Goal: Task Accomplishment & Management: Use online tool/utility

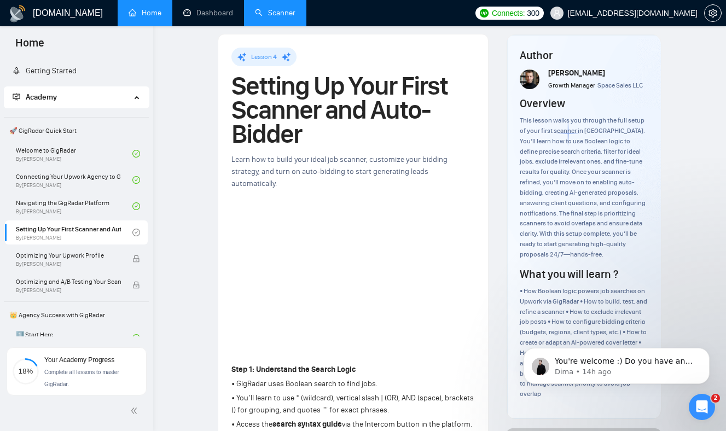
click at [280, 13] on link "Scanner" at bounding box center [275, 12] width 40 height 9
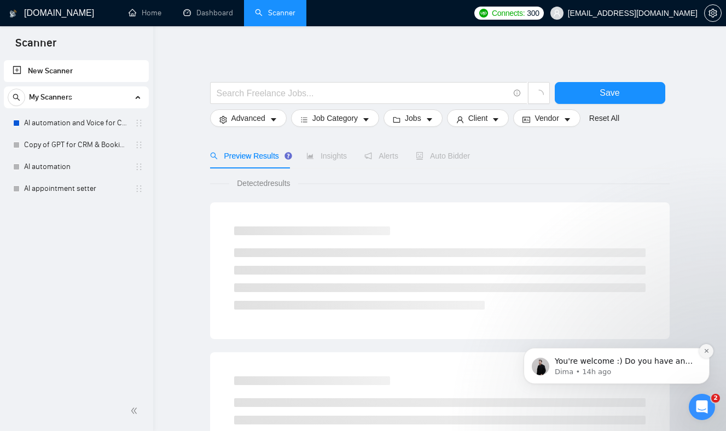
click at [708, 354] on button "Dismiss notification" at bounding box center [706, 351] width 14 height 14
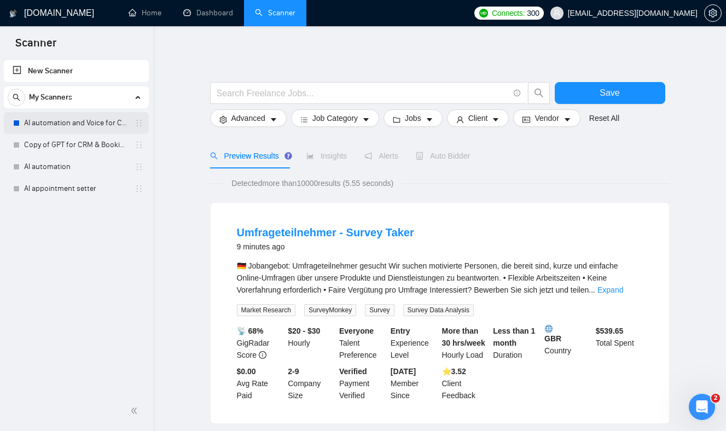
click at [50, 125] on link "AI automation and Voice for CRM & Booking" at bounding box center [76, 123] width 104 height 22
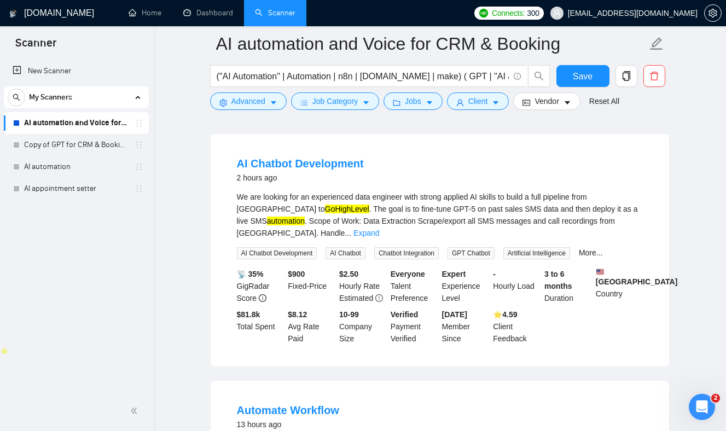
scroll to position [94, 0]
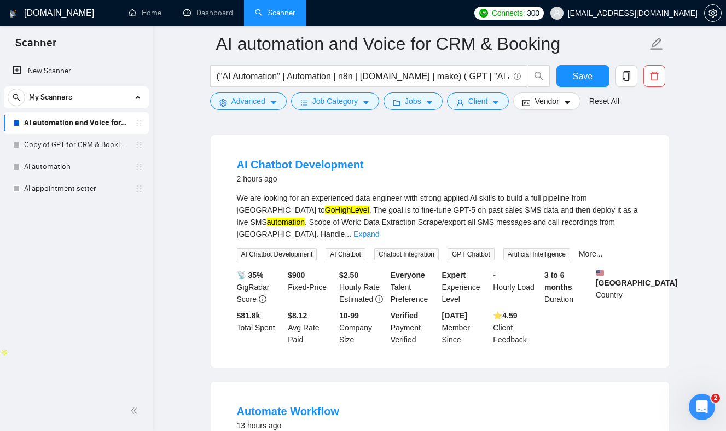
click at [293, 212] on div "We are looking for an experienced data engineer with strong applied AI skills t…" at bounding box center [440, 216] width 406 height 48
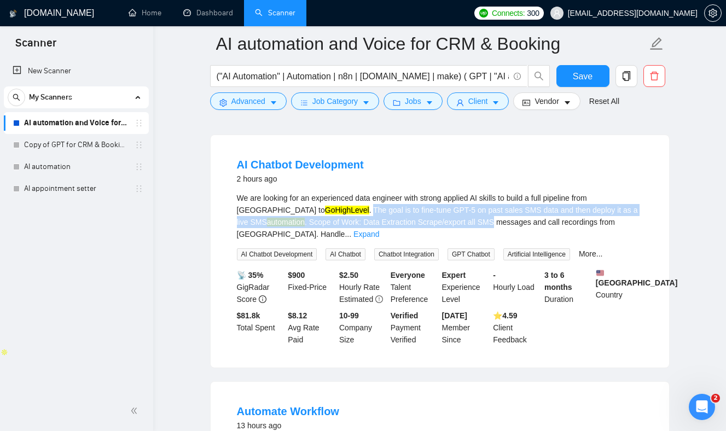
drag, startPoint x: 293, startPoint y: 212, endPoint x: 432, endPoint y: 218, distance: 139.1
click at [432, 218] on div "We are looking for an experienced data engineer with strong applied AI skills t…" at bounding box center [440, 216] width 406 height 48
click at [432, 211] on div "We are looking for an experienced data engineer with strong applied AI skills t…" at bounding box center [440, 216] width 406 height 48
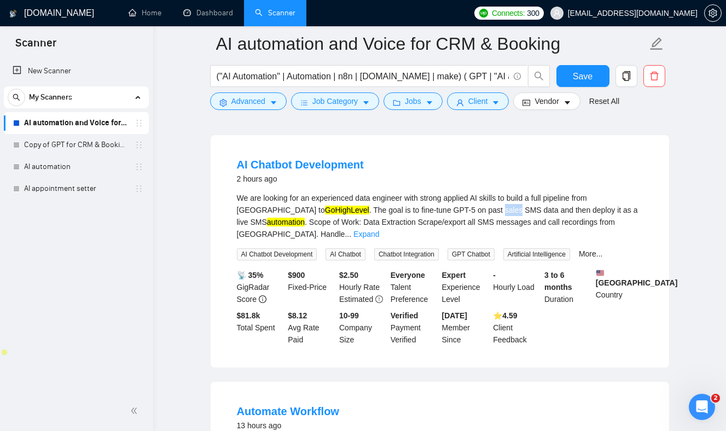
click at [432, 211] on div "We are looking for an experienced data engineer with strong applied AI skills t…" at bounding box center [440, 216] width 406 height 48
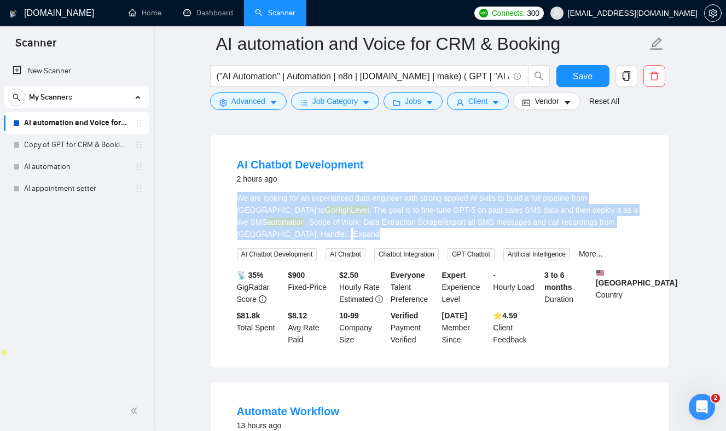
click at [432, 211] on div "We are looking for an experienced data engineer with strong applied AI skills t…" at bounding box center [440, 216] width 406 height 48
click at [421, 208] on div "We are looking for an experienced data engineer with strong applied AI skills t…" at bounding box center [440, 216] width 406 height 48
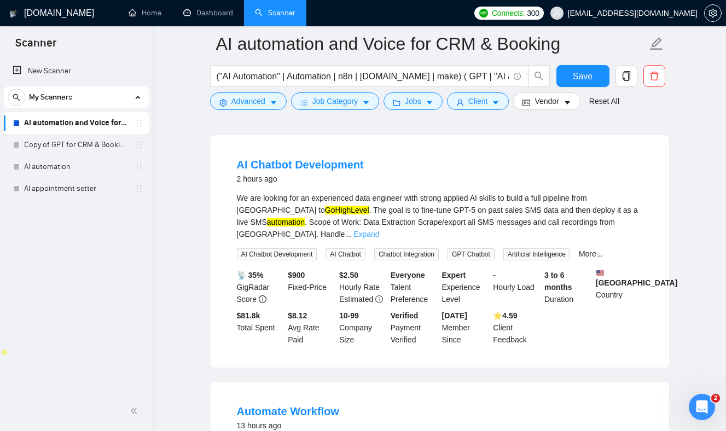
click at [379, 230] on link "Expand" at bounding box center [366, 234] width 26 height 9
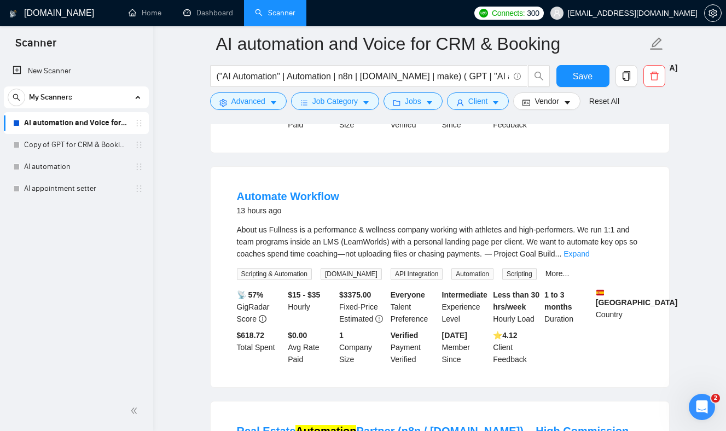
scroll to position [528, 0]
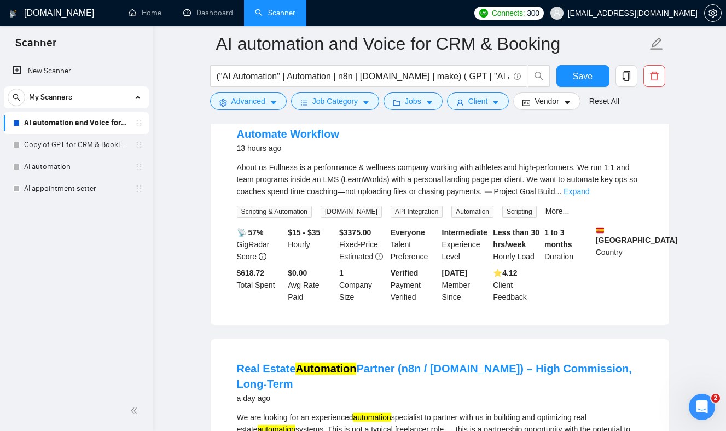
click at [248, 177] on div "About us Fullness is a performance & wellness company working with athletes and…" at bounding box center [440, 179] width 406 height 36
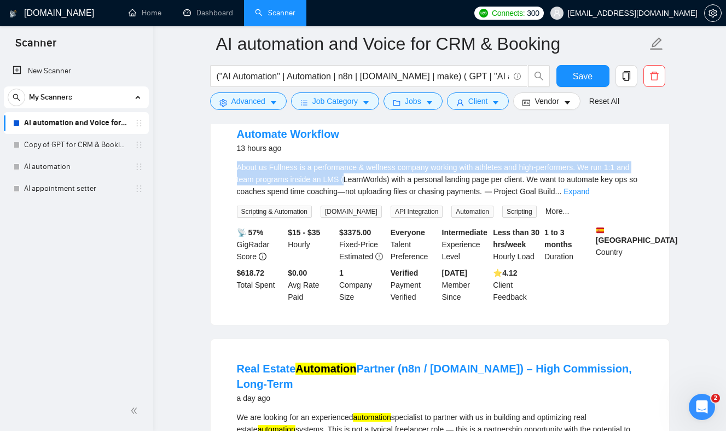
drag, startPoint x: 248, startPoint y: 177, endPoint x: 384, endPoint y: 198, distance: 137.3
click at [383, 197] on div "About us Fullness is a performance & wellness company working with athletes and…" at bounding box center [440, 179] width 406 height 36
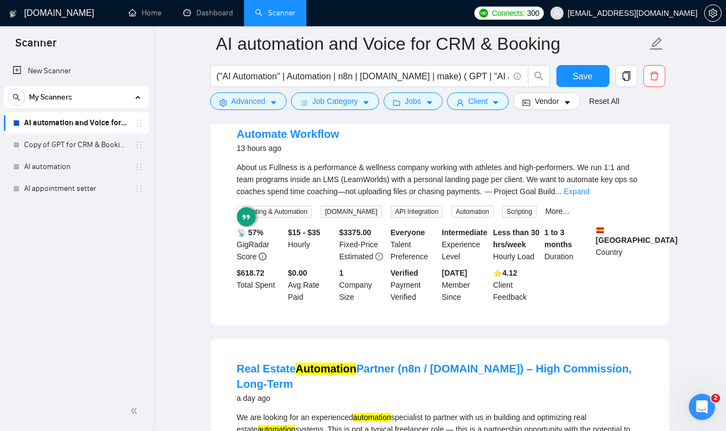
click at [370, 191] on div "About us Fullness is a performance & wellness company working with athletes and…" at bounding box center [440, 179] width 406 height 36
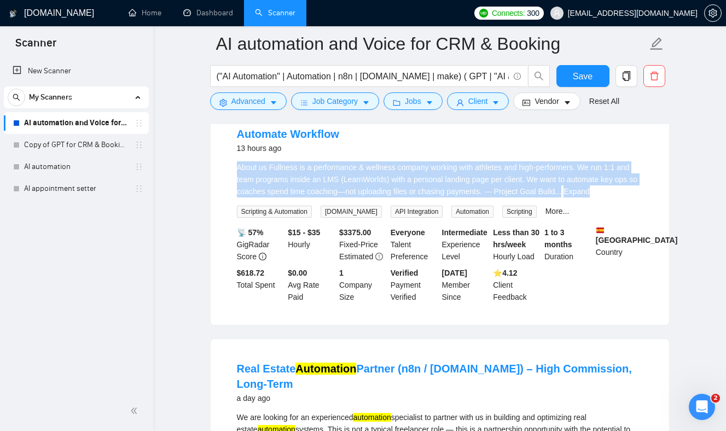
click at [370, 191] on div "About us Fullness is a performance & wellness company working with athletes and…" at bounding box center [440, 179] width 406 height 36
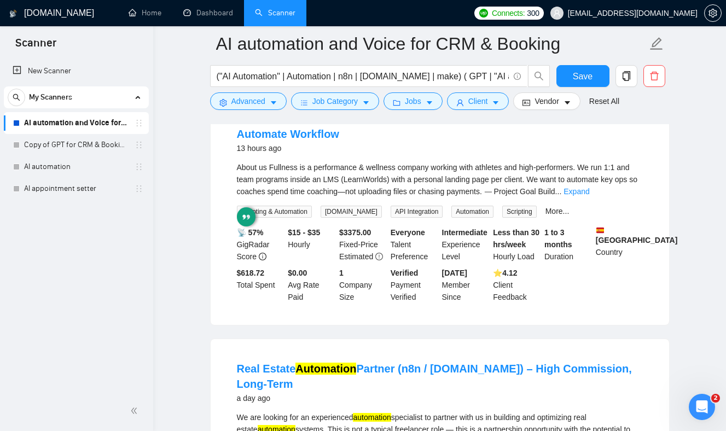
click at [333, 181] on div "About us Fullness is a performance & wellness company working with athletes and…" at bounding box center [440, 179] width 406 height 36
click at [289, 174] on div "About us Fullness is a performance & wellness company working with athletes and…" at bounding box center [440, 179] width 406 height 36
drag, startPoint x: 289, startPoint y: 174, endPoint x: 358, endPoint y: 176, distance: 69.5
click at [358, 176] on div "About us Fullness is a performance & wellness company working with athletes and…" at bounding box center [440, 179] width 406 height 36
click at [377, 183] on div "About us Fullness is a performance & wellness company working with athletes and…" at bounding box center [440, 179] width 406 height 36
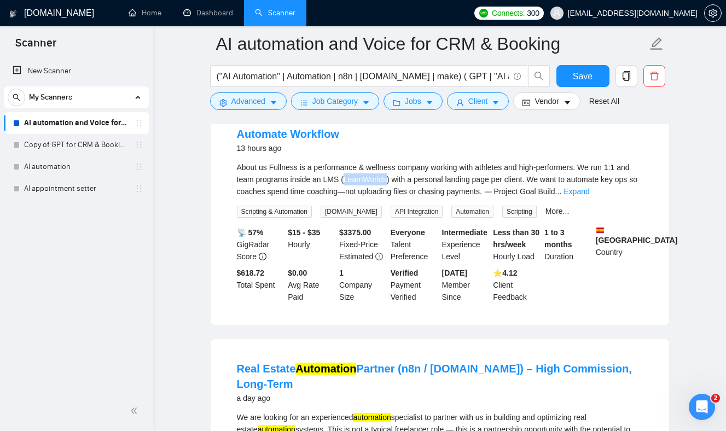
click at [377, 183] on div "About us Fullness is a performance & wellness company working with athletes and…" at bounding box center [440, 179] width 406 height 36
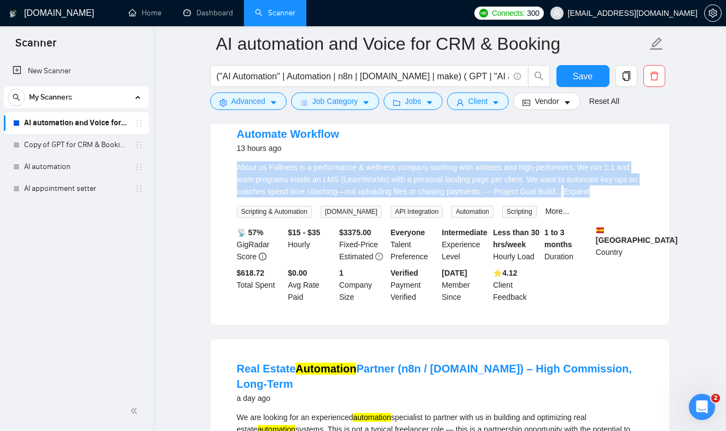
click at [377, 183] on div "About us Fullness is a performance & wellness company working with athletes and…" at bounding box center [440, 179] width 406 height 36
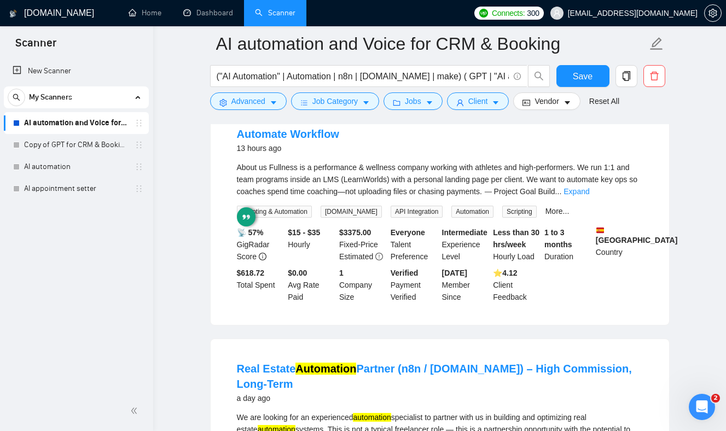
click at [480, 182] on div "About us Fullness is a performance & wellness company working with athletes and…" at bounding box center [440, 179] width 406 height 36
click at [589, 195] on link "Expand" at bounding box center [576, 191] width 26 height 9
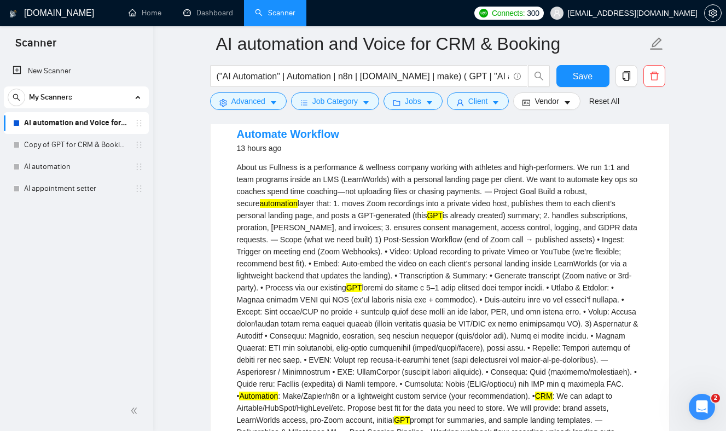
scroll to position [630, 0]
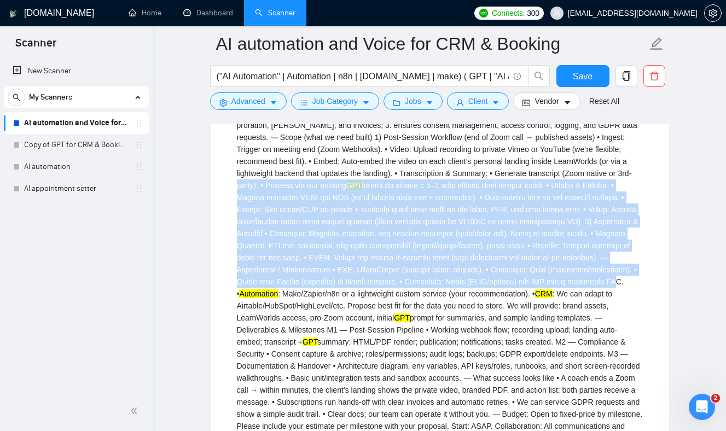
drag, startPoint x: 490, startPoint y: 301, endPoint x: 360, endPoint y: 185, distance: 173.9
click at [360, 187] on div "About us Fullness is a performance & wellness company working with athletes and…" at bounding box center [440, 251] width 406 height 385
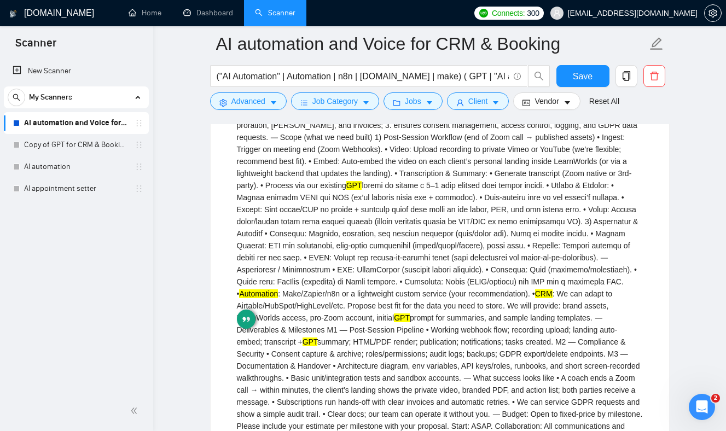
click at [449, 312] on div "About us Fullness is a performance & wellness company working with athletes and…" at bounding box center [440, 251] width 406 height 385
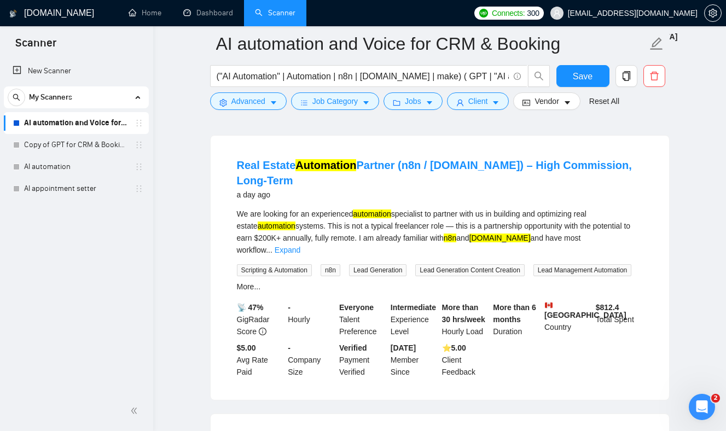
scroll to position [1108, 0]
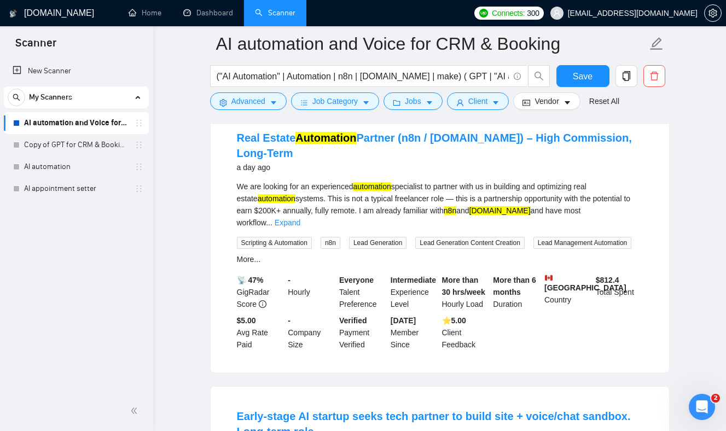
click at [445, 223] on div "We are looking for an experienced automation specialist to partner with us in b…" at bounding box center [440, 205] width 406 height 48
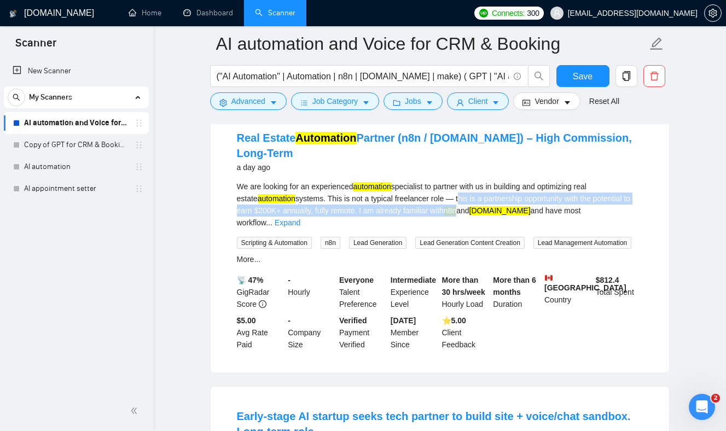
drag, startPoint x: 445, startPoint y: 223, endPoint x: 468, endPoint y: 247, distance: 33.3
click at [468, 246] on div "We are looking for an experienced automation specialist to partner with us in b…" at bounding box center [440, 223] width 406 height 85
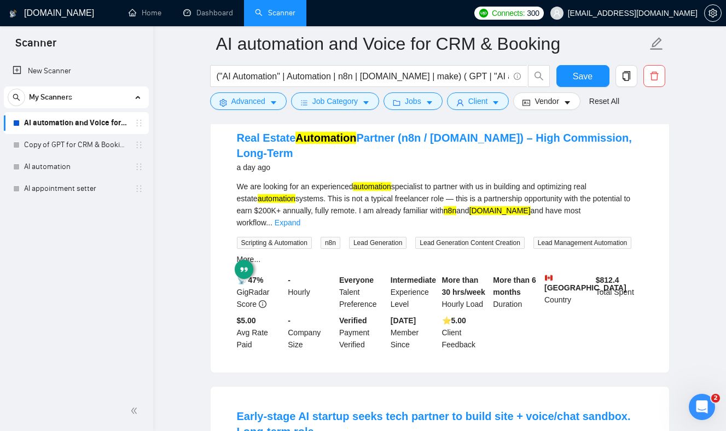
click at [417, 203] on div "We are looking for an experienced automation specialist to partner with us in b…" at bounding box center [440, 205] width 406 height 48
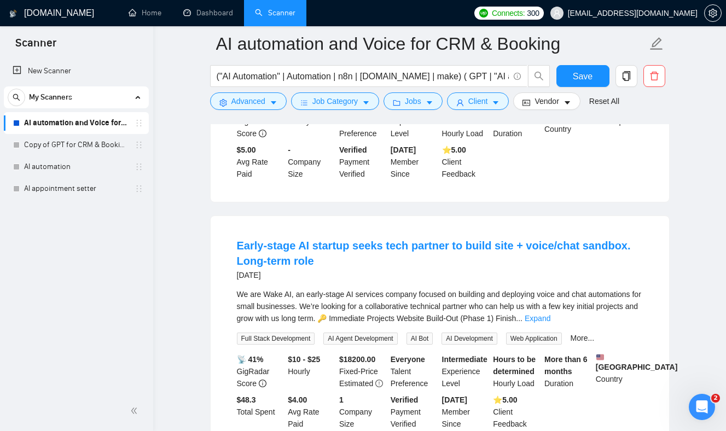
scroll to position [1294, 0]
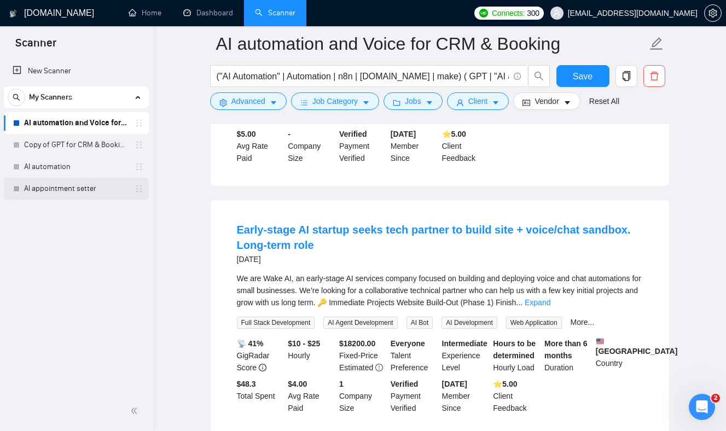
click at [77, 191] on link "AI appointment setter" at bounding box center [76, 189] width 104 height 22
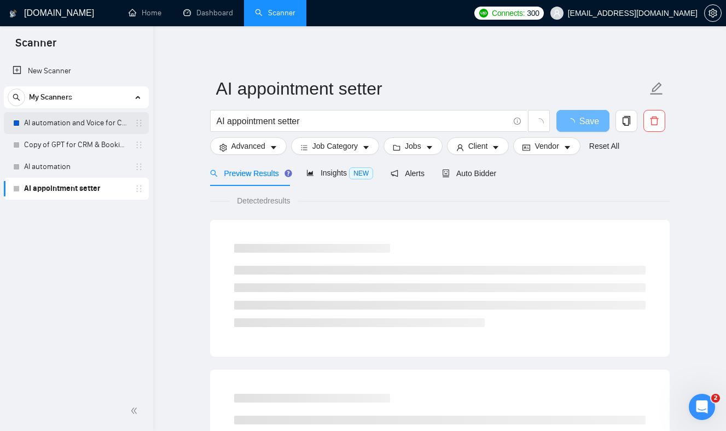
click at [58, 120] on link "AI automation and Voice for CRM & Booking" at bounding box center [76, 123] width 104 height 22
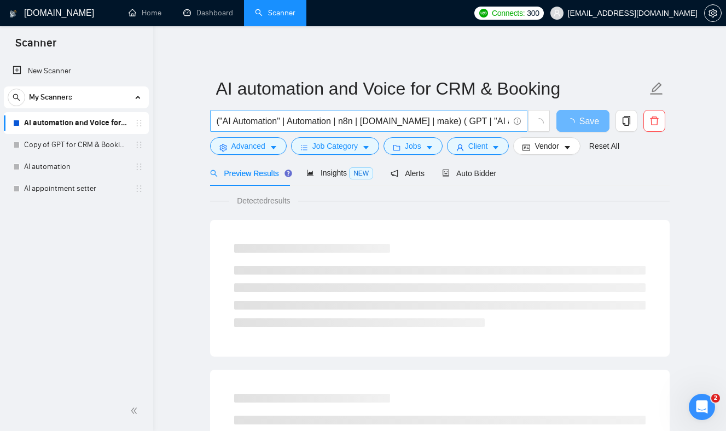
click at [290, 122] on input "("AI Automation" | Automation | n8n | [DOMAIN_NAME] | make) ( GPT | "AI agent" …" at bounding box center [363, 121] width 292 height 14
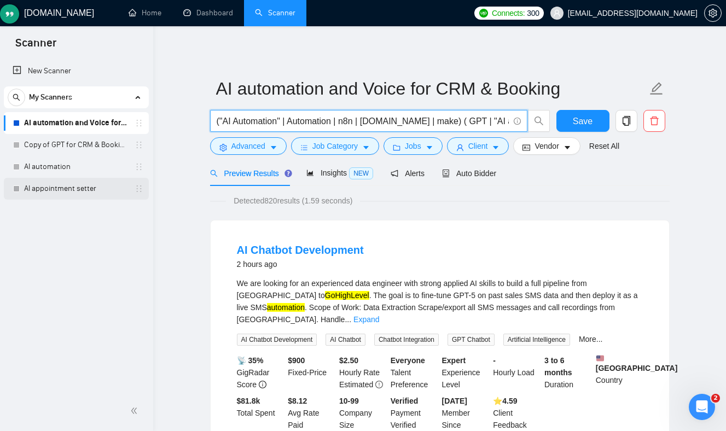
click at [80, 183] on link "AI appointment setter" at bounding box center [76, 189] width 104 height 22
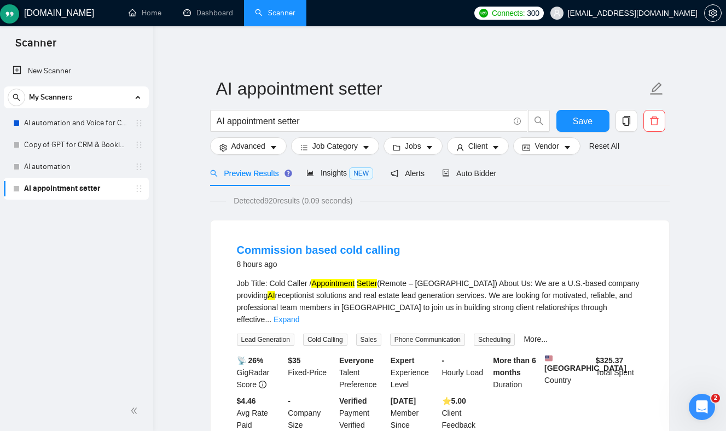
scroll to position [154, 0]
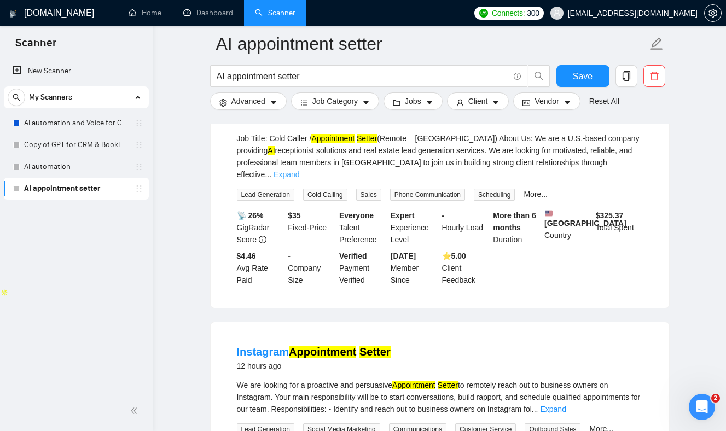
click at [299, 170] on link "Expand" at bounding box center [286, 174] width 26 height 9
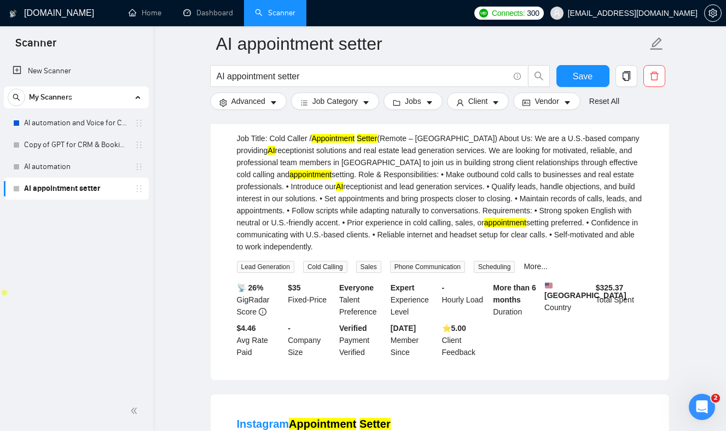
click at [337, 153] on div "Job Title: Cold Caller / Appointment Setter (Remote – [GEOGRAPHIC_DATA]) About …" at bounding box center [440, 192] width 406 height 120
drag, startPoint x: 337, startPoint y: 153, endPoint x: 459, endPoint y: 156, distance: 121.5
click at [459, 156] on div "Job Title: Cold Caller / Appointment Setter (Remote – [GEOGRAPHIC_DATA]) About …" at bounding box center [440, 192] width 406 height 120
click at [468, 153] on div "Job Title: Cold Caller / Appointment Setter (Remote – [GEOGRAPHIC_DATA]) About …" at bounding box center [440, 192] width 406 height 120
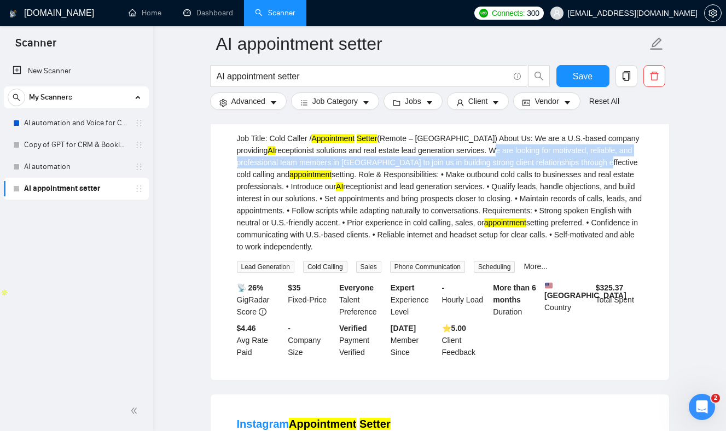
drag, startPoint x: 468, startPoint y: 153, endPoint x: 592, endPoint y: 163, distance: 125.1
click at [592, 163] on div "Job Title: Cold Caller / Appointment Setter (Remote – [GEOGRAPHIC_DATA]) About …" at bounding box center [440, 192] width 406 height 120
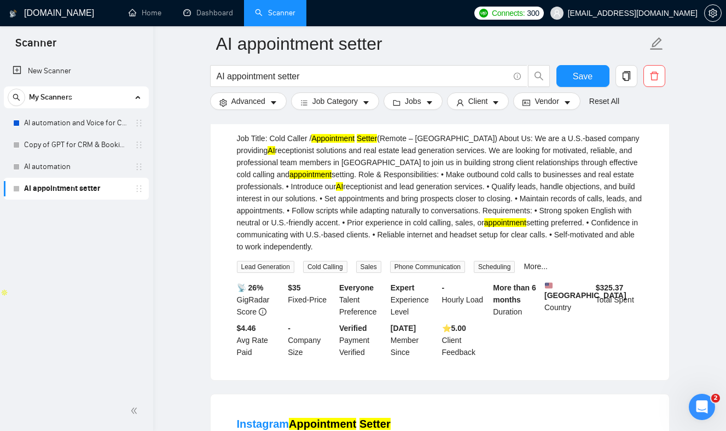
click at [266, 178] on div "Job Title: Cold Caller / Appointment Setter (Remote – [GEOGRAPHIC_DATA]) About …" at bounding box center [440, 192] width 406 height 120
drag, startPoint x: 267, startPoint y: 178, endPoint x: 346, endPoint y: 178, distance: 78.8
click at [346, 178] on div "Job Title: Cold Caller / Appointment Setter (Remote – [GEOGRAPHIC_DATA]) About …" at bounding box center [440, 192] width 406 height 120
click at [351, 178] on div "Job Title: Cold Caller / Appointment Setter (Remote – [GEOGRAPHIC_DATA]) About …" at bounding box center [440, 192] width 406 height 120
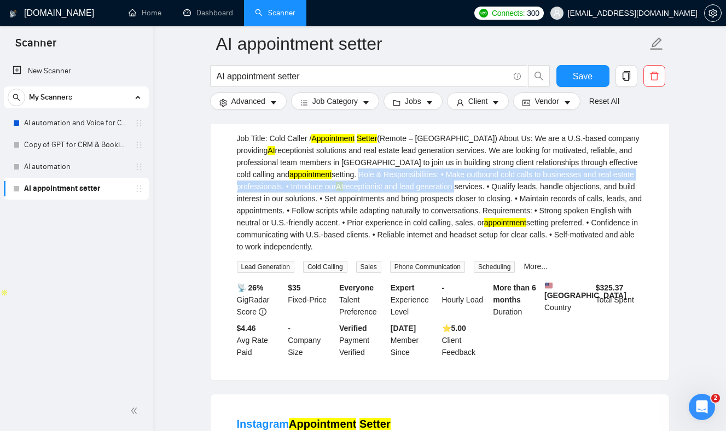
drag, startPoint x: 351, startPoint y: 178, endPoint x: 444, endPoint y: 181, distance: 93.6
click at [444, 181] on div "Job Title: Cold Caller / Appointment Setter (Remote – [GEOGRAPHIC_DATA]) About …" at bounding box center [440, 192] width 406 height 120
click at [452, 173] on div "Job Title: Cold Caller / Appointment Setter (Remote – [GEOGRAPHIC_DATA]) About …" at bounding box center [440, 192] width 406 height 120
drag, startPoint x: 452, startPoint y: 173, endPoint x: 270, endPoint y: 188, distance: 182.7
click at [270, 188] on div "Job Title: Cold Caller / Appointment Setter (Remote – [GEOGRAPHIC_DATA]) About …" at bounding box center [440, 192] width 406 height 120
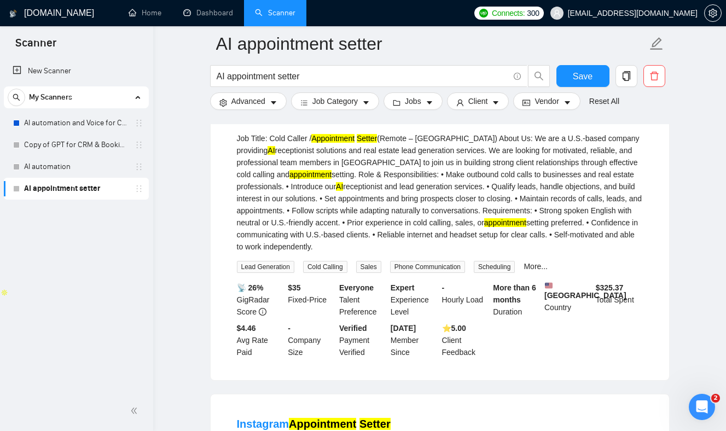
click at [298, 189] on div "Job Title: Cold Caller / Appointment Setter (Remote – [GEOGRAPHIC_DATA]) About …" at bounding box center [440, 192] width 406 height 120
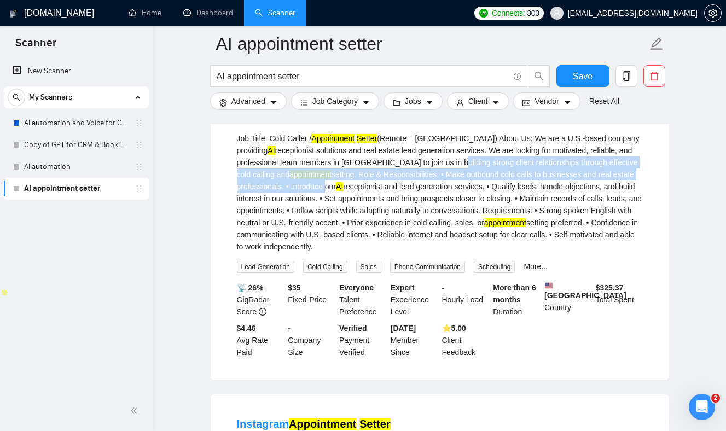
drag, startPoint x: 298, startPoint y: 189, endPoint x: 470, endPoint y: 168, distance: 173.1
click at [469, 168] on div "Job Title: Cold Caller / Appointment Setter (Remote – [GEOGRAPHIC_DATA]) About …" at bounding box center [440, 192] width 406 height 120
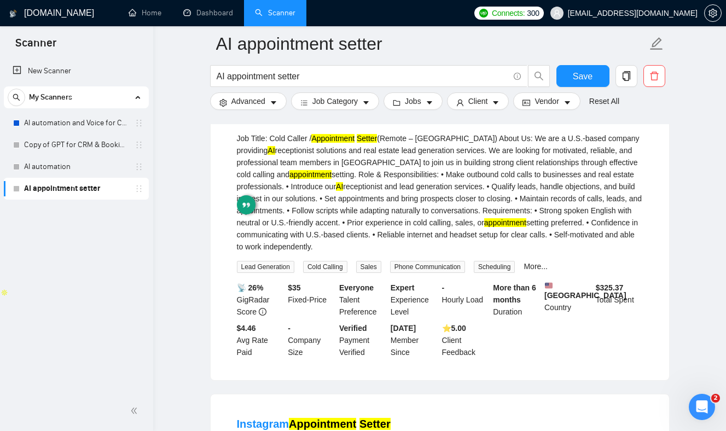
click at [413, 186] on div "Job Title: Cold Caller / Appointment Setter (Remote – [GEOGRAPHIC_DATA]) About …" at bounding box center [440, 192] width 406 height 120
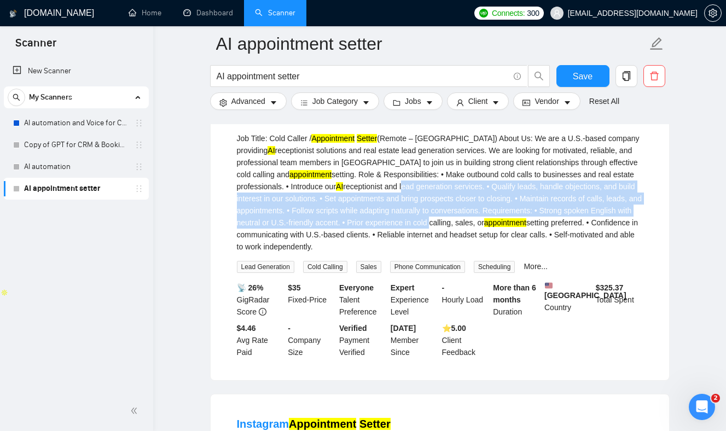
drag, startPoint x: 413, startPoint y: 186, endPoint x: 470, endPoint y: 228, distance: 70.9
click at [470, 228] on div "Job Title: Cold Caller / Appointment Setter (Remote – [GEOGRAPHIC_DATA]) About …" at bounding box center [440, 192] width 406 height 120
click at [418, 203] on div "Job Title: Cold Caller / Appointment Setter (Remote – [GEOGRAPHIC_DATA]) About …" at bounding box center [440, 192] width 406 height 120
drag, startPoint x: 418, startPoint y: 197, endPoint x: 438, endPoint y: 247, distance: 53.8
click at [438, 248] on div "Job Title: Cold Caller / Appointment Setter (Remote – [GEOGRAPHIC_DATA]) About …" at bounding box center [440, 192] width 406 height 120
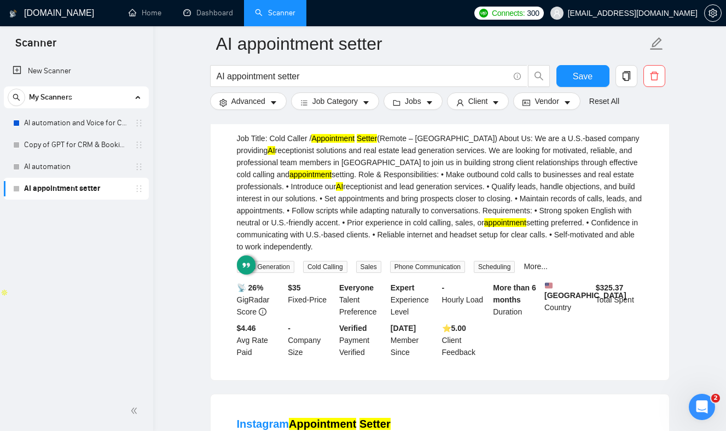
click at [418, 214] on div "Job Title: Cold Caller / Appointment Setter (Remote – [GEOGRAPHIC_DATA]) About …" at bounding box center [440, 192] width 406 height 120
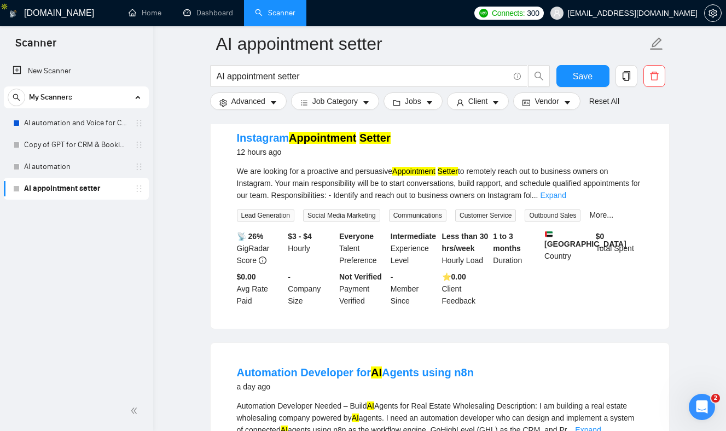
scroll to position [438, 0]
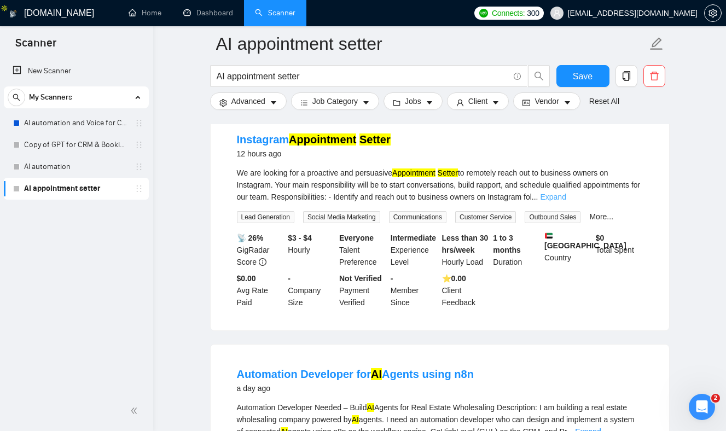
click at [566, 197] on link "Expand" at bounding box center [553, 197] width 26 height 9
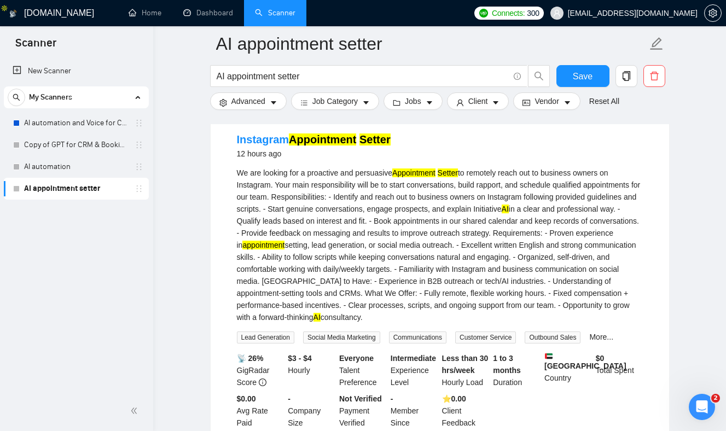
click at [284, 241] on mark "appointment" at bounding box center [263, 245] width 42 height 9
click at [335, 255] on div "We are looking for a proactive and persuasive Appointment Setter to remotely re…" at bounding box center [440, 245] width 406 height 156
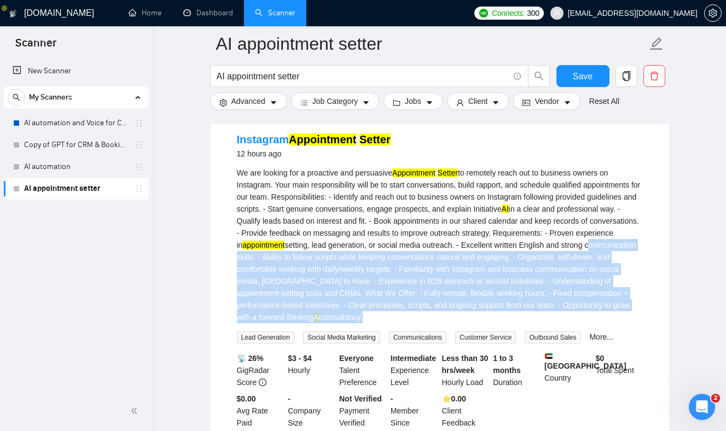
drag, startPoint x: 335, startPoint y: 254, endPoint x: 474, endPoint y: 337, distance: 161.6
click at [474, 336] on div "We are looking for a proactive and persuasive Appointment Setter to remotely re…" at bounding box center [440, 255] width 406 height 177
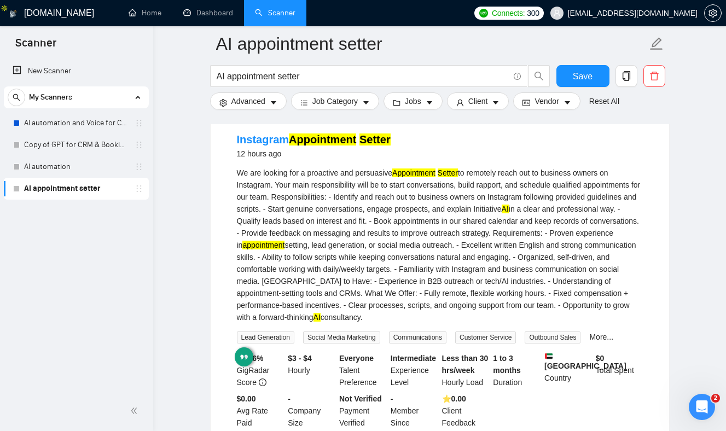
click at [447, 269] on div "We are looking for a proactive and persuasive Appointment Setter to remotely re…" at bounding box center [440, 245] width 406 height 156
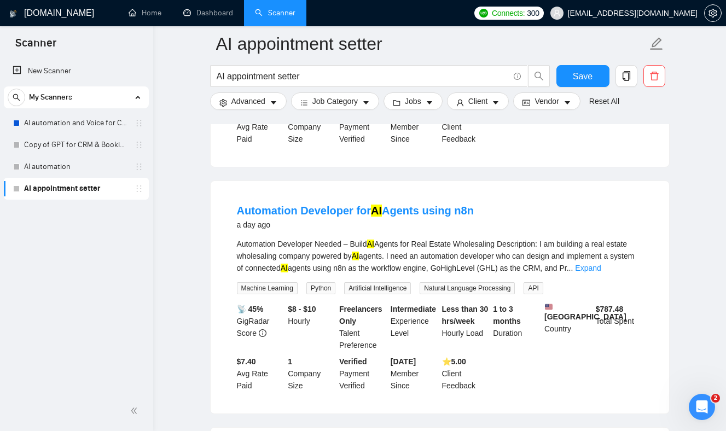
scroll to position [723, 0]
click at [301, 264] on div "Automation Developer Needed – Build AI Agents for Real Estate Wholesaling Descr…" at bounding box center [440, 255] width 406 height 36
drag, startPoint x: 301, startPoint y: 264, endPoint x: 387, endPoint y: 269, distance: 85.5
click at [387, 269] on div "Automation Developer Needed – Build AI Agents for Real Estate Wholesaling Descr…" at bounding box center [440, 255] width 406 height 36
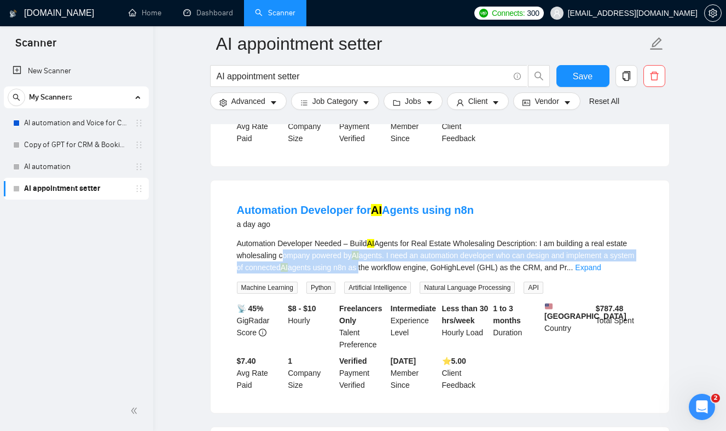
click at [589, 262] on div "Automation Developer Needed – Build AI Agents for Real Estate Wholesaling Descr…" at bounding box center [440, 255] width 406 height 36
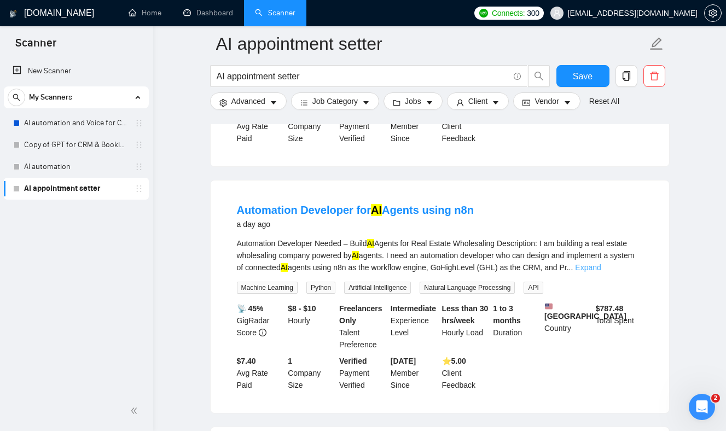
click at [601, 272] on link "Expand" at bounding box center [588, 267] width 26 height 9
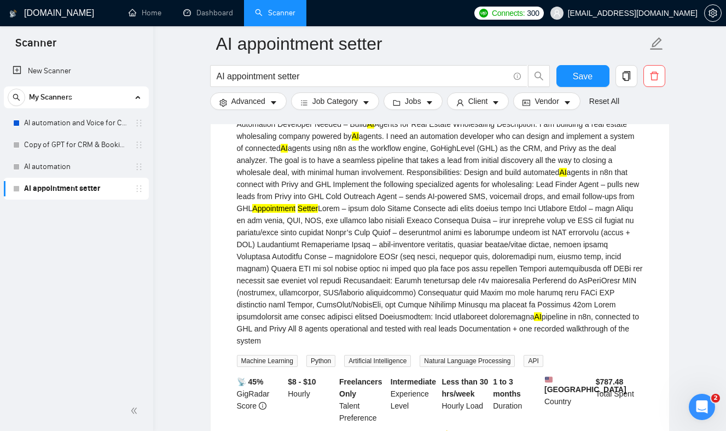
scroll to position [828, 0]
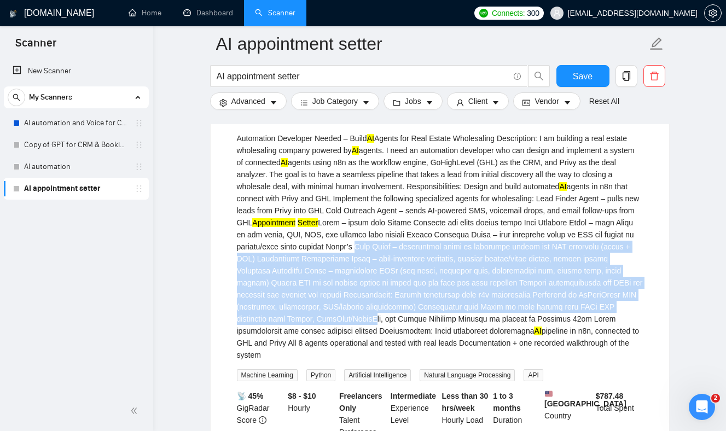
drag, startPoint x: 437, startPoint y: 248, endPoint x: 504, endPoint y: 335, distance: 109.5
click at [504, 335] on div "Automation Developer Needed – Build AI Agents for Real Estate Wholesaling Descr…" at bounding box center [440, 246] width 406 height 229
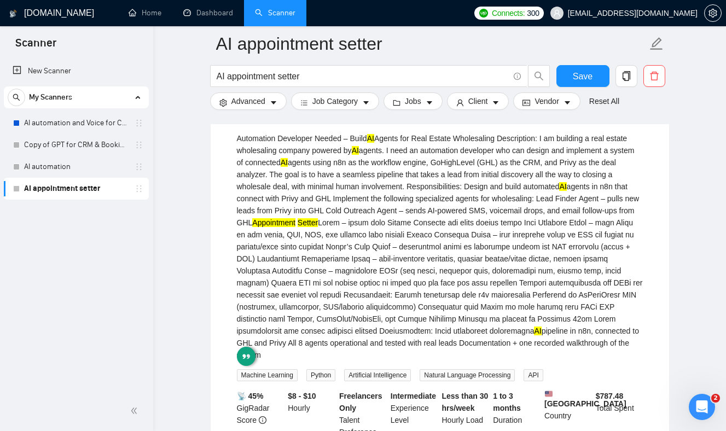
click at [421, 240] on div "Automation Developer Needed – Build AI Agents for Real Estate Wholesaling Descr…" at bounding box center [440, 246] width 406 height 229
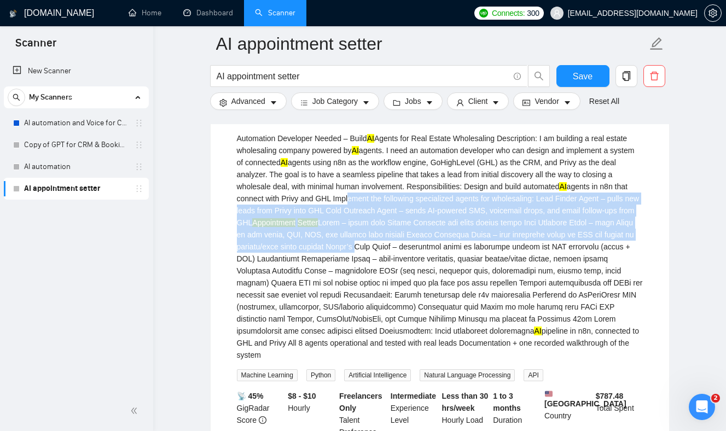
drag, startPoint x: 423, startPoint y: 247, endPoint x: 362, endPoint y: 197, distance: 78.9
click at [363, 201] on div "Automation Developer Needed – Build AI Agents for Real Estate Wholesaling Descr…" at bounding box center [440, 246] width 406 height 229
click at [432, 255] on div "Automation Developer Needed – Build AI Agents for Real Estate Wholesaling Descr…" at bounding box center [440, 246] width 406 height 229
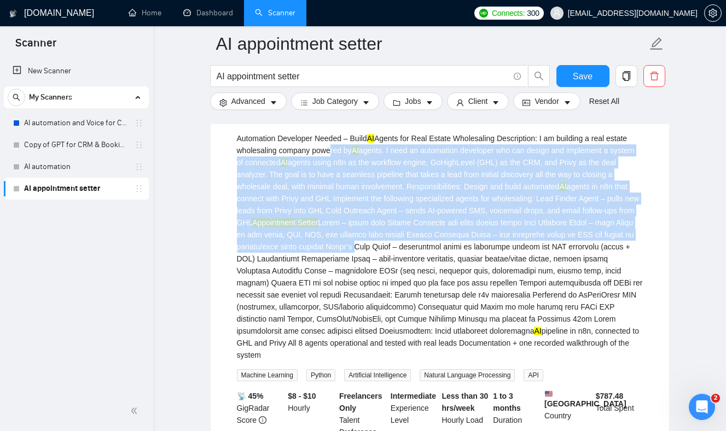
drag, startPoint x: 434, startPoint y: 255, endPoint x: 328, endPoint y: 156, distance: 145.2
click at [328, 158] on div "Automation Developer Needed – Build AI Agents for Real Estate Wholesaling Descr…" at bounding box center [440, 246] width 406 height 229
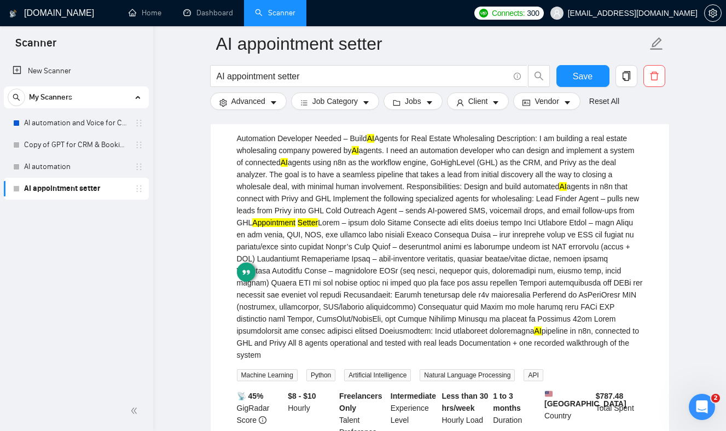
click at [425, 234] on div "Automation Developer Needed – Build AI Agents for Real Estate Wholesaling Descr…" at bounding box center [440, 246] width 406 height 229
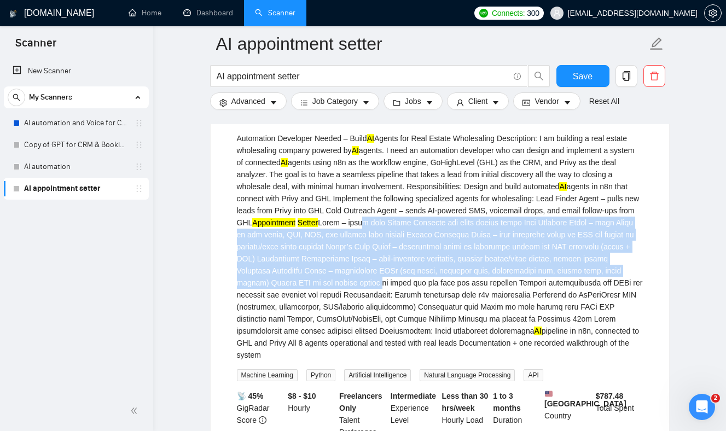
drag, startPoint x: 423, startPoint y: 234, endPoint x: 458, endPoint y: 312, distance: 85.4
click at [458, 312] on div "Automation Developer Needed – Build AI Agents for Real Estate Wholesaling Descr…" at bounding box center [440, 246] width 406 height 229
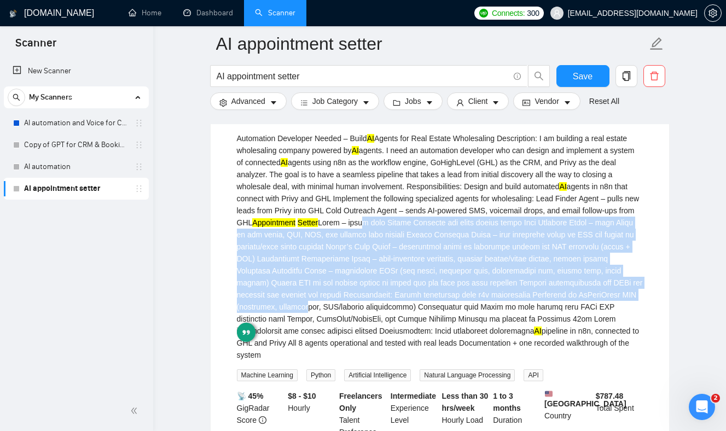
click at [439, 235] on div "Automation Developer Needed – Build AI Agents for Real Estate Wholesaling Descr…" at bounding box center [440, 246] width 406 height 229
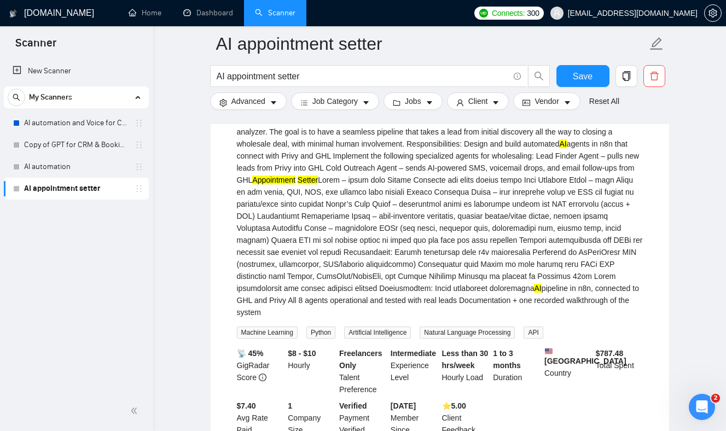
scroll to position [872, 0]
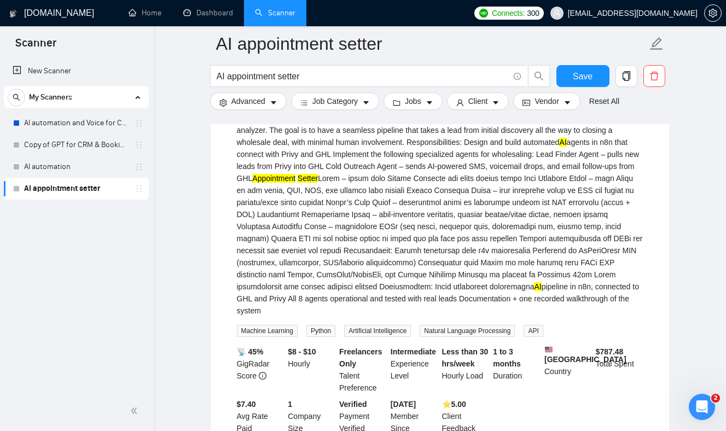
click at [439, 231] on div "Automation Developer Needed – Build AI Agents for Real Estate Wholesaling Descr…" at bounding box center [440, 202] width 406 height 229
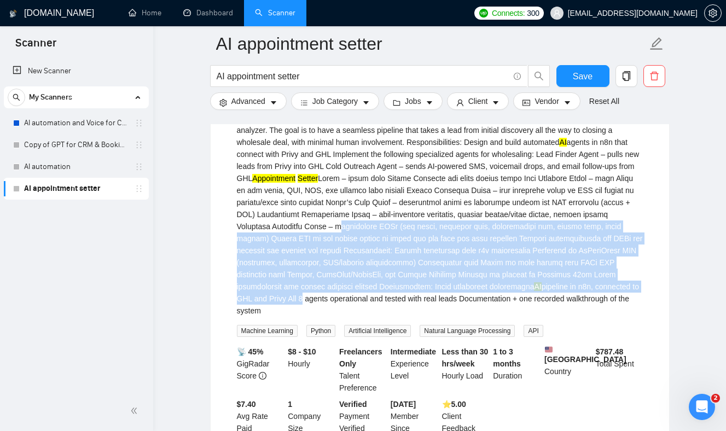
drag, startPoint x: 439, startPoint y: 231, endPoint x: 454, endPoint y: 313, distance: 83.5
click at [455, 313] on div "Automation Developer Needed – Build AI Agents for Real Estate Wholesaling Descr…" at bounding box center [440, 202] width 406 height 229
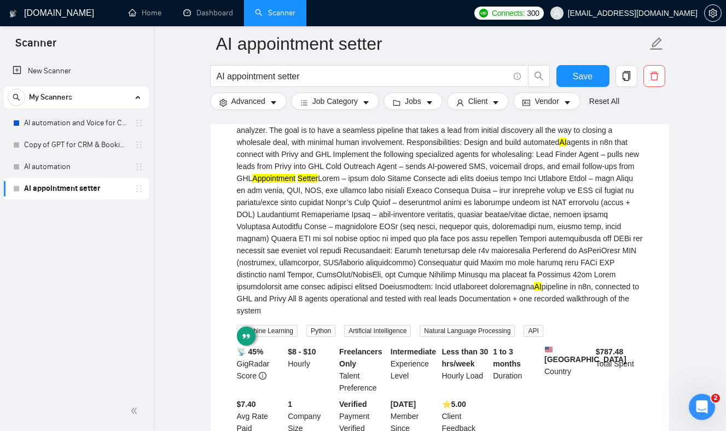
click at [429, 249] on div "Automation Developer Needed – Build AI Agents for Real Estate Wholesaling Descr…" at bounding box center [440, 202] width 406 height 229
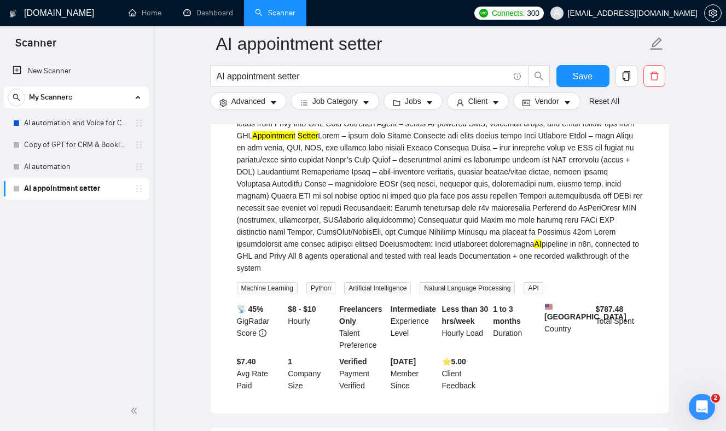
scroll to position [918, 0]
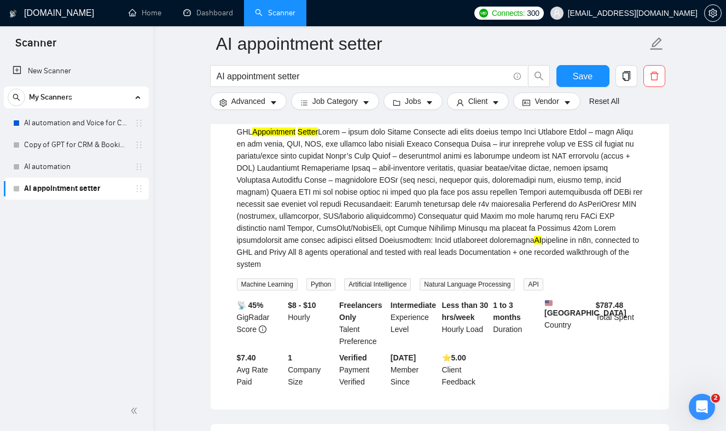
drag, startPoint x: 418, startPoint y: 200, endPoint x: 449, endPoint y: 281, distance: 86.0
click at [449, 282] on div "Automation Developer Needed – Build AI Agents for Real Estate Wholesaling Descr…" at bounding box center [440, 166] width 406 height 249
click at [450, 267] on div "Automation Developer Needed – Build AI Agents for Real Estate Wholesaling Descr…" at bounding box center [440, 156] width 406 height 229
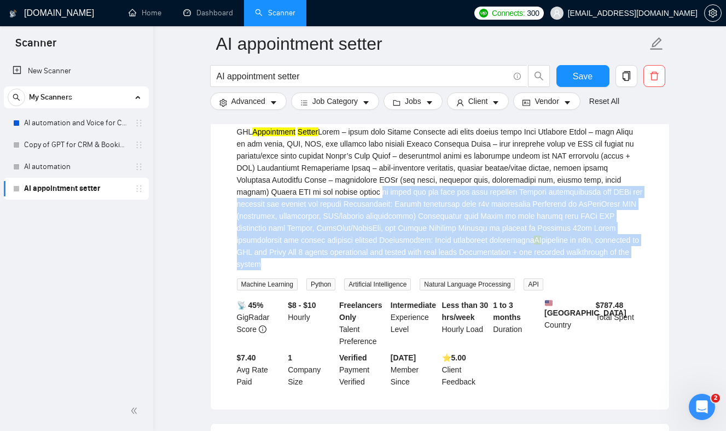
drag, startPoint x: 450, startPoint y: 267, endPoint x: 441, endPoint y: 178, distance: 89.6
click at [442, 179] on div "Automation Developer Needed – Build AI Agents for Real Estate Wholesaling Descr…" at bounding box center [440, 156] width 406 height 229
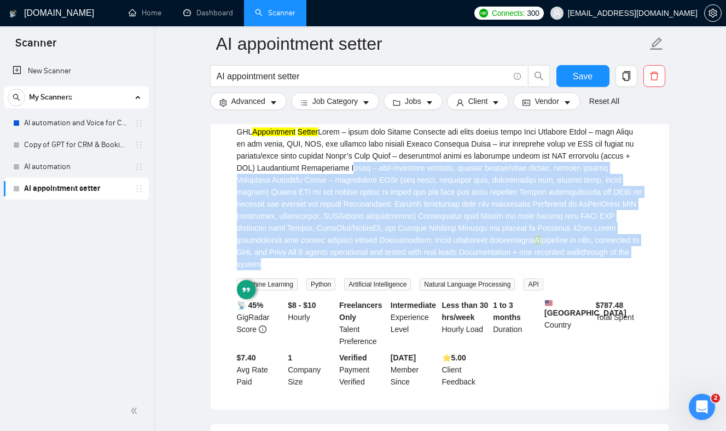
click at [441, 178] on div "Automation Developer Needed – Build AI Agents for Real Estate Wholesaling Descr…" at bounding box center [440, 156] width 406 height 229
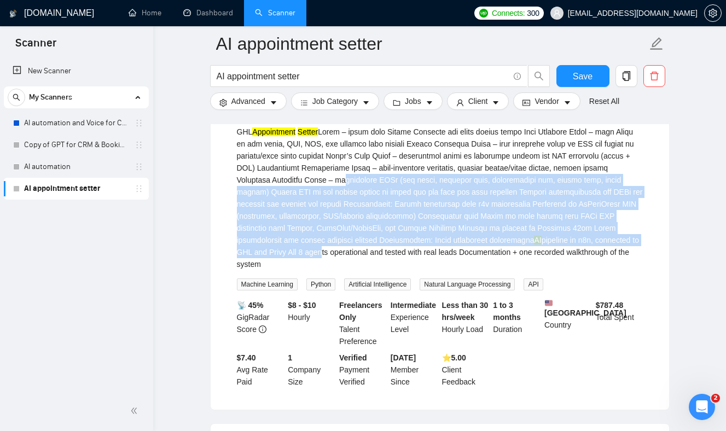
drag, startPoint x: 425, startPoint y: 187, endPoint x: 476, endPoint y: 265, distance: 93.6
click at [476, 265] on div "Automation Developer Needed – Build AI Agents for Real Estate Wholesaling Descr…" at bounding box center [440, 156] width 406 height 229
click at [432, 201] on div "Automation Developer Needed – Build AI Agents for Real Estate Wholesaling Descr…" at bounding box center [440, 156] width 406 height 229
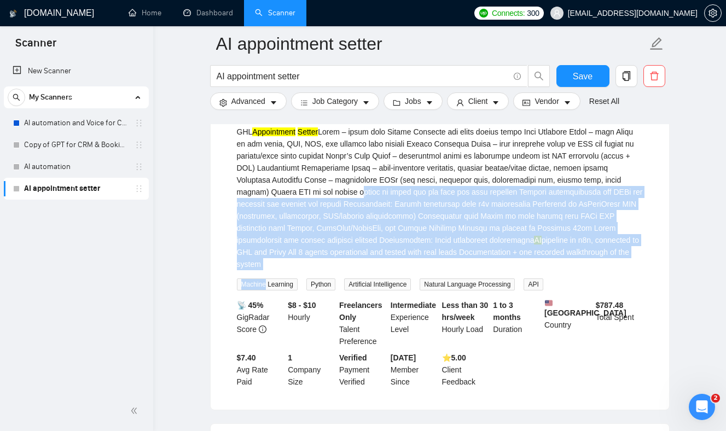
drag, startPoint x: 432, startPoint y: 201, endPoint x: 461, endPoint y: 279, distance: 83.2
click at [461, 279] on div "Automation Developer Needed – Build AI Agents for Real Estate Wholesaling Descr…" at bounding box center [440, 166] width 406 height 249
click at [462, 277] on div "Automation Developer Needed – Build AI Agents for Real Estate Wholesaling Descr…" at bounding box center [440, 166] width 406 height 249
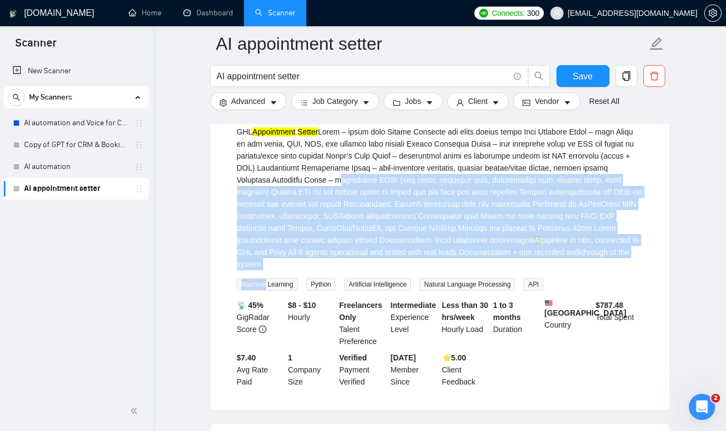
drag, startPoint x: 462, startPoint y: 277, endPoint x: 433, endPoint y: 181, distance: 100.7
click at [433, 182] on div "Automation Developer Needed – Build AI Agents for Real Estate Wholesaling Descr…" at bounding box center [440, 166] width 406 height 249
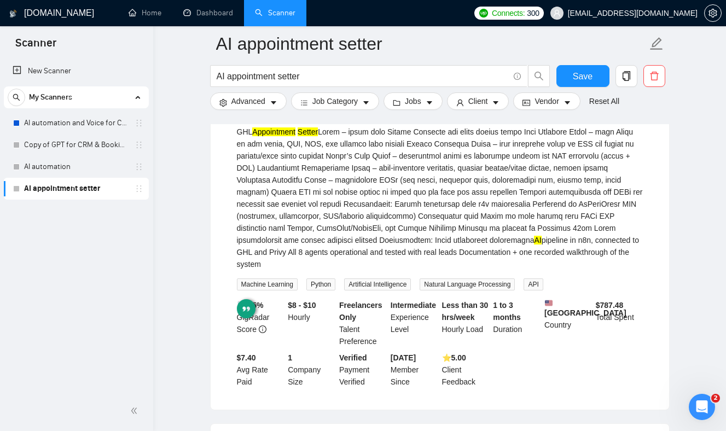
click at [439, 200] on div "Automation Developer Needed – Build AI Agents for Real Estate Wholesaling Descr…" at bounding box center [440, 156] width 406 height 229
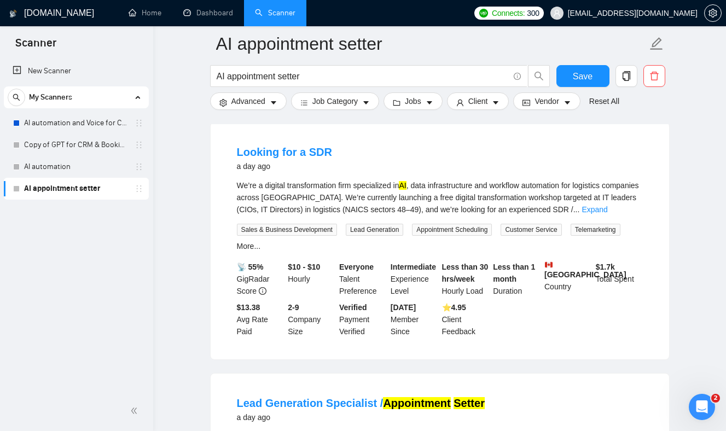
scroll to position [1221, 0]
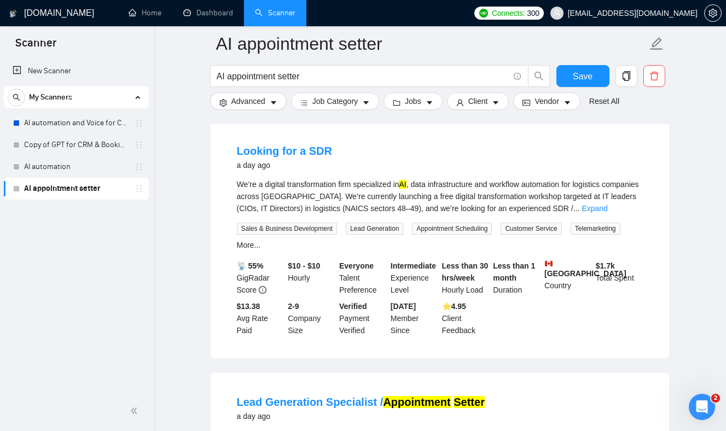
click at [439, 201] on div "We’re a digital transformation firm specialized in AI , data infrastructure and…" at bounding box center [440, 196] width 406 height 36
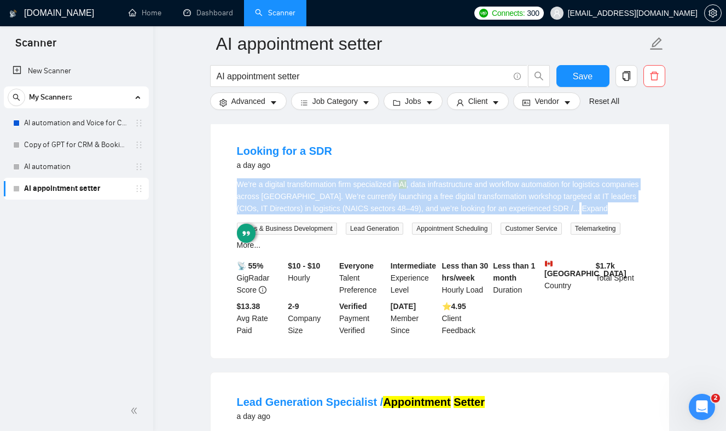
drag, startPoint x: 439, startPoint y: 201, endPoint x: 418, endPoint y: 190, distance: 23.3
click at [422, 194] on div "We’re a digital transformation firm specialized in AI , data infrastructure and…" at bounding box center [440, 196] width 406 height 36
click at [430, 207] on div "We’re a digital transformation firm specialized in AI , data infrastructure and…" at bounding box center [440, 196] width 406 height 36
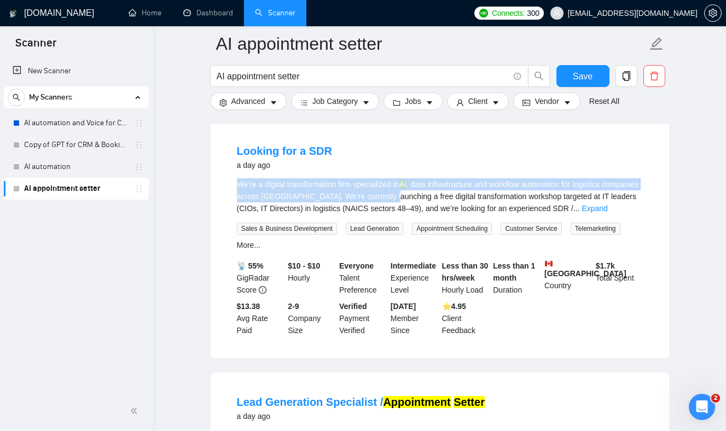
drag, startPoint x: 430, startPoint y: 207, endPoint x: 317, endPoint y: 176, distance: 117.6
click at [317, 176] on li "Looking for a SDR a day ago We’re a digital transformation firm specialized in …" at bounding box center [440, 240] width 432 height 211
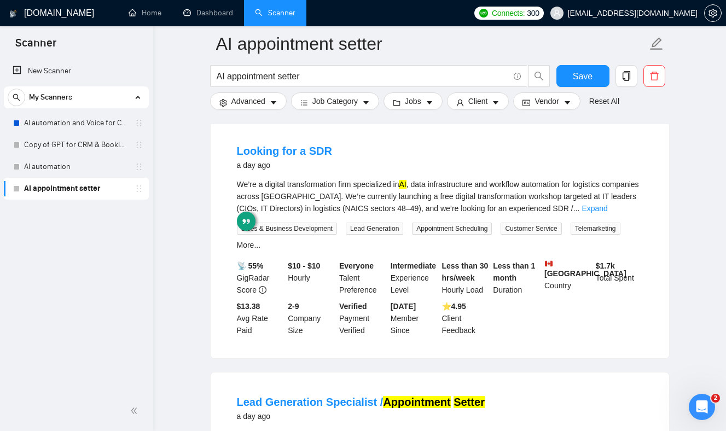
click at [323, 175] on div "Looking for a SDR a day ago" at bounding box center [440, 159] width 406 height 32
click at [607, 213] on link "Expand" at bounding box center [594, 208] width 26 height 9
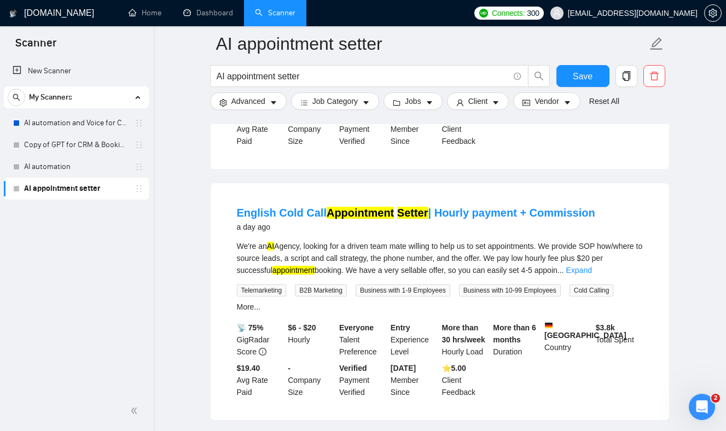
scroll to position [1694, 0]
click at [235, 262] on li "English Cold Call Appointment Setter | Hourly payment + Commission a day ago We…" at bounding box center [440, 301] width 432 height 211
drag, startPoint x: 235, startPoint y: 262, endPoint x: 344, endPoint y: 265, distance: 108.9
click at [344, 265] on li "English Cold Call Appointment Setter | Hourly payment + Commission a day ago We…" at bounding box center [440, 301] width 432 height 211
click at [335, 263] on div "We're an AI Agency, looking for a driven team mate willing to help us to set ap…" at bounding box center [440, 258] width 406 height 36
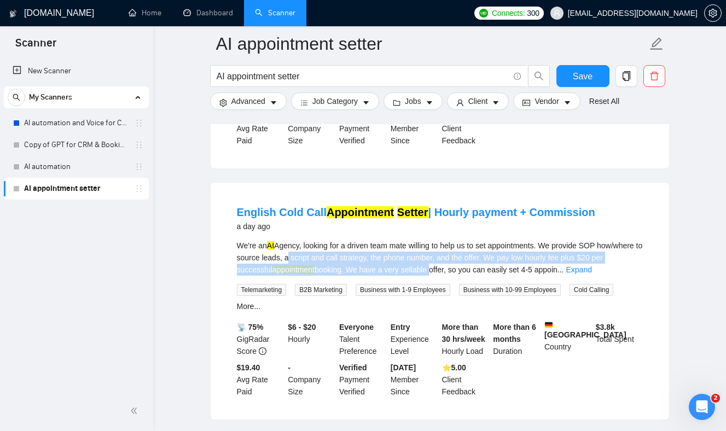
drag, startPoint x: 335, startPoint y: 263, endPoint x: 439, endPoint y: 268, distance: 104.0
click at [444, 271] on div "We're an AI Agency, looking for a driven team mate willing to help us to set ap…" at bounding box center [440, 258] width 406 height 36
click at [433, 265] on div "We're an AI Agency, looking for a driven team mate willing to help us to set ap…" at bounding box center [440, 258] width 406 height 36
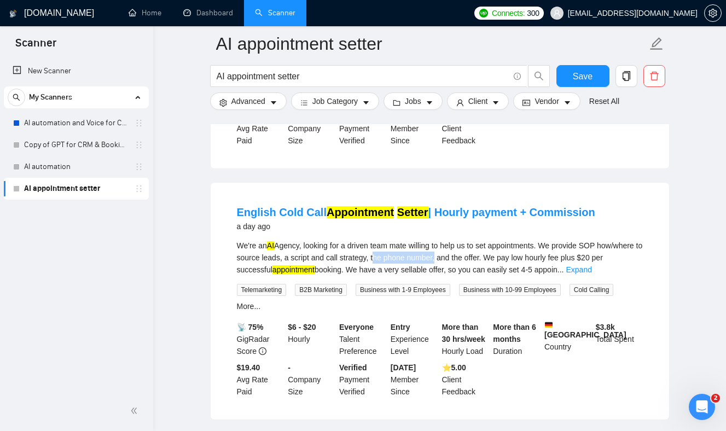
drag, startPoint x: 433, startPoint y: 265, endPoint x: 480, endPoint y: 265, distance: 47.0
click at [480, 265] on div "We're an AI Agency, looking for a driven team mate willing to help us to set ap…" at bounding box center [440, 258] width 406 height 36
click at [480, 266] on div "We're an AI Agency, looking for a driven team mate willing to help us to set ap…" at bounding box center [440, 258] width 406 height 36
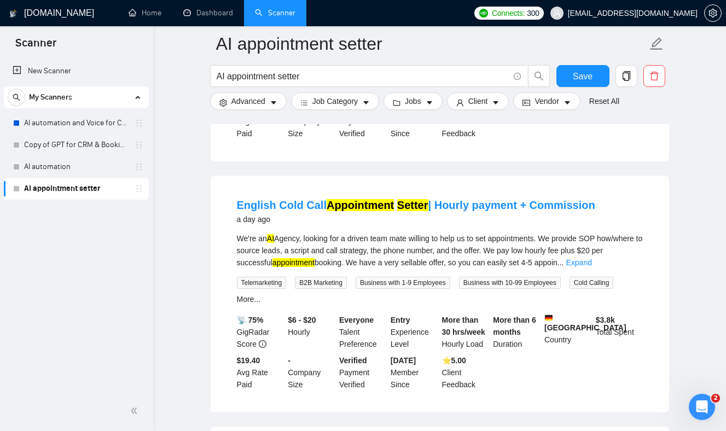
scroll to position [1704, 0]
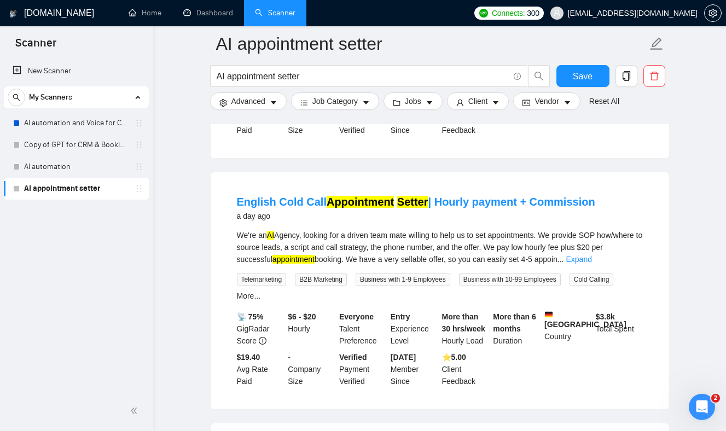
click at [394, 265] on div "We're an AI Agency, looking for a driven team mate willing to help us to set ap…" at bounding box center [440, 247] width 406 height 36
drag, startPoint x: 394, startPoint y: 267, endPoint x: 493, endPoint y: 271, distance: 99.6
click at [493, 265] on div "We're an AI Agency, looking for a driven team mate willing to help us to set ap…" at bounding box center [440, 247] width 406 height 36
click at [498, 264] on div "We're an AI Agency, looking for a driven team mate willing to help us to set ap…" at bounding box center [440, 247] width 406 height 36
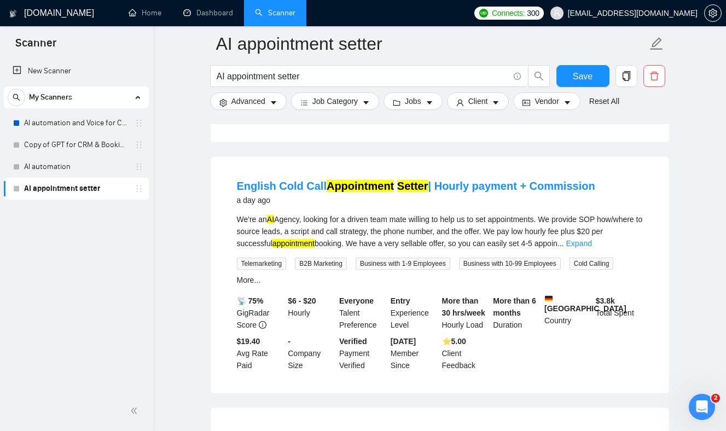
scroll to position [1724, 0]
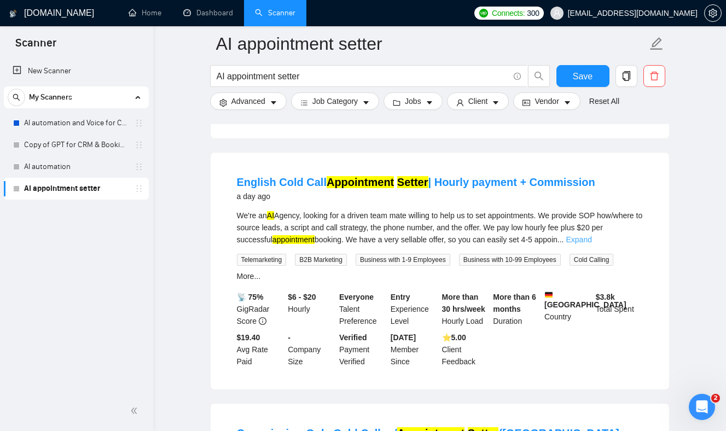
click at [591, 244] on link "Expand" at bounding box center [579, 239] width 26 height 9
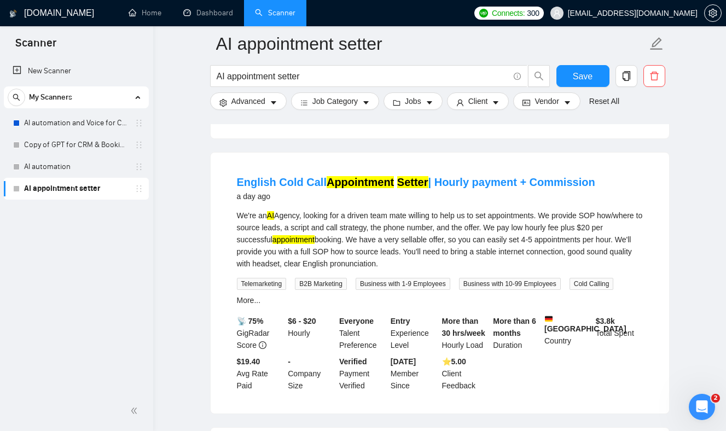
click at [467, 258] on div "We're an AI Agency, looking for a driven team mate willing to help us to set ap…" at bounding box center [440, 240] width 406 height 60
drag, startPoint x: 467, startPoint y: 258, endPoint x: 468, endPoint y: 264, distance: 6.7
click at [467, 263] on div "We're an AI Agency, looking for a driven team mate willing to help us to set ap…" at bounding box center [440, 240] width 406 height 60
click at [465, 251] on div "We're an AI Agency, looking for a driven team mate willing to help us to set ap…" at bounding box center [440, 240] width 406 height 60
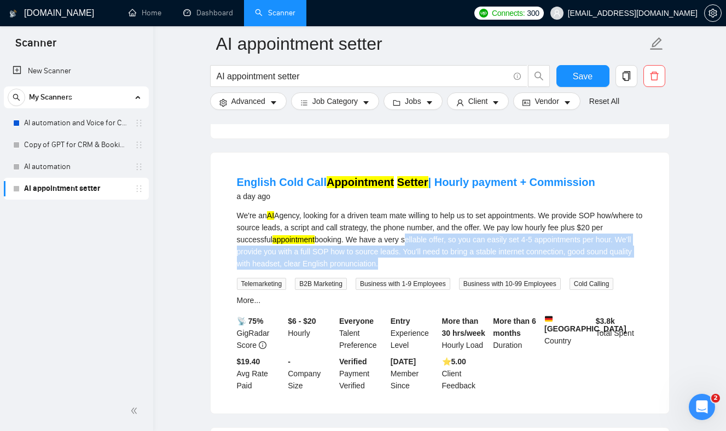
drag, startPoint x: 465, startPoint y: 251, endPoint x: 468, endPoint y: 270, distance: 18.7
click at [468, 270] on div "We're an AI Agency, looking for a driven team mate willing to help us to set ap…" at bounding box center [440, 240] width 406 height 60
click at [461, 256] on div "We're an AI Agency, looking for a driven team mate willing to help us to set ap…" at bounding box center [440, 240] width 406 height 60
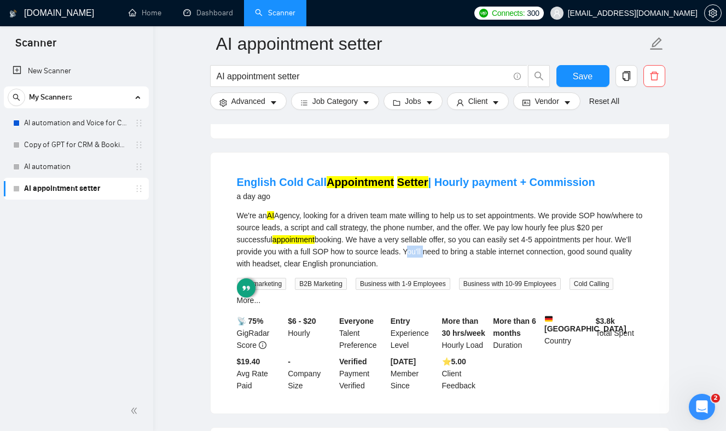
drag, startPoint x: 461, startPoint y: 256, endPoint x: 467, endPoint y: 270, distance: 15.7
click at [467, 269] on div "We're an AI Agency, looking for a driven team mate willing to help us to set ap…" at bounding box center [440, 240] width 406 height 60
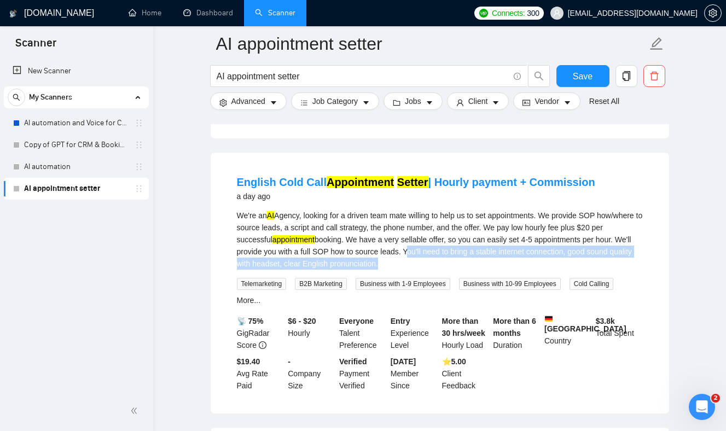
click at [466, 270] on div "We're an AI Agency, looking for a driven team mate willing to help us to set ap…" at bounding box center [440, 240] width 406 height 60
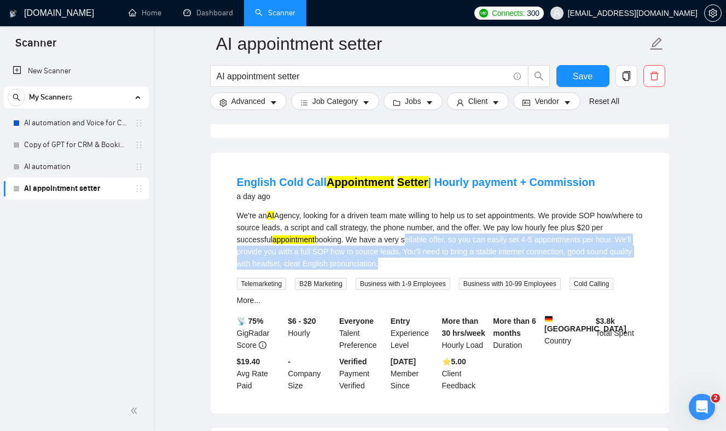
drag, startPoint x: 466, startPoint y: 271, endPoint x: 441, endPoint y: 238, distance: 40.6
click at [441, 239] on div "We're an AI Agency, looking for a driven team mate willing to help us to set ap…" at bounding box center [440, 240] width 406 height 60
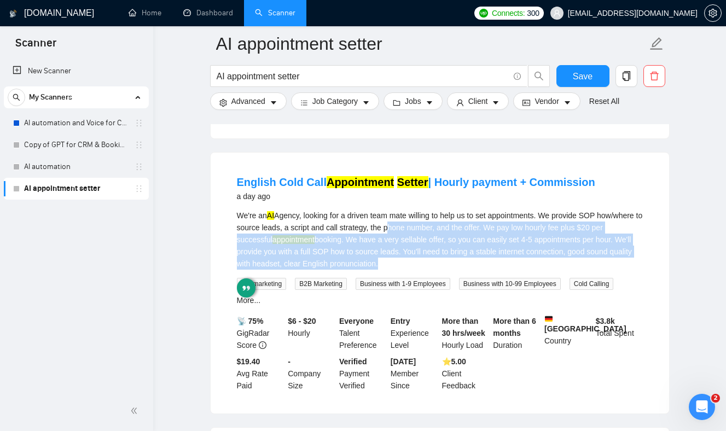
click at [441, 238] on div "We're an AI Agency, looking for a driven team mate willing to help us to set ap…" at bounding box center [440, 240] width 406 height 60
drag, startPoint x: 441, startPoint y: 238, endPoint x: 466, endPoint y: 272, distance: 41.5
click at [468, 270] on div "We're an AI Agency, looking for a driven team mate willing to help us to set ap…" at bounding box center [440, 240] width 406 height 60
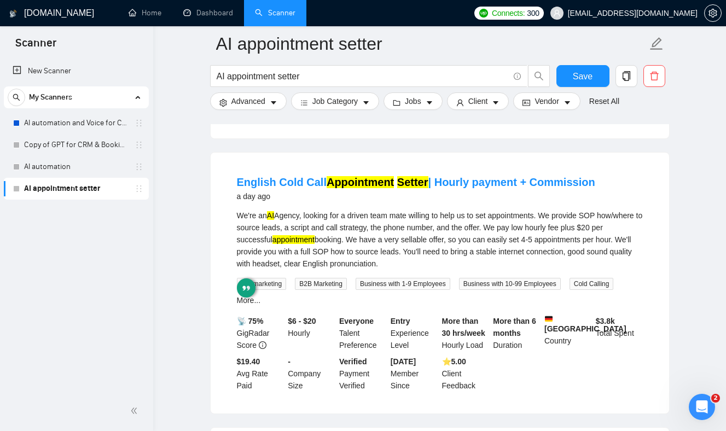
click at [466, 270] on div "We're an AI Agency, looking for a driven team mate willing to help us to set ap…" at bounding box center [440, 240] width 406 height 60
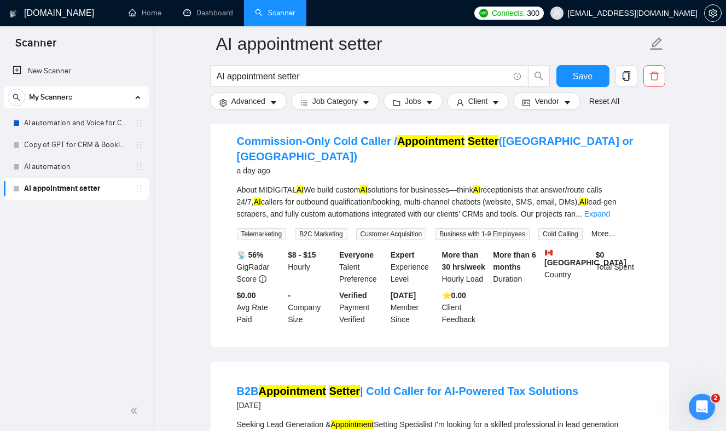
scroll to position [2038, 0]
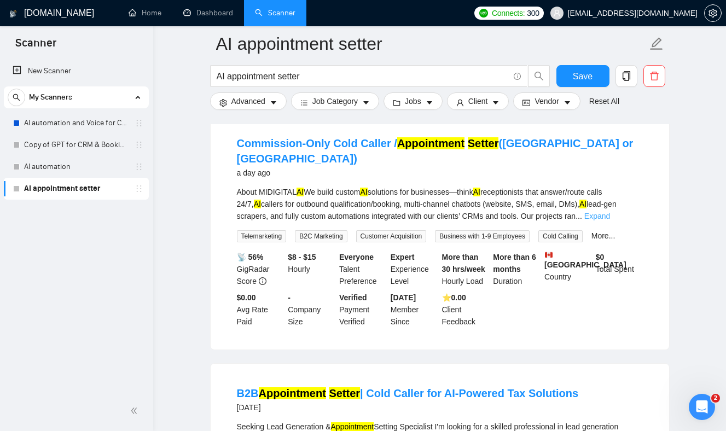
click at [610, 212] on link "Expand" at bounding box center [597, 216] width 26 height 9
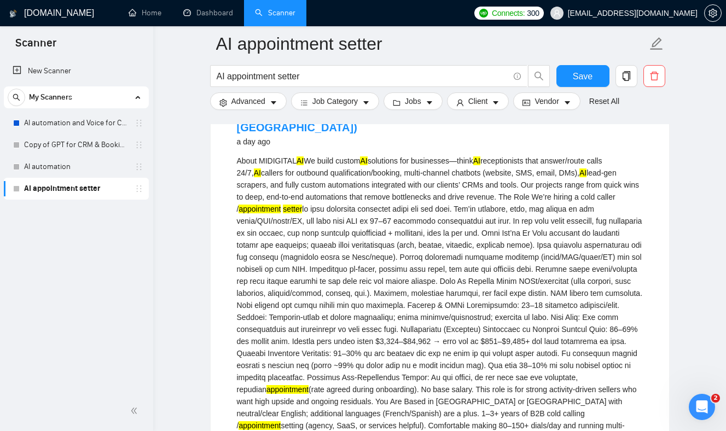
scroll to position [2070, 0]
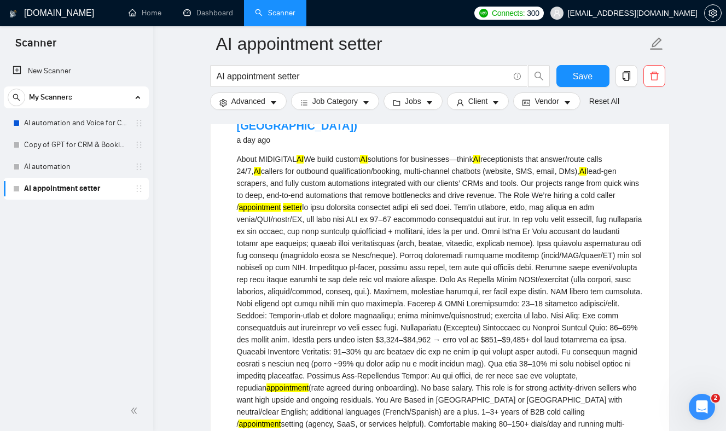
click at [561, 188] on div "About MIDIGITAL AI We build custom AI solutions for businesses—think AI recepti…" at bounding box center [440, 333] width 406 height 361
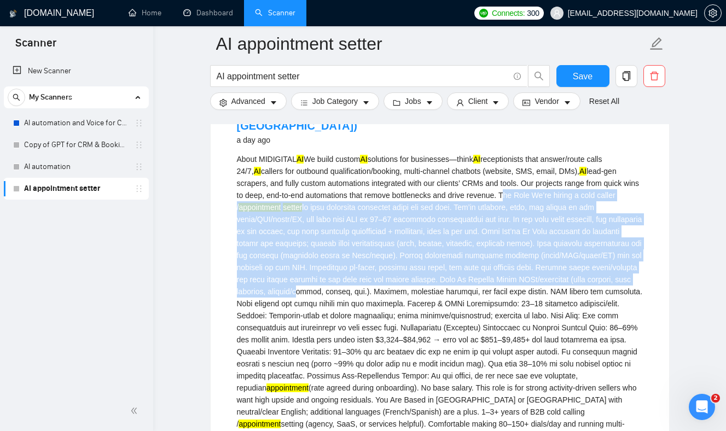
drag, startPoint x: 561, startPoint y: 188, endPoint x: 485, endPoint y: 283, distance: 121.5
click at [484, 282] on div "About MIDIGITAL AI We build custom AI solutions for businesses—think AI recepti…" at bounding box center [440, 333] width 406 height 361
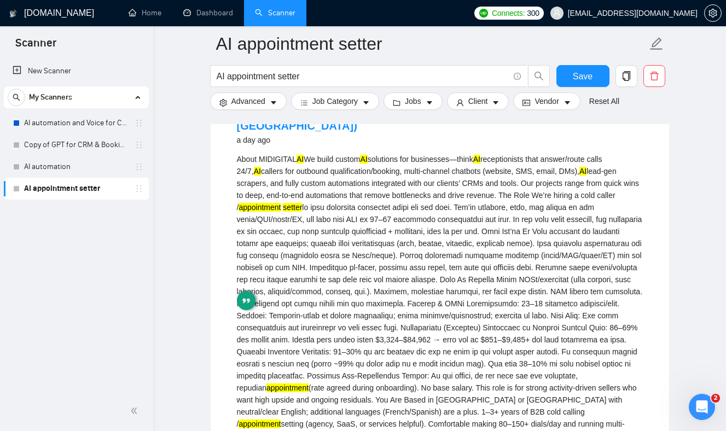
click at [411, 288] on div "About MIDIGITAL AI We build custom AI solutions for businesses—think AI recepti…" at bounding box center [440, 333] width 406 height 361
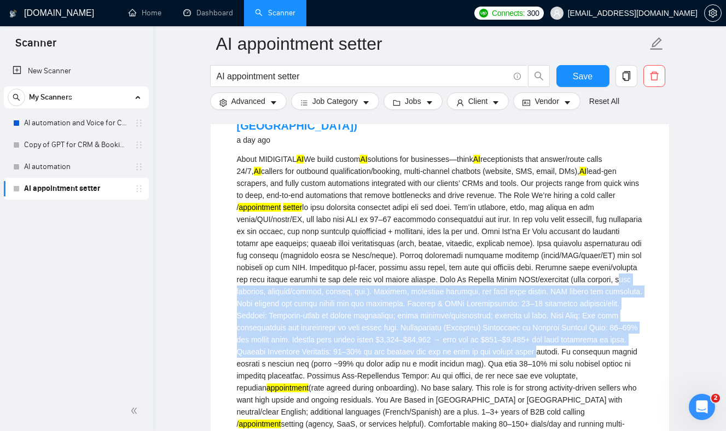
drag, startPoint x: 411, startPoint y: 288, endPoint x: 421, endPoint y: 356, distance: 68.5
click at [420, 356] on div "About MIDIGITAL AI We build custom AI solutions for businesses—think AI recepti…" at bounding box center [440, 333] width 406 height 361
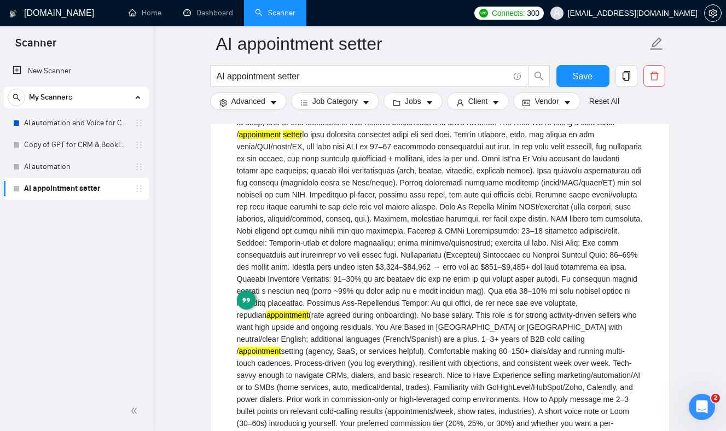
click at [421, 234] on div "About MIDIGITAL AI We build custom AI solutions for businesses—think AI recepti…" at bounding box center [440, 260] width 406 height 361
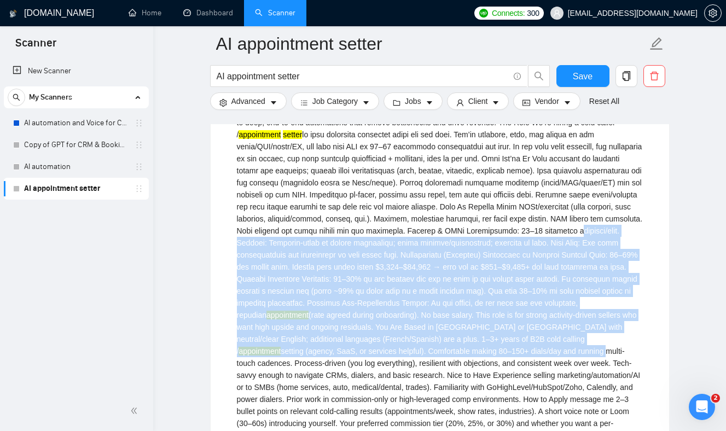
drag, startPoint x: 421, startPoint y: 234, endPoint x: 430, endPoint y: 349, distance: 115.8
click at [430, 348] on div "About MIDIGITAL AI We build custom AI solutions for businesses—think AI recepti…" at bounding box center [440, 260] width 406 height 361
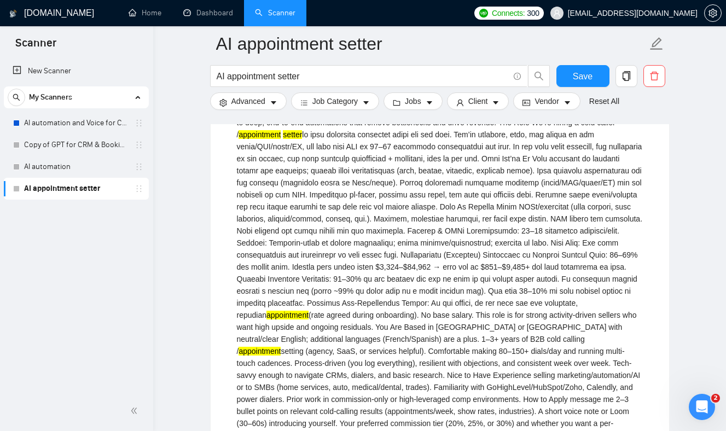
click at [430, 342] on div "About MIDIGITAL AI We build custom AI solutions for businesses—think AI recepti…" at bounding box center [440, 260] width 406 height 361
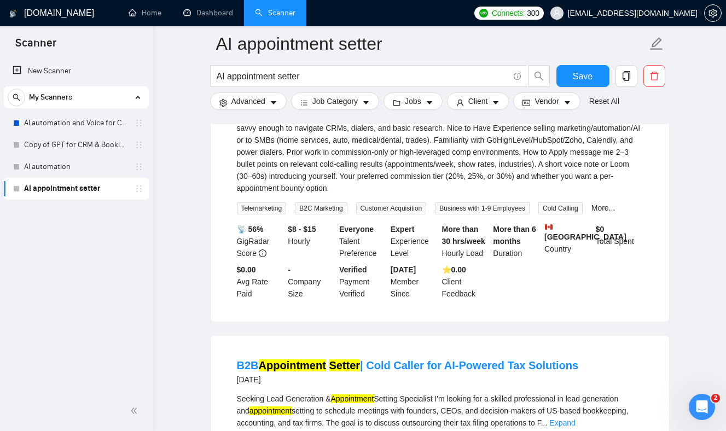
scroll to position [2509, 0]
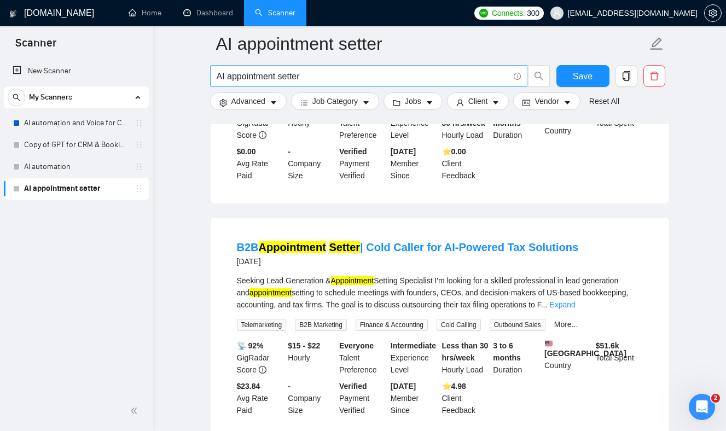
click at [218, 74] on input "AI appointment setter" at bounding box center [363, 76] width 292 height 14
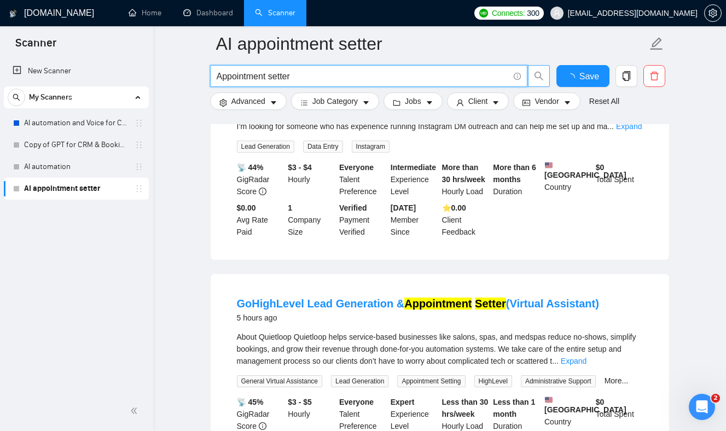
scroll to position [2302, 0]
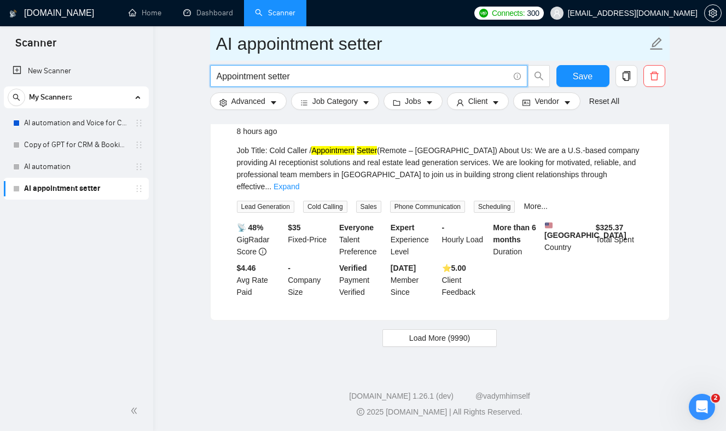
type input "Appointment setter"
click at [583, 60] on span "AI appointment setter" at bounding box center [439, 43] width 459 height 34
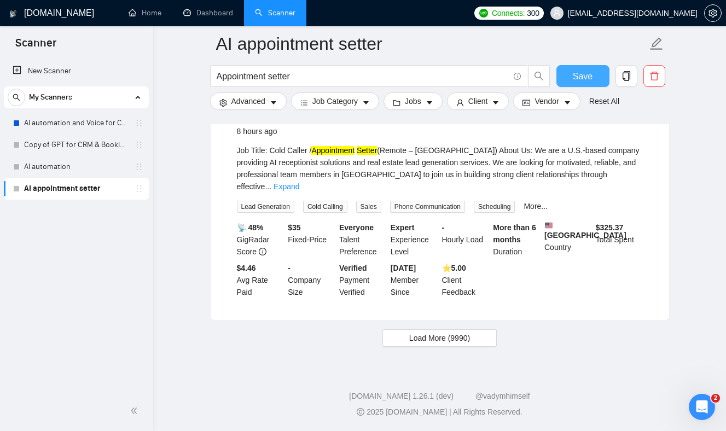
click at [572, 78] on button "Save" at bounding box center [582, 76] width 53 height 22
click at [68, 126] on link "AI automation and Voice for CRM & Booking" at bounding box center [76, 123] width 104 height 22
click at [88, 124] on link "AI automation and Voice for CRM & Booking" at bounding box center [76, 123] width 104 height 22
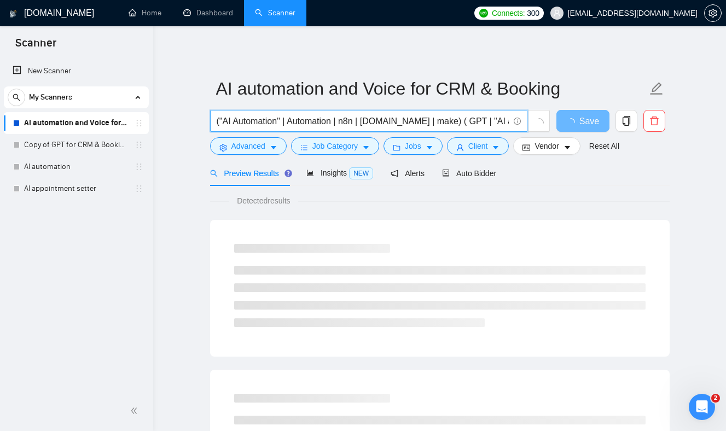
click at [392, 125] on input "("AI Automation" | Automation | n8n | [DOMAIN_NAME] | make) ( GPT | "AI agent" …" at bounding box center [363, 121] width 292 height 14
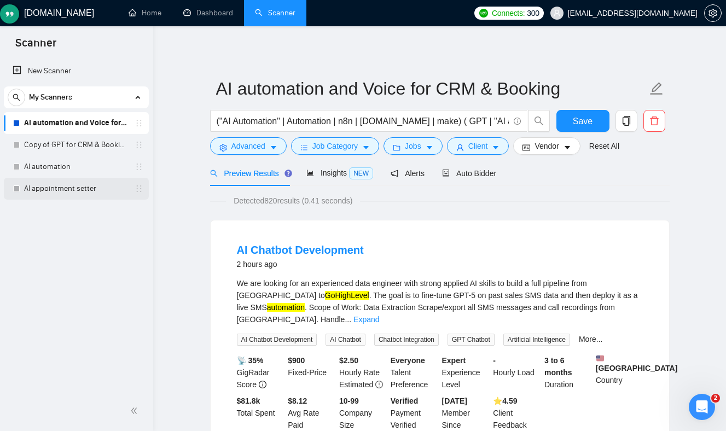
click at [77, 189] on link "AI appointment setter" at bounding box center [76, 189] width 104 height 22
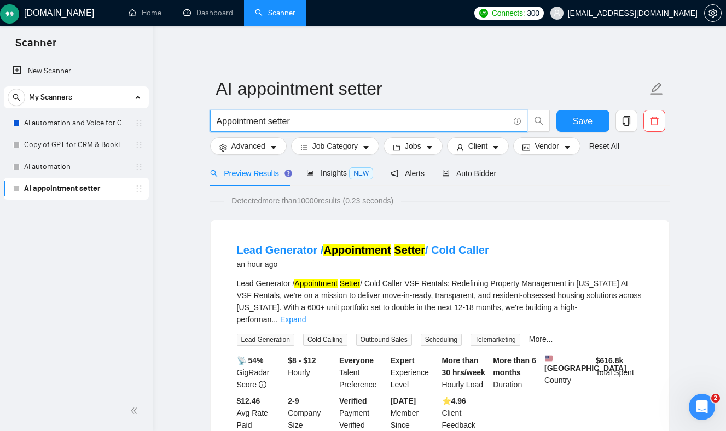
click at [241, 119] on input "Appointment setter" at bounding box center [363, 121] width 292 height 14
drag, startPoint x: 241, startPoint y: 119, endPoint x: 282, endPoint y: 121, distance: 41.1
click at [282, 121] on input "Appointment setter" at bounding box center [363, 121] width 292 height 14
click at [296, 122] on input "Appointment setter" at bounding box center [363, 121] width 292 height 14
click at [230, 119] on input "Appointment setter" at bounding box center [363, 121] width 292 height 14
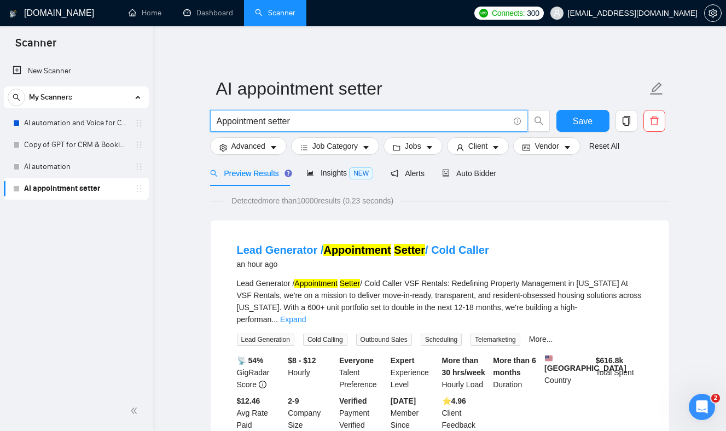
click at [230, 119] on input "Appointment setter" at bounding box center [363, 121] width 292 height 14
paste input "("inbound calls" | "inbound sales" | "receptionist" | "answering service" | "ca…"
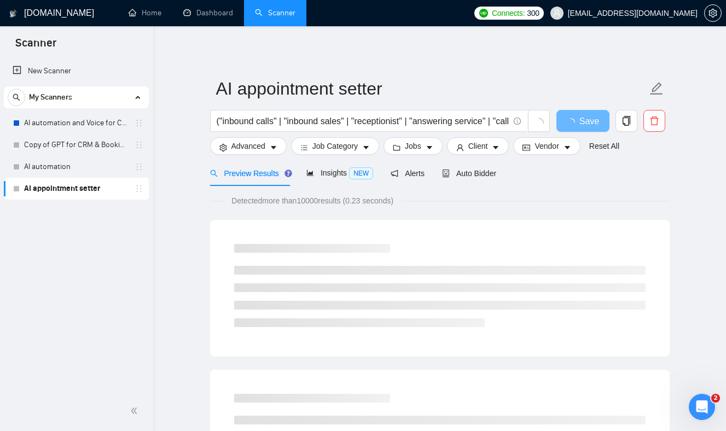
click at [358, 251] on h3 at bounding box center [312, 248] width 156 height 9
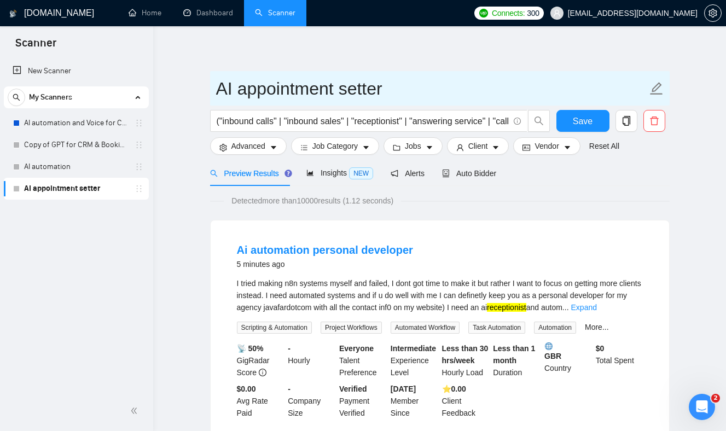
click at [269, 90] on input "AI appointment setter" at bounding box center [431, 88] width 431 height 27
drag, startPoint x: 269, startPoint y: 90, endPoint x: 356, endPoint y: 92, distance: 87.6
click at [357, 92] on input "AI appointment setter" at bounding box center [431, 88] width 431 height 27
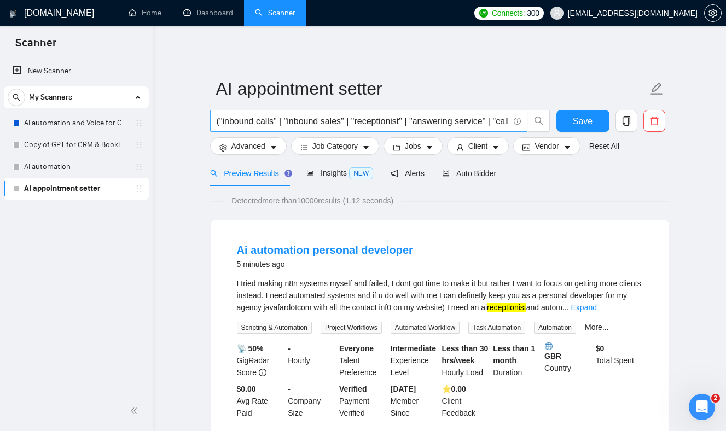
click at [410, 121] on input "("inbound calls" | "inbound sales" | "receptionist" | "answering service" | "ca…" at bounding box center [363, 121] width 292 height 14
click at [413, 121] on input "("inbound calls" | "inbound sales" | "receptionist" | "answering service" | "ca…" at bounding box center [363, 121] width 292 height 14
paste input "appointment setter"
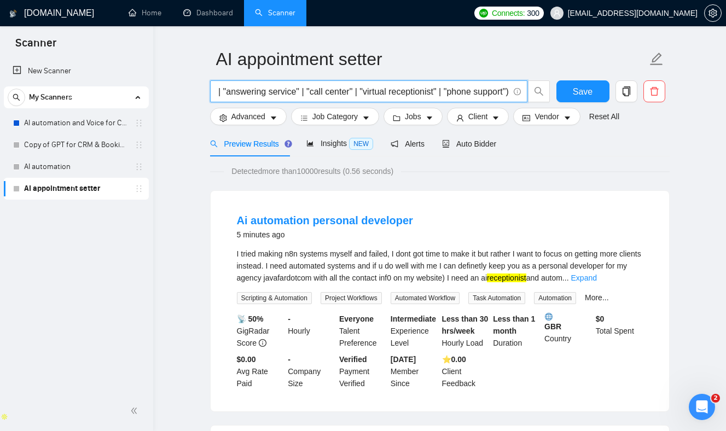
scroll to position [33, 0]
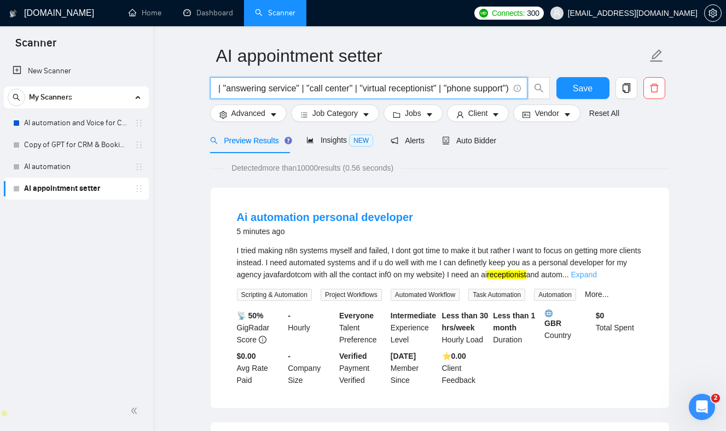
type input "("inbound calls" | "inbound sales" | receptionist | "appointment setter" | "ans…"
click at [597, 276] on link "Expand" at bounding box center [584, 274] width 26 height 9
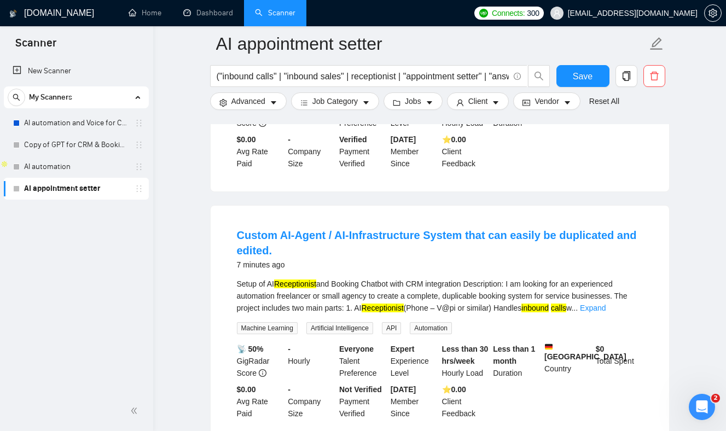
scroll to position [286, 0]
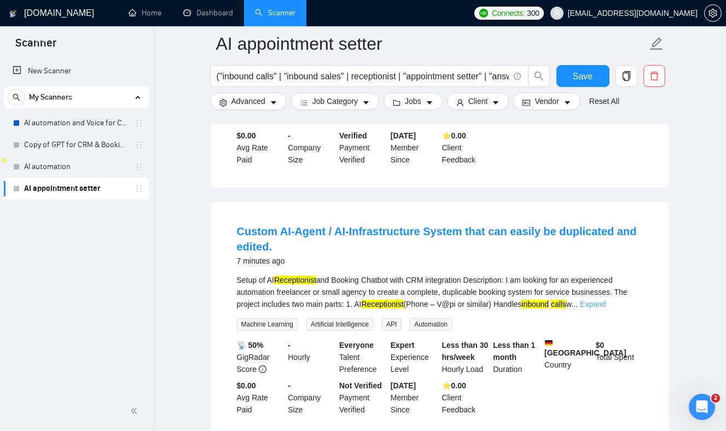
click at [606, 306] on link "Expand" at bounding box center [593, 304] width 26 height 9
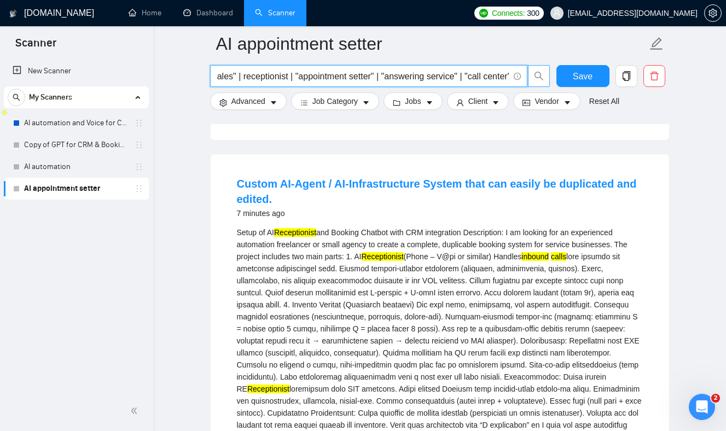
scroll to position [0, 291]
drag, startPoint x: 373, startPoint y: 80, endPoint x: 546, endPoint y: 83, distance: 172.9
click at [546, 83] on span "("inbound calls" | "inbound sales" | receptionist | "appointment setter" | "ans…" at bounding box center [380, 76] width 340 height 22
click at [497, 80] on input "("inbound calls" | "inbound sales" | receptionist | "appointment setter" | "ans…" at bounding box center [363, 76] width 292 height 14
click at [444, 77] on input "("inbound calls" | "inbound sales" | receptionist | "appointment setter" | "ans…" at bounding box center [363, 76] width 292 height 14
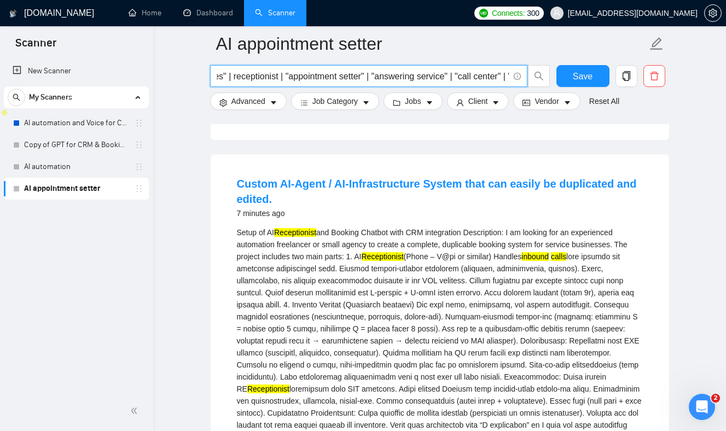
scroll to position [0, 0]
drag, startPoint x: 333, startPoint y: 75, endPoint x: 199, endPoint y: 73, distance: 133.5
click at [258, 75] on input "("inbound calls" | "inbound sales" | receptionist | "appointment setter" | "ans…" at bounding box center [363, 76] width 292 height 14
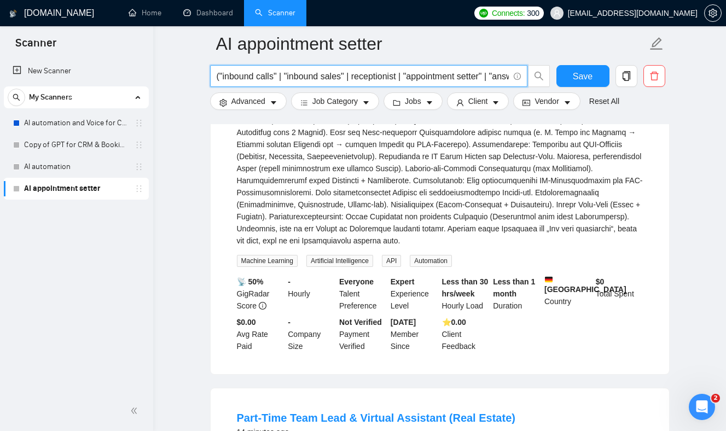
scroll to position [748, 0]
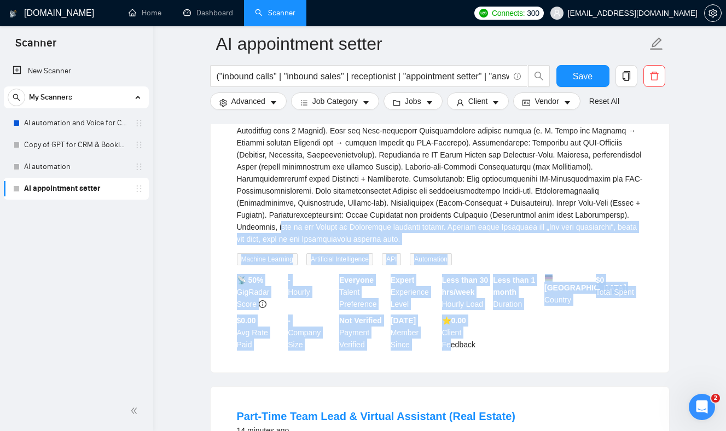
drag, startPoint x: 421, startPoint y: 242, endPoint x: 453, endPoint y: 360, distance: 122.0
click at [453, 358] on li "Custom AI-Agent / AI-Infrastructure System that can easily be duplicated and ed…" at bounding box center [440, 56] width 432 height 607
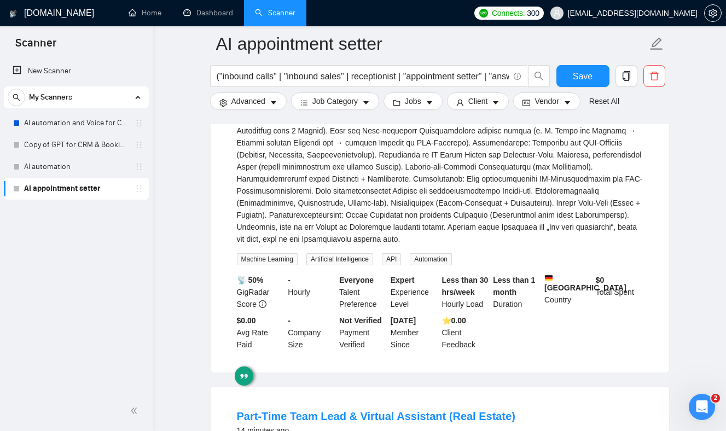
click at [498, 373] on div "Custom AI-Agent / AI-Infrastructure System that can easily be duplicated and ed…" at bounding box center [440, 56] width 458 height 633
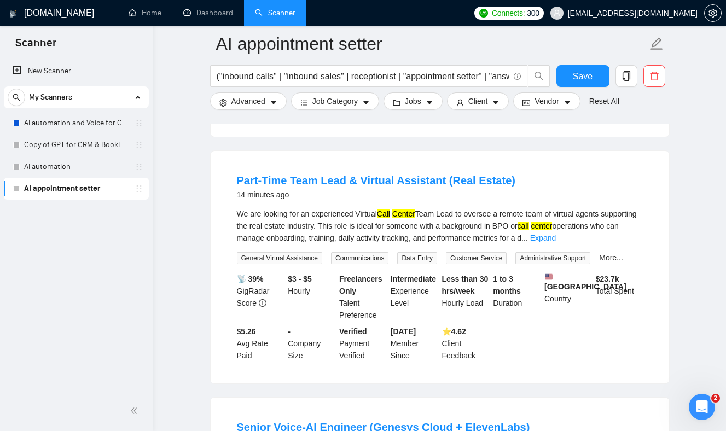
scroll to position [982, 0]
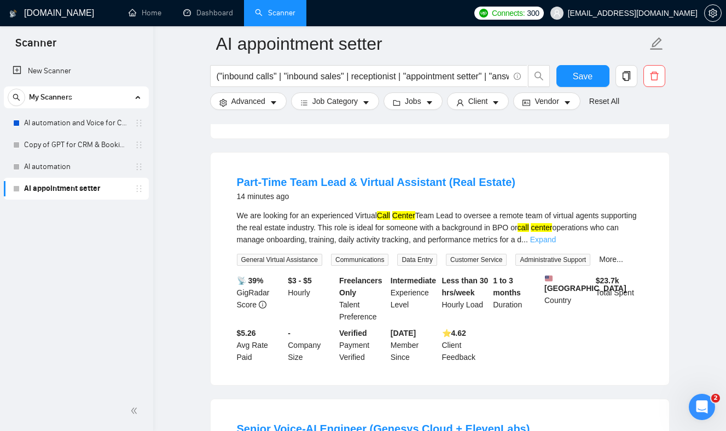
click at [556, 244] on link "Expand" at bounding box center [543, 239] width 26 height 9
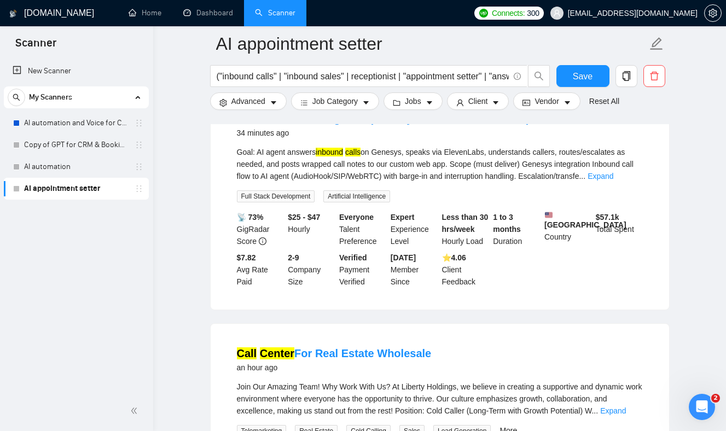
scroll to position [1477, 0]
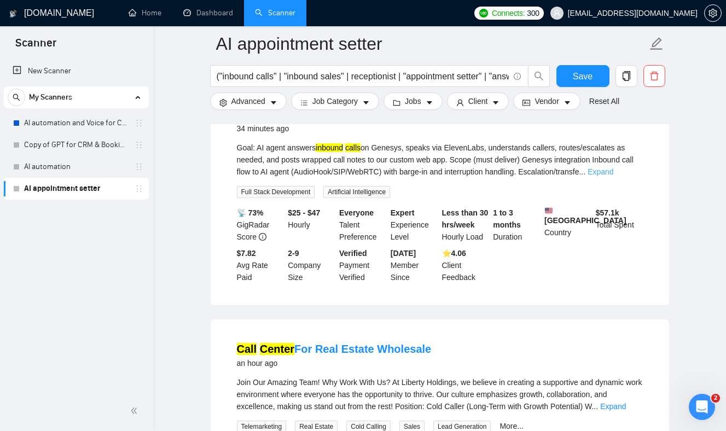
click at [613, 176] on link "Expand" at bounding box center [600, 171] width 26 height 9
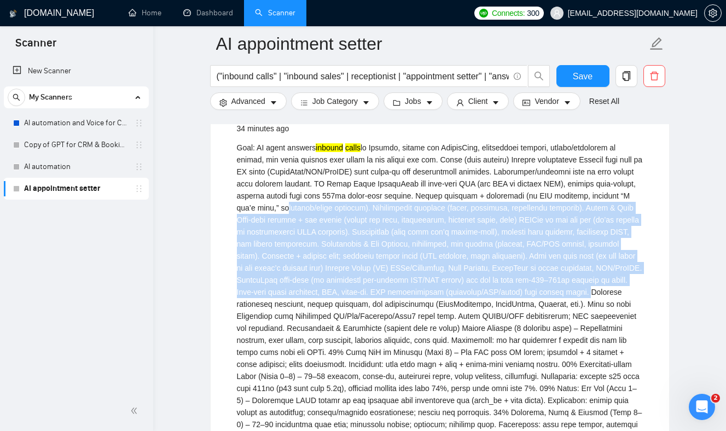
drag, startPoint x: 375, startPoint y: 329, endPoint x: 313, endPoint y: 221, distance: 124.5
click at [315, 221] on div "Goal: AI agent answers inbound calls" at bounding box center [440, 334] width 406 height 385
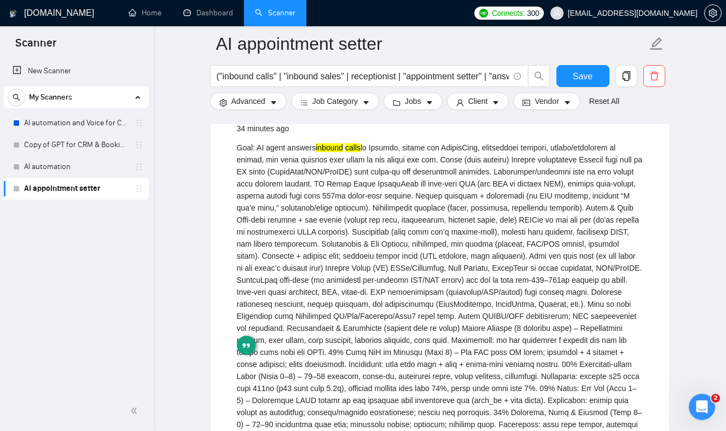
click at [376, 266] on div "Goal: AI agent answers inbound calls" at bounding box center [440, 334] width 406 height 385
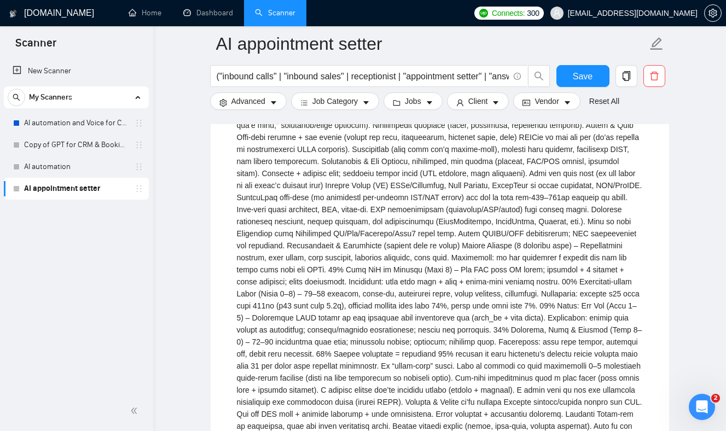
scroll to position [1581, 0]
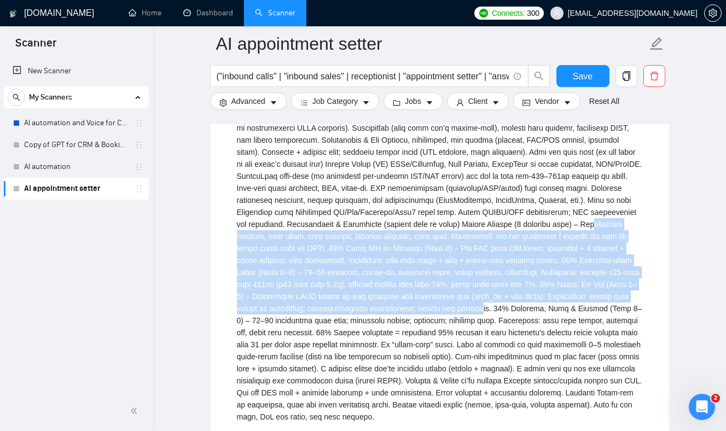
drag, startPoint x: 398, startPoint y: 259, endPoint x: 411, endPoint y: 351, distance: 92.2
click at [411, 351] on div "Goal: AI agent answers inbound calls" at bounding box center [440, 230] width 406 height 385
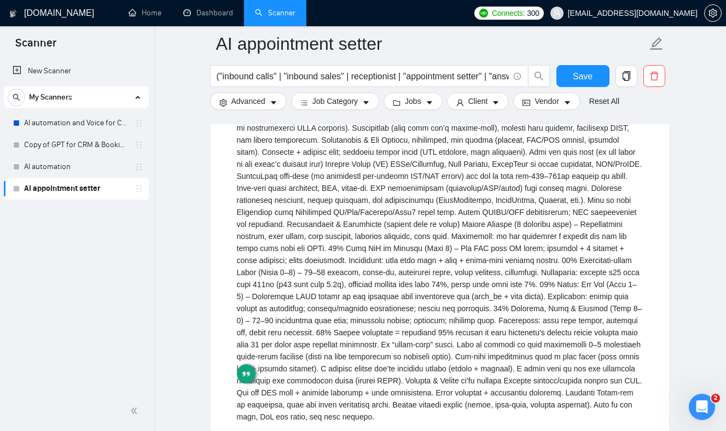
click at [410, 344] on div "Goal: AI agent answers inbound calls" at bounding box center [440, 230] width 406 height 385
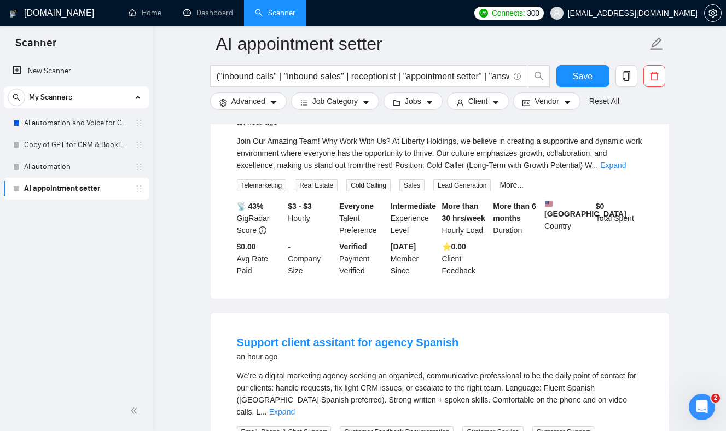
scroll to position [2069, 0]
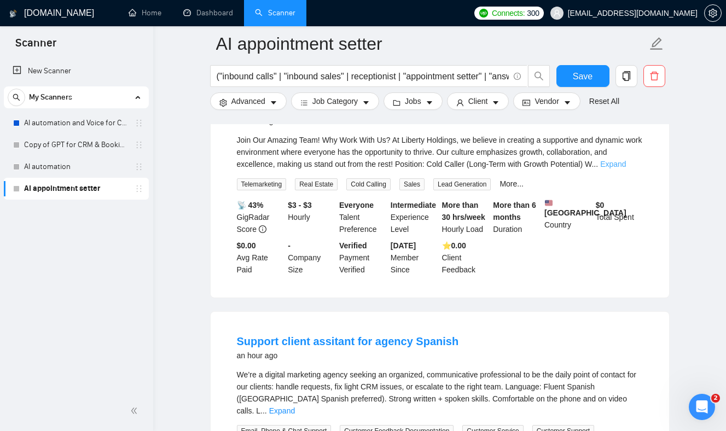
click at [626, 168] on link "Expand" at bounding box center [613, 164] width 26 height 9
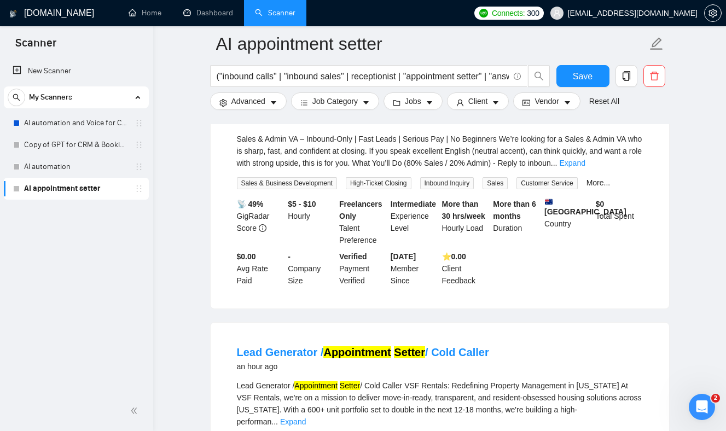
scroll to position [2760, 0]
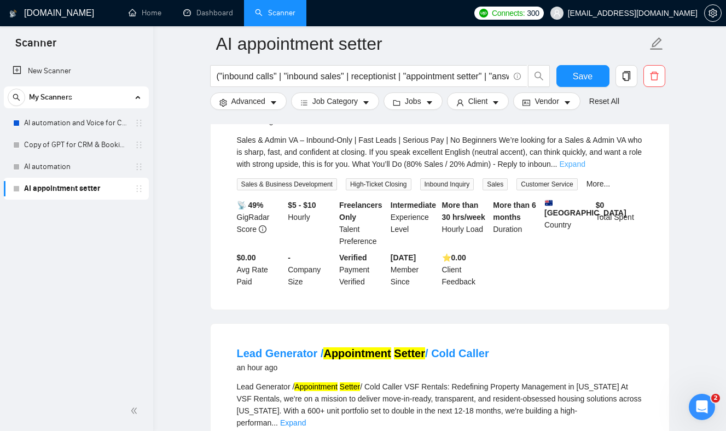
click at [585, 168] on link "Expand" at bounding box center [572, 164] width 26 height 9
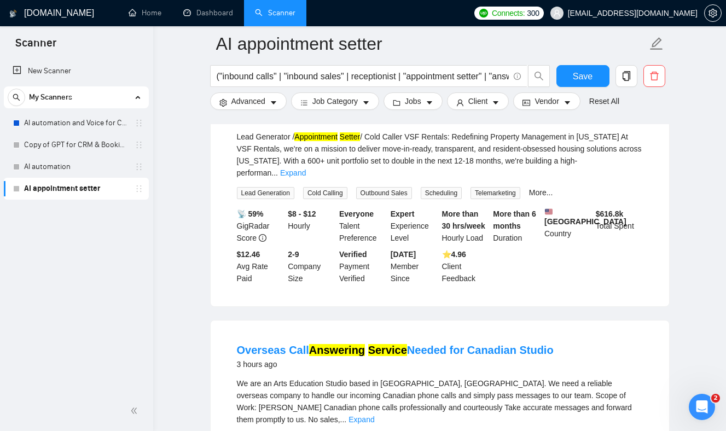
scroll to position [3165, 0]
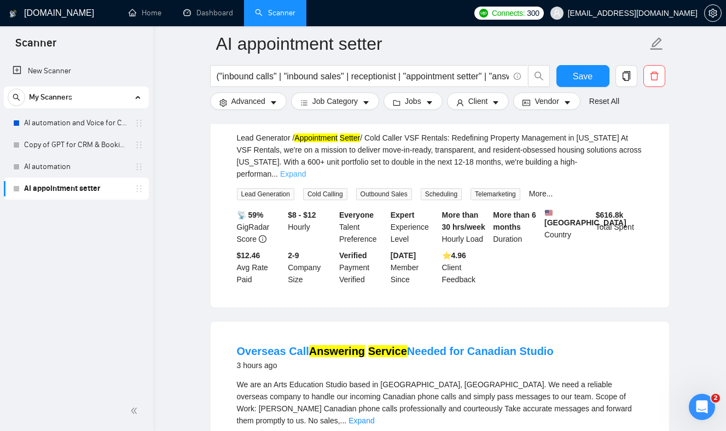
click at [306, 178] on link "Expand" at bounding box center [293, 174] width 26 height 9
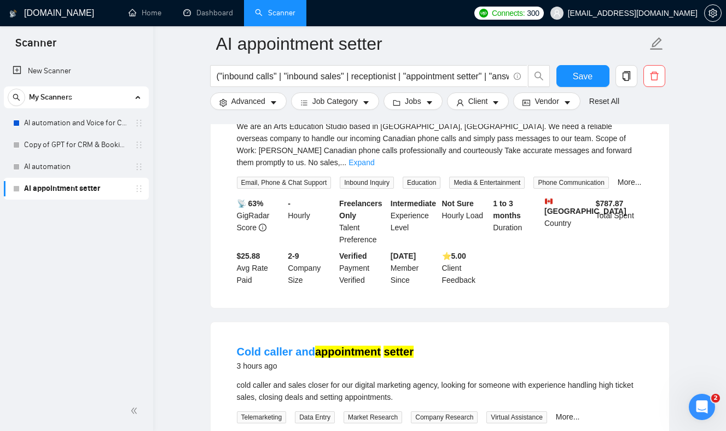
scroll to position [3781, 0]
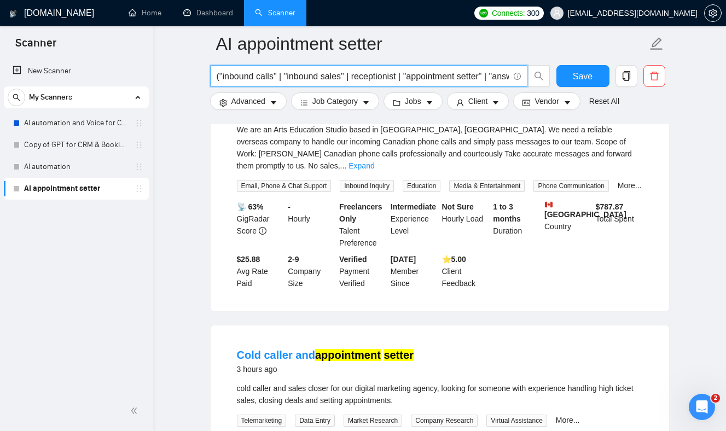
click at [345, 74] on input "("inbound calls" | "inbound sales" | receptionist | "appointment setter" | "ans…" at bounding box center [363, 76] width 292 height 14
click at [393, 77] on input "("inbound calls" | "inbound sales" | receptionist | "appointment setter" | "ans…" at bounding box center [363, 76] width 292 height 14
drag, startPoint x: 393, startPoint y: 77, endPoint x: 193, endPoint y: 79, distance: 200.8
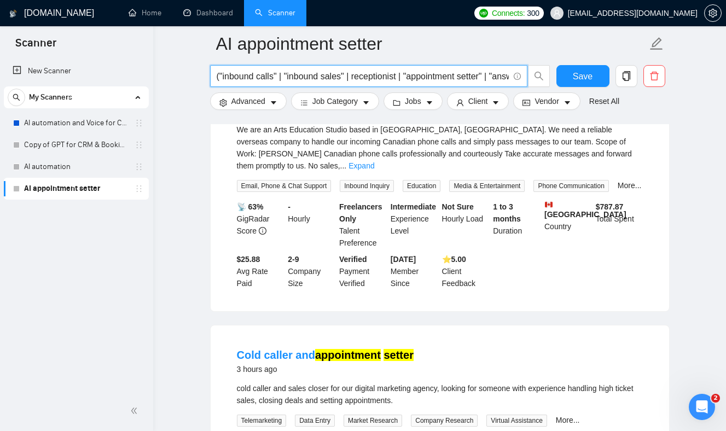
click at [216, 71] on span "("inbound calls" | "inbound sales" | receptionist | "appointment setter" | "ans…" at bounding box center [368, 76] width 317 height 22
click at [228, 74] on input "("inbound calls" | "inbound sales" | receptionist | "appointment setter" | "ans…" at bounding box center [363, 76] width 292 height 14
drag, startPoint x: 228, startPoint y: 74, endPoint x: 326, endPoint y: 77, distance: 98.5
click at [326, 77] on input "("inbound calls" | "inbound sales" | receptionist | "appointment setter" | "ans…" at bounding box center [363, 76] width 292 height 14
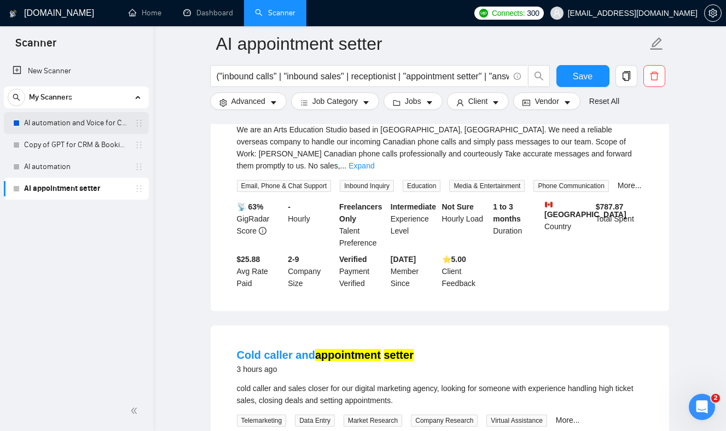
click at [40, 122] on link "AI automation and Voice for CRM & Booking" at bounding box center [76, 123] width 104 height 22
click at [567, 79] on button "Save" at bounding box center [582, 76] width 53 height 22
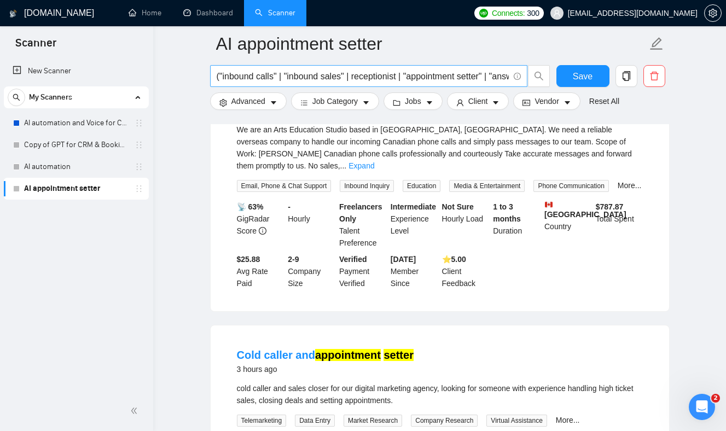
click at [257, 78] on input "("inbound calls" | "inbound sales" | receptionist | "appointment setter" | "ans…" at bounding box center [363, 76] width 292 height 14
click at [64, 121] on link "AI automation and Voice for CRM & Booking" at bounding box center [76, 123] width 104 height 22
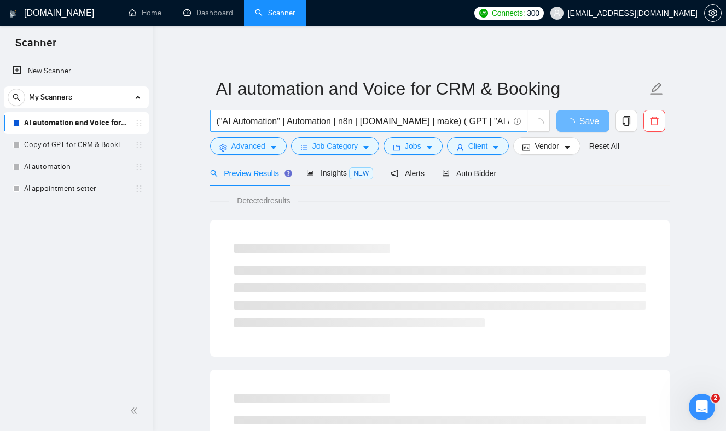
click at [286, 121] on input "("AI Automation" | Automation | n8n | [DOMAIN_NAME] | make) ( GPT | "AI agent" …" at bounding box center [363, 121] width 292 height 14
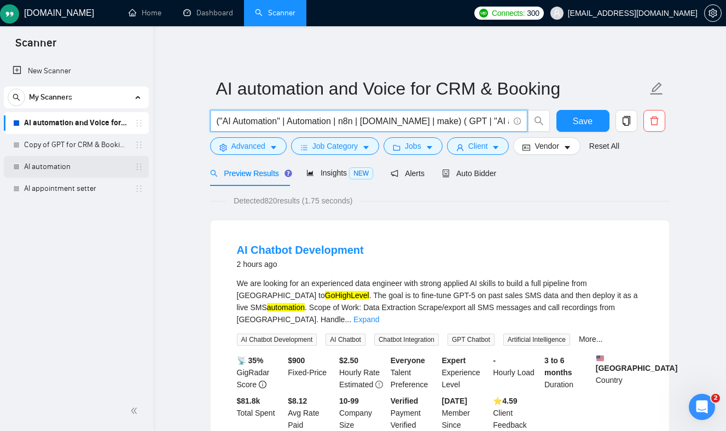
click at [72, 171] on link "AI automation" at bounding box center [76, 167] width 104 height 22
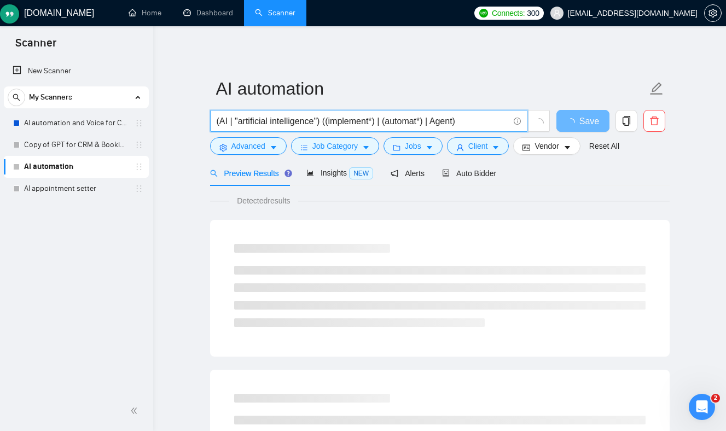
click at [256, 121] on input "(AI | "artificial intelligence") ((implement*) | (automat*) | Agent)" at bounding box center [363, 121] width 292 height 14
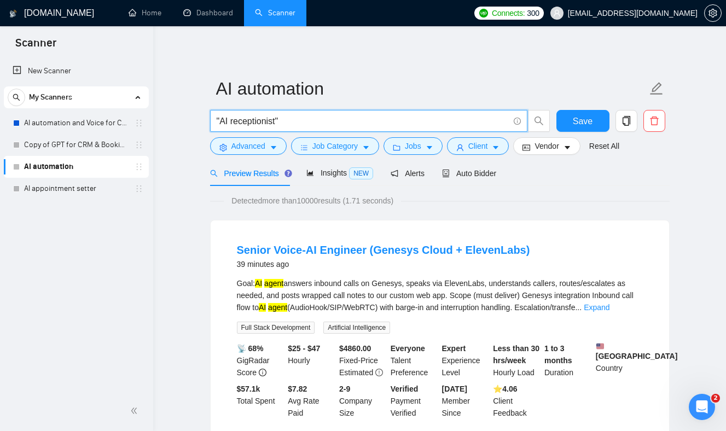
type input ""AI receptionist""
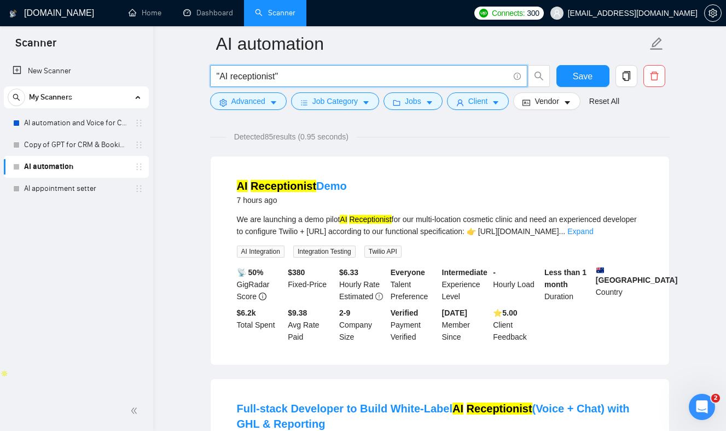
scroll to position [74, 0]
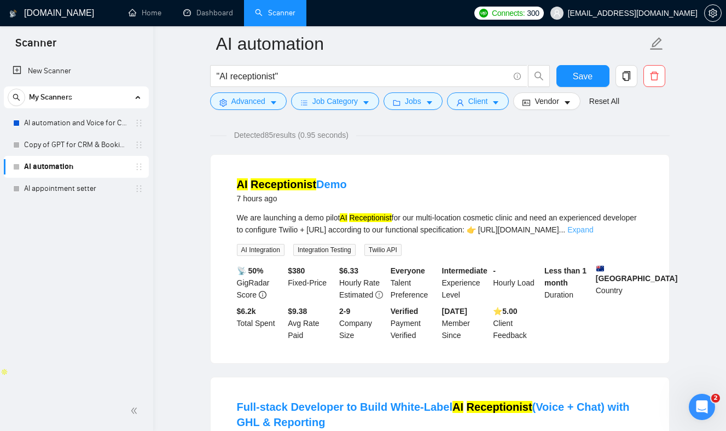
click at [593, 234] on link "Expand" at bounding box center [580, 229] width 26 height 9
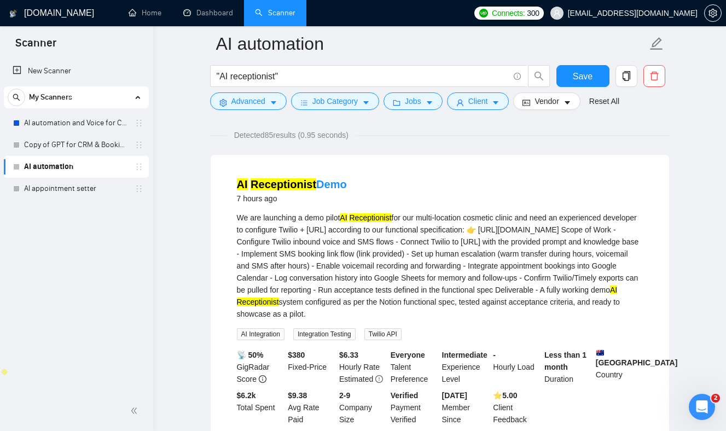
click at [543, 233] on div "We are launching a demo pilot AI Receptionist for our multi-location cosmetic c…" at bounding box center [440, 266] width 406 height 108
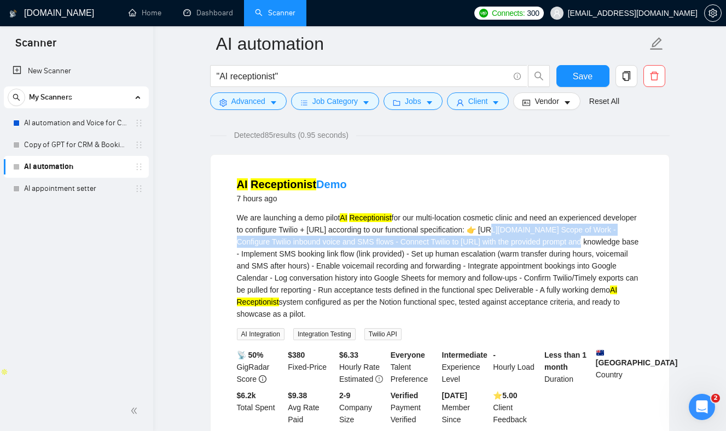
drag, startPoint x: 543, startPoint y: 233, endPoint x: 281, endPoint y: 257, distance: 263.7
click at [281, 257] on div "We are launching a demo pilot AI Receptionist for our multi-location cosmetic c…" at bounding box center [440, 266] width 406 height 108
copy div "ttps://[DOMAIN_NAME]/AI-Receptionist-Demo-Functional-Specification-272a49dab441…"
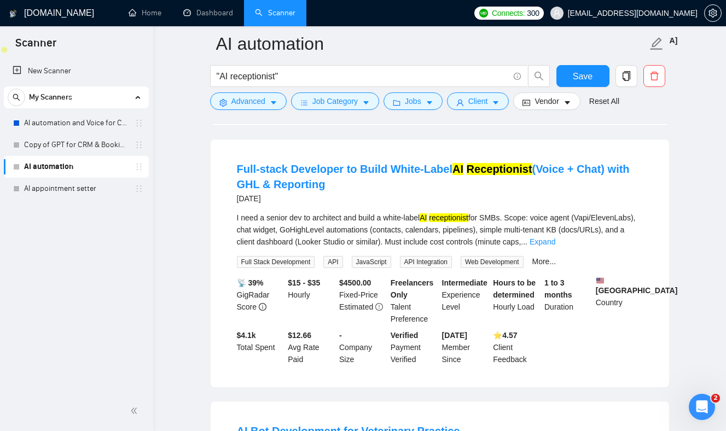
scroll to position [398, 0]
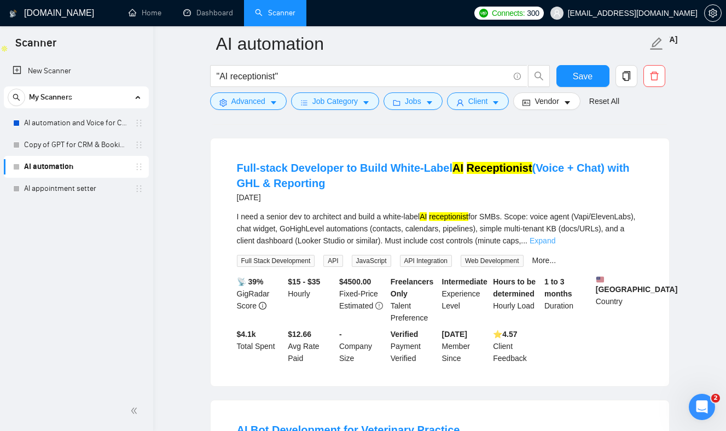
click at [555, 245] on link "Expand" at bounding box center [542, 240] width 26 height 9
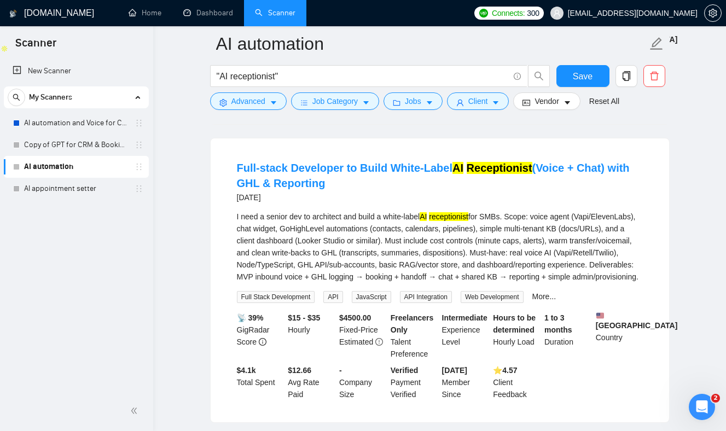
click at [244, 252] on div "I need a senior dev to architect and build a white-label AI receptionist for SM…" at bounding box center [440, 247] width 406 height 72
drag, startPoint x: 244, startPoint y: 252, endPoint x: 270, endPoint y: 251, distance: 25.8
click at [270, 251] on div "I need a senior dev to architect and build a white-label AI receptionist for SM…" at bounding box center [440, 247] width 406 height 72
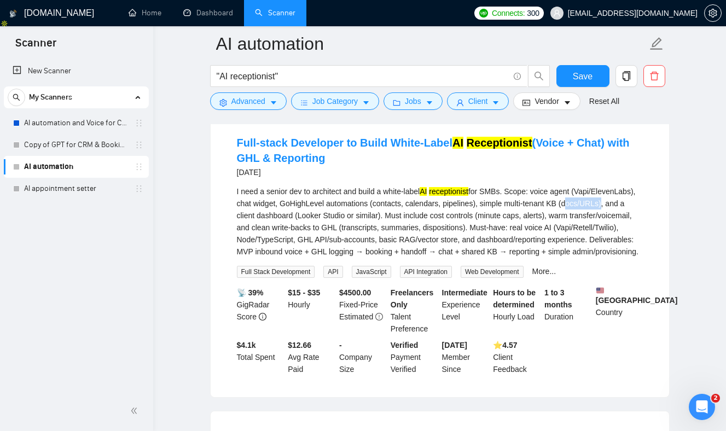
scroll to position [420, 0]
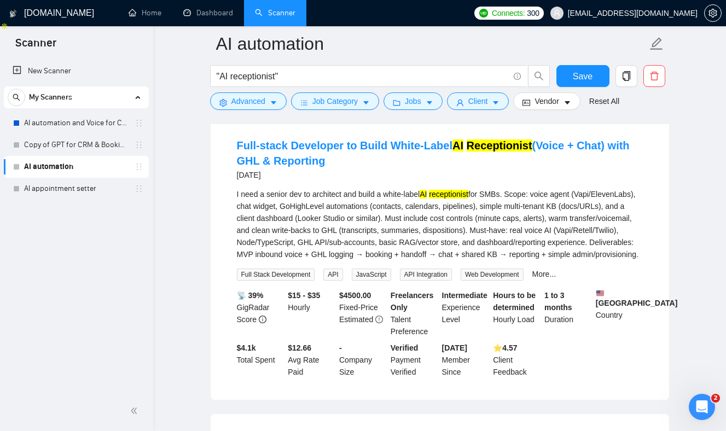
click at [365, 229] on div "I need a senior dev to architect and build a white-label AI receptionist for SM…" at bounding box center [440, 224] width 406 height 72
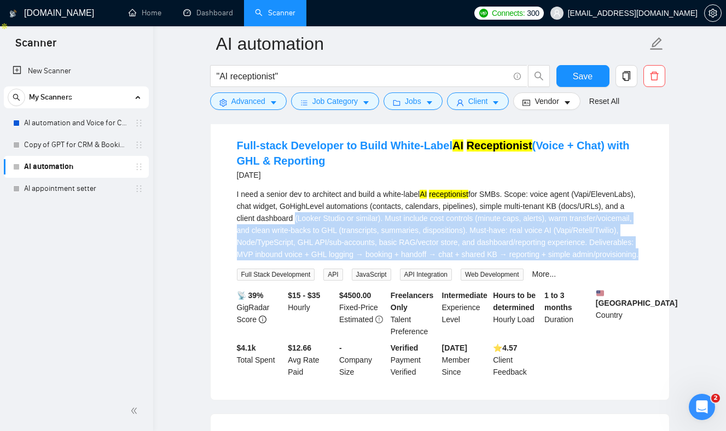
drag, startPoint x: 365, startPoint y: 229, endPoint x: 423, endPoint y: 280, distance: 77.1
click at [423, 260] on div "I need a senior dev to architect and build a white-label AI receptionist for SM…" at bounding box center [440, 224] width 406 height 72
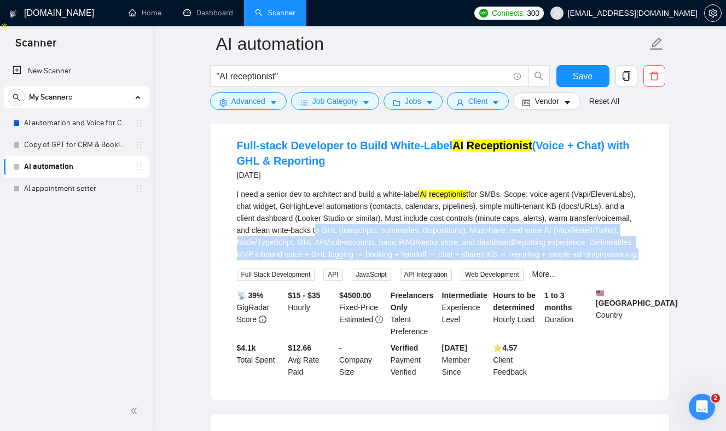
drag, startPoint x: 423, startPoint y: 280, endPoint x: 406, endPoint y: 248, distance: 35.8
click at [406, 248] on div "I need a senior dev to architect and build a white-label AI receptionist for SM…" at bounding box center [440, 224] width 406 height 72
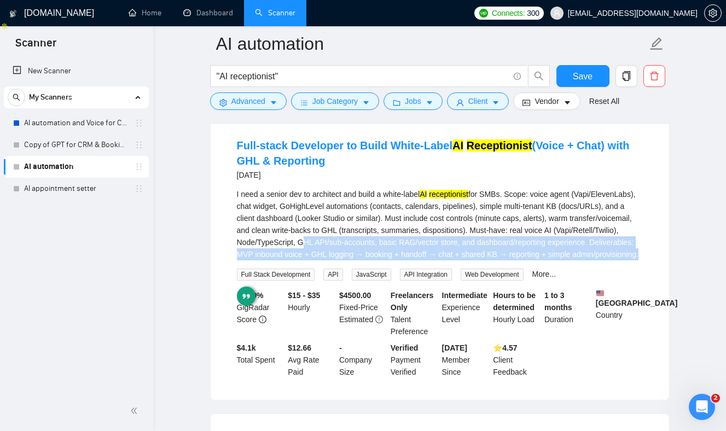
click at [406, 248] on div "I need a senior dev to architect and build a white-label AI receptionist for SM…" at bounding box center [440, 224] width 406 height 72
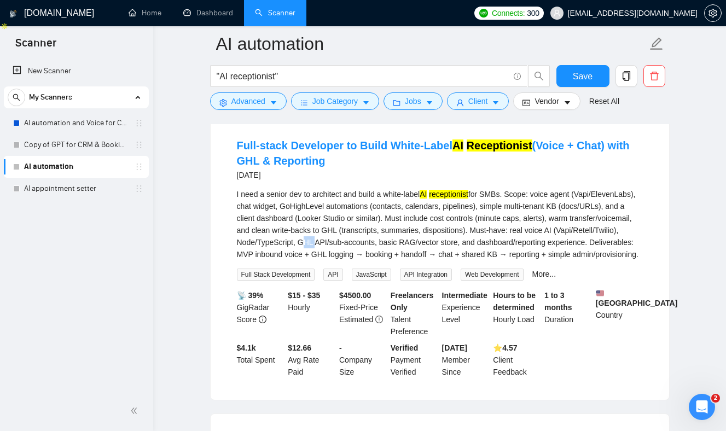
click at [406, 248] on div "I need a senior dev to architect and build a white-label AI receptionist for SM…" at bounding box center [440, 224] width 406 height 72
click at [402, 241] on div "I need a senior dev to architect and build a white-label AI receptionist for SM…" at bounding box center [440, 224] width 406 height 72
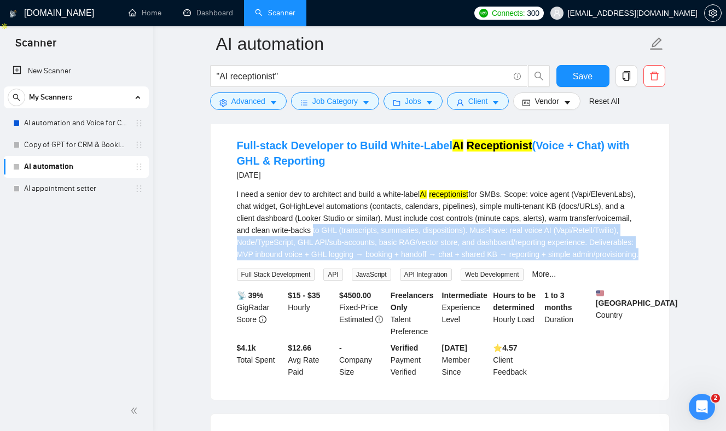
drag, startPoint x: 402, startPoint y: 241, endPoint x: 420, endPoint y: 278, distance: 41.1
click at [420, 260] on div "I need a senior dev to architect and build a white-label AI receptionist for SM…" at bounding box center [440, 224] width 406 height 72
drag, startPoint x: 420, startPoint y: 278, endPoint x: 396, endPoint y: 245, distance: 40.4
click at [396, 245] on div "I need a senior dev to architect and build a white-label AI receptionist for SM…" at bounding box center [440, 224] width 406 height 72
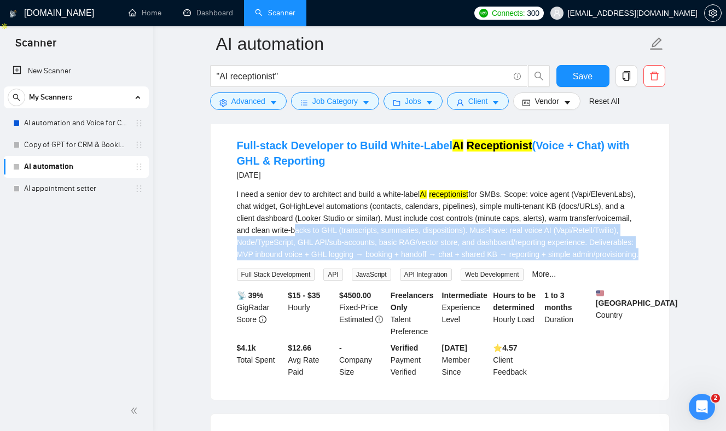
click at [396, 245] on div "I need a senior dev to architect and build a white-label AI receptionist for SM…" at bounding box center [440, 224] width 406 height 72
drag, startPoint x: 396, startPoint y: 245, endPoint x: 418, endPoint y: 279, distance: 40.7
click at [418, 260] on div "I need a senior dev to architect and build a white-label AI receptionist for SM…" at bounding box center [440, 224] width 406 height 72
drag, startPoint x: 418, startPoint y: 279, endPoint x: 358, endPoint y: 240, distance: 72.1
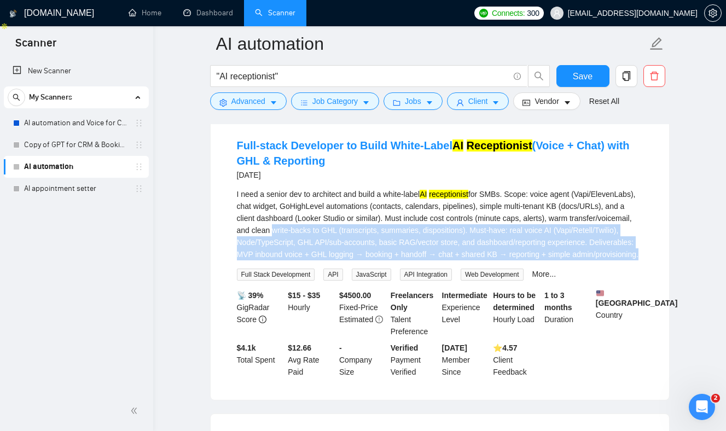
click at [357, 240] on div "I need a senior dev to architect and build a white-label AI receptionist for SM…" at bounding box center [440, 224] width 406 height 72
click at [358, 240] on div "I need a senior dev to architect and build a white-label AI receptionist for SM…" at bounding box center [440, 224] width 406 height 72
drag, startPoint x: 358, startPoint y: 240, endPoint x: 399, endPoint y: 278, distance: 56.1
click at [399, 260] on div "I need a senior dev to architect and build a white-label AI receptionist for SM…" at bounding box center [440, 224] width 406 height 72
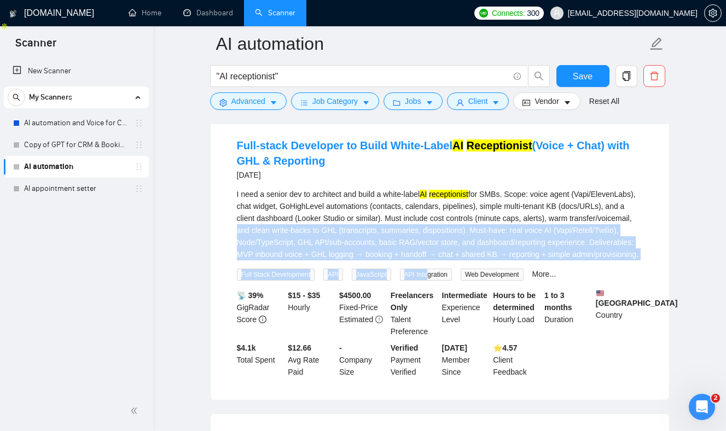
drag, startPoint x: 320, startPoint y: 240, endPoint x: 432, endPoint y: 293, distance: 123.6
click at [432, 281] on div "I need a senior dev to architect and build a white-label AI receptionist for SM…" at bounding box center [440, 234] width 406 height 92
click at [432, 260] on div "I need a senior dev to architect and build a white-label AI receptionist for SM…" at bounding box center [440, 224] width 406 height 72
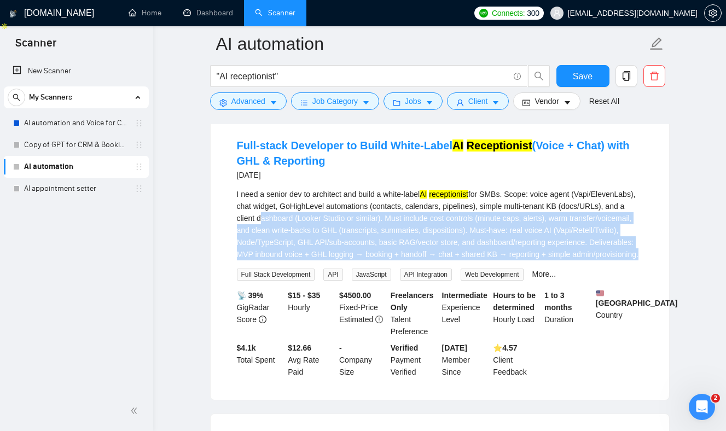
drag, startPoint x: 432, startPoint y: 283, endPoint x: 324, endPoint y: 232, distance: 119.4
click at [324, 232] on div "I need a senior dev to architect and build a white-label AI receptionist for SM…" at bounding box center [440, 224] width 406 height 72
drag, startPoint x: 324, startPoint y: 232, endPoint x: 447, endPoint y: 287, distance: 135.4
click at [447, 281] on div "I need a senior dev to architect and build a white-label AI receptionist for SM…" at bounding box center [440, 234] width 406 height 92
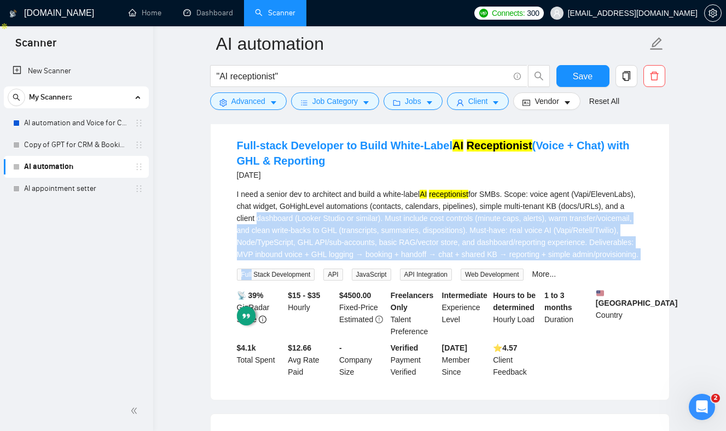
click at [447, 281] on div "I need a senior dev to architect and build a white-label AI receptionist for SM…" at bounding box center [440, 234] width 406 height 92
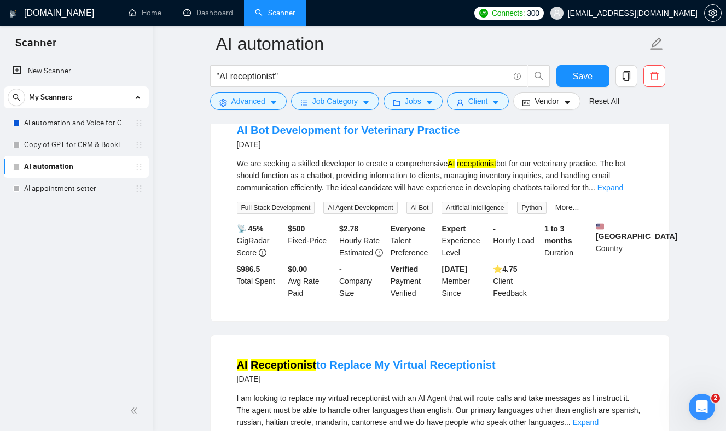
scroll to position [735, 0]
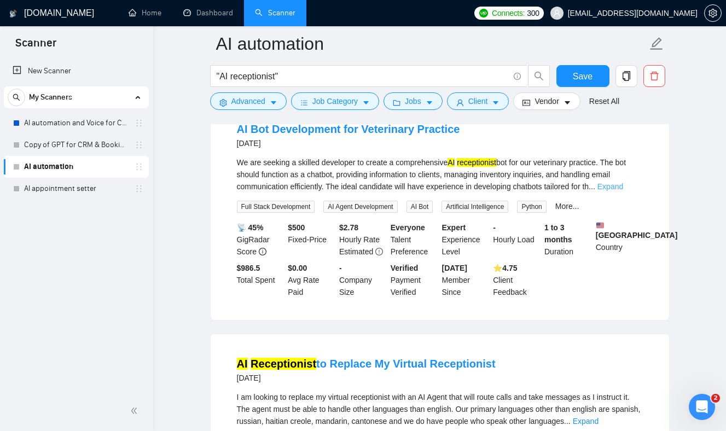
click at [623, 191] on link "Expand" at bounding box center [610, 186] width 26 height 9
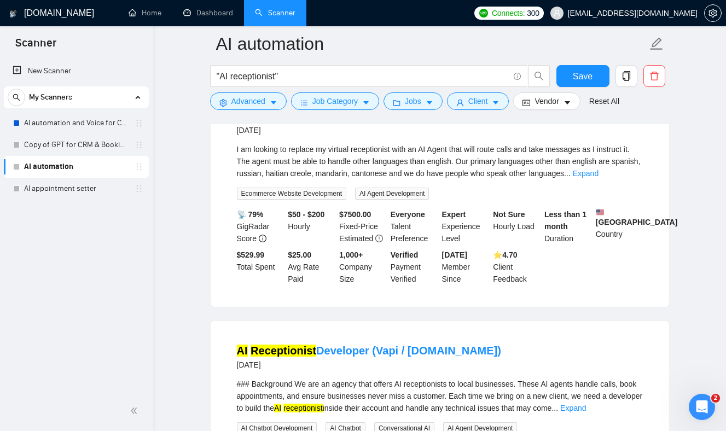
scroll to position [1015, 0]
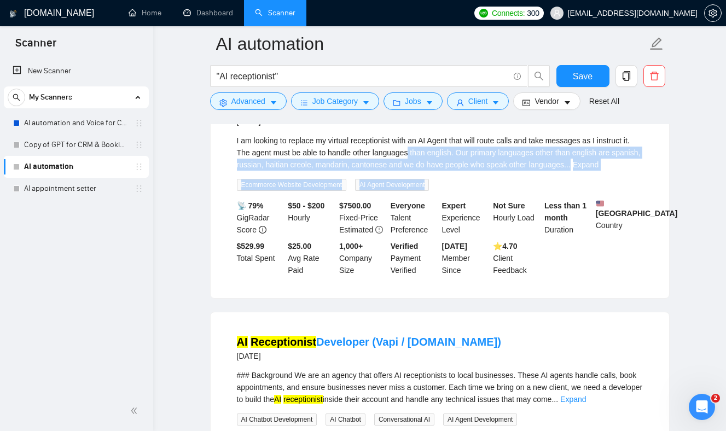
drag, startPoint x: 422, startPoint y: 172, endPoint x: 489, endPoint y: 207, distance: 75.6
click at [489, 191] on div "I am looking to replace my virtual receptionist with an AI Agent that will rout…" at bounding box center [440, 163] width 406 height 56
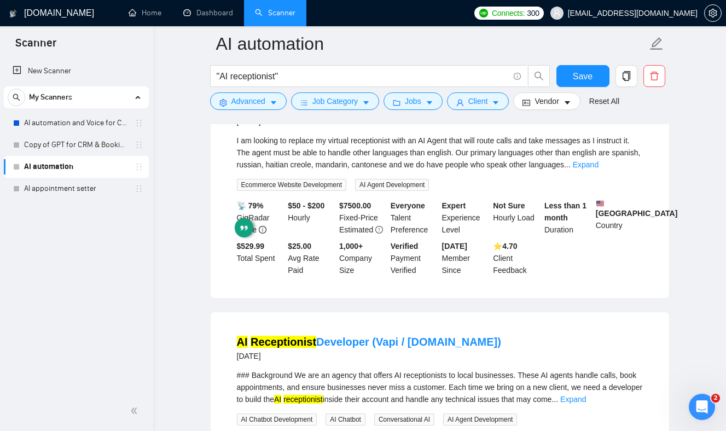
click at [489, 191] on div "I am looking to replace my virtual receptionist with an AI Agent that will rout…" at bounding box center [440, 163] width 406 height 56
click at [466, 171] on div "I am looking to replace my virtual receptionist with an AI Agent that will rout…" at bounding box center [440, 153] width 406 height 36
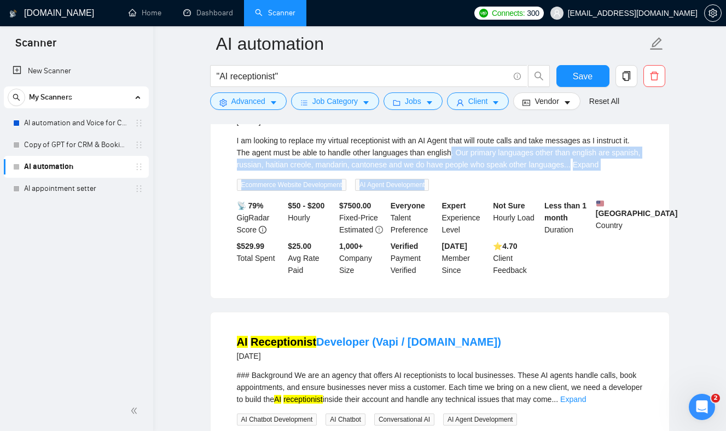
drag, startPoint x: 466, startPoint y: 172, endPoint x: 482, endPoint y: 205, distance: 36.0
click at [482, 191] on div "I am looking to replace my virtual receptionist with an AI Agent that will rout…" at bounding box center [440, 163] width 406 height 56
click at [468, 171] on div "I am looking to replace my virtual receptionist with an AI Agent that will rout…" at bounding box center [440, 153] width 406 height 36
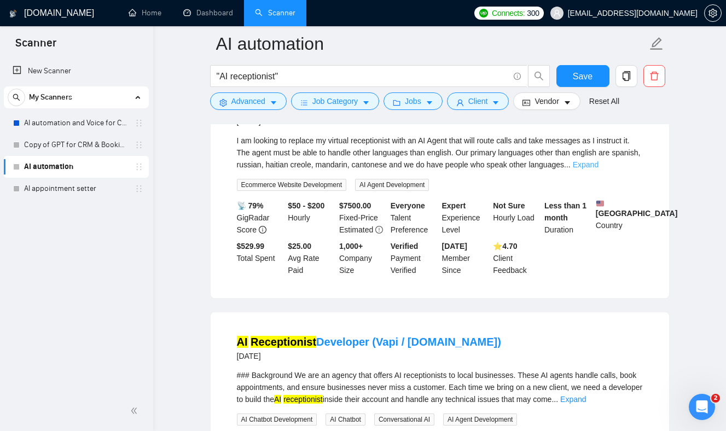
click at [598, 169] on link "Expand" at bounding box center [586, 164] width 26 height 9
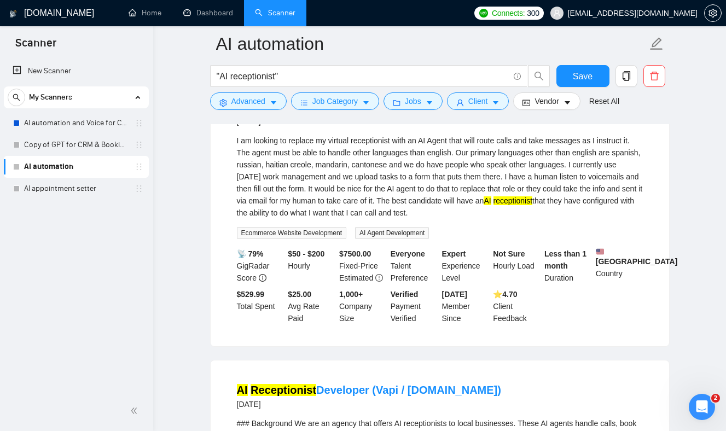
click at [376, 199] on div "I am looking to replace my virtual receptionist with an AI Agent that will rout…" at bounding box center [440, 177] width 406 height 84
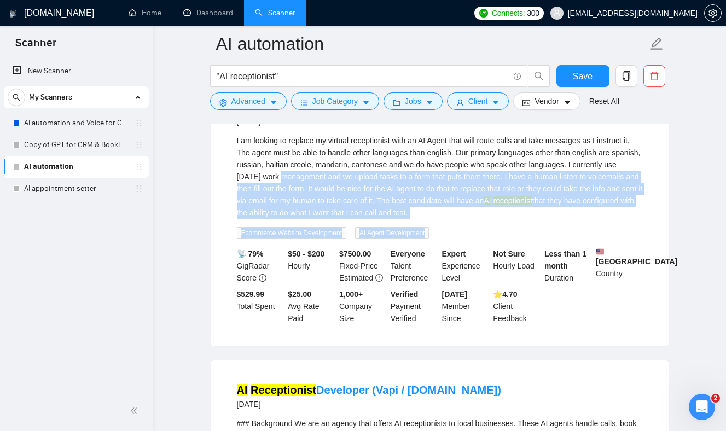
drag, startPoint x: 376, startPoint y: 199, endPoint x: 498, endPoint y: 248, distance: 131.7
click at [498, 239] on div "I am looking to replace my virtual receptionist with an AI Agent that will rout…" at bounding box center [440, 187] width 406 height 104
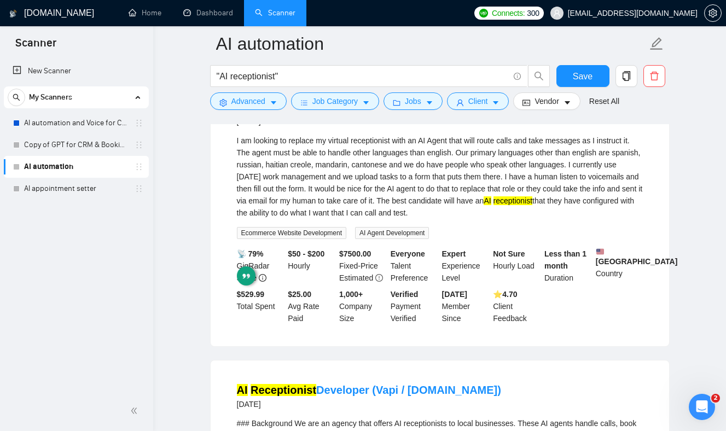
click at [472, 219] on div "I am looking to replace my virtual receptionist with an AI Agent that will rout…" at bounding box center [440, 177] width 406 height 84
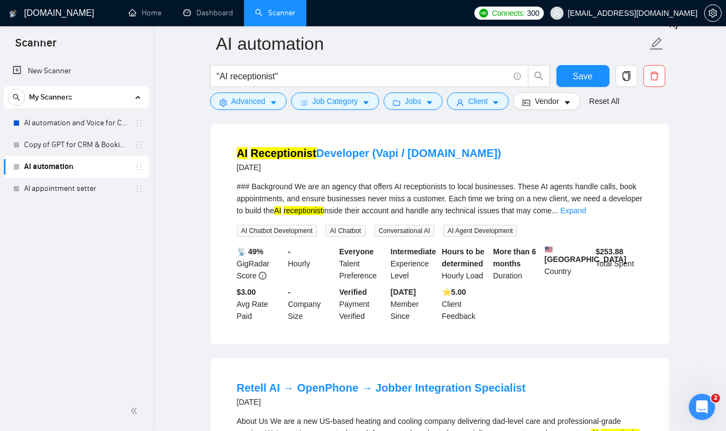
scroll to position [1262, 0]
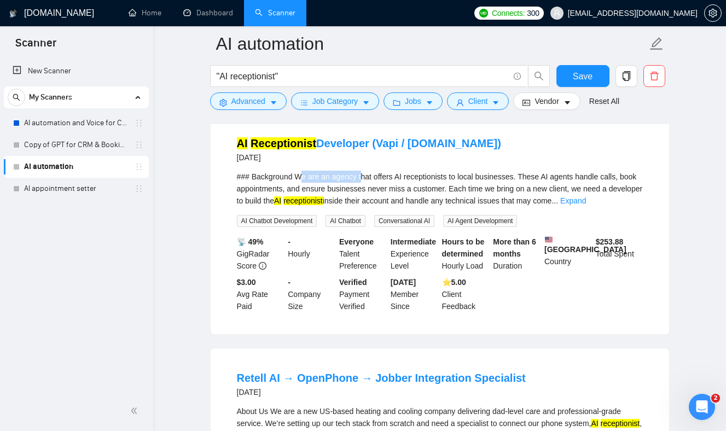
drag, startPoint x: 302, startPoint y: 198, endPoint x: 364, endPoint y: 202, distance: 61.9
click at [364, 202] on div "### Background We are an agency that offers AI receptionists to local businesse…" at bounding box center [440, 189] width 406 height 36
click at [357, 202] on div "### Background We are an agency that offers AI receptionists to local businesse…" at bounding box center [440, 189] width 406 height 36
drag, startPoint x: 357, startPoint y: 202, endPoint x: 293, endPoint y: 200, distance: 63.5
click at [293, 200] on div "### Background We are an agency that offers AI receptionists to local businesse…" at bounding box center [440, 189] width 406 height 36
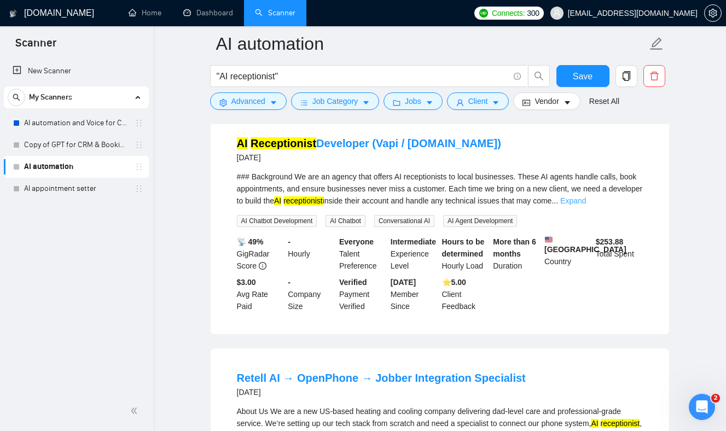
click at [586, 205] on link "Expand" at bounding box center [573, 200] width 26 height 9
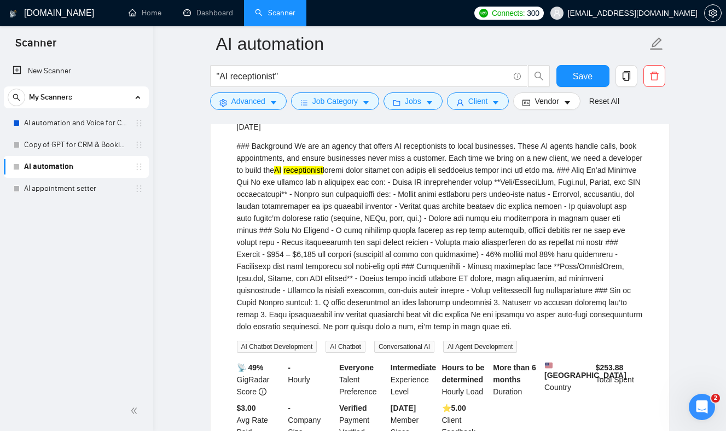
scroll to position [1295, 0]
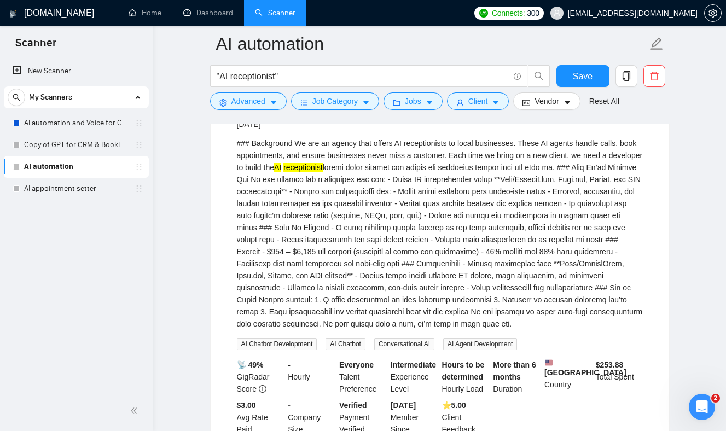
click at [253, 276] on div "### Background We are an agency that offers AI receptionists to local businesse…" at bounding box center [440, 233] width 406 height 193
drag, startPoint x: 253, startPoint y: 276, endPoint x: 391, endPoint y: 276, distance: 138.4
click at [391, 276] on div "### Background We are an agency that offers AI receptionists to local businesse…" at bounding box center [440, 233] width 406 height 193
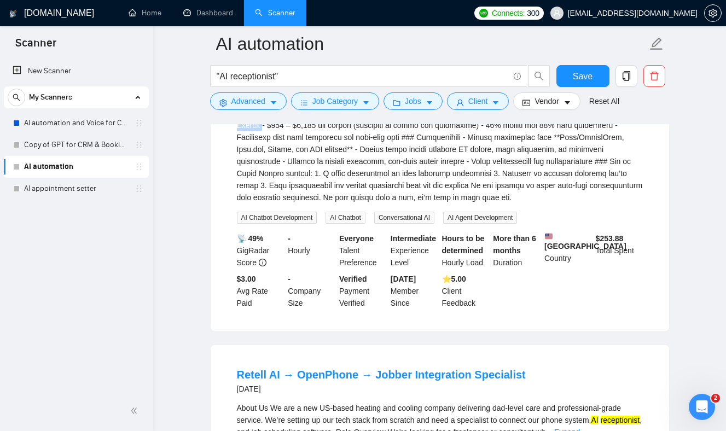
scroll to position [1421, 0]
click at [398, 131] on div "### Background We are an agency that offers AI receptionists to local businesse…" at bounding box center [440, 108] width 406 height 193
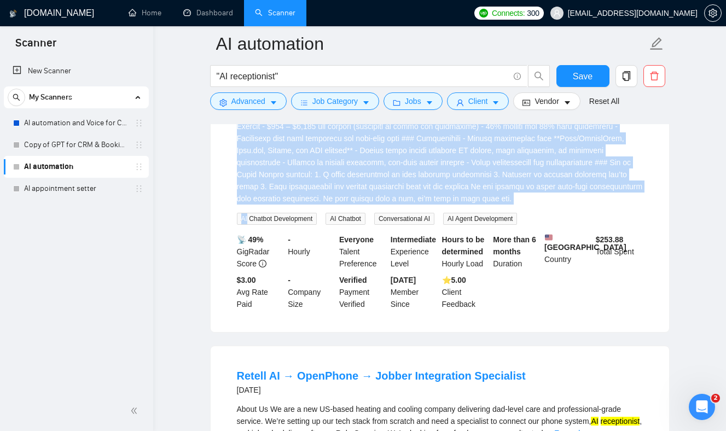
drag, startPoint x: 398, startPoint y: 131, endPoint x: 429, endPoint y: 245, distance: 118.1
click at [429, 225] on div "### Background We are an agency that offers AI receptionists to local businesse…" at bounding box center [440, 118] width 406 height 213
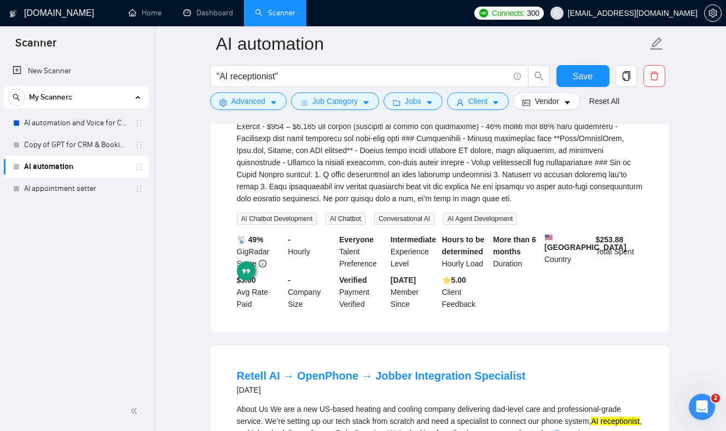
click at [379, 161] on div "### Background We are an agency that offers AI receptionists to local businesse…" at bounding box center [440, 108] width 406 height 193
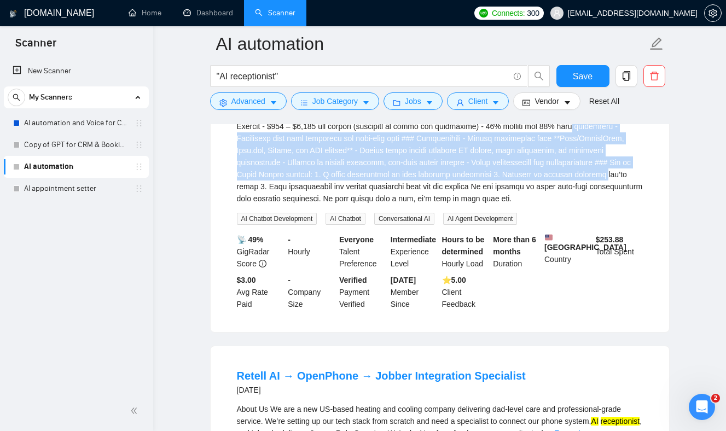
drag, startPoint x: 377, startPoint y: 160, endPoint x: 417, endPoint y: 228, distance: 78.4
click at [411, 205] on div "### Background We are an agency that offers AI receptionists to local businesse…" at bounding box center [440, 108] width 406 height 193
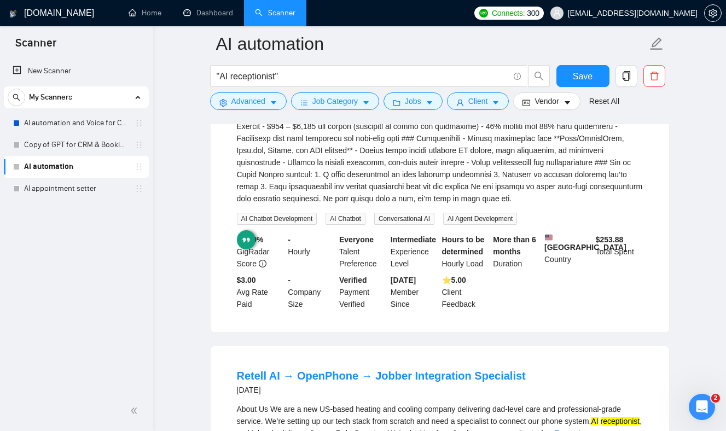
click at [412, 205] on div "### Background We are an agency that offers AI receptionists to local businesse…" at bounding box center [440, 108] width 406 height 193
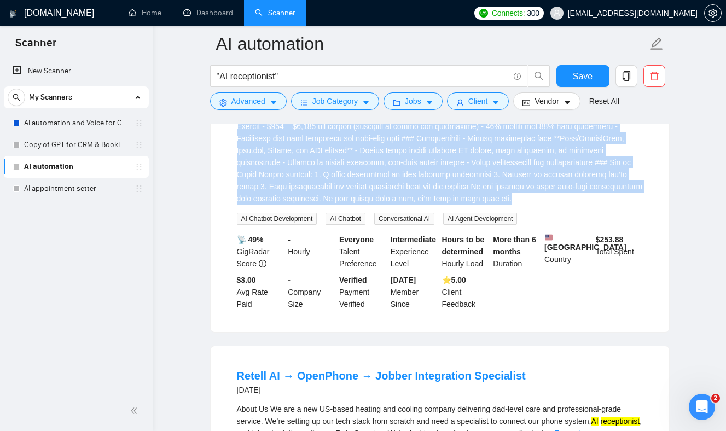
drag, startPoint x: 412, startPoint y: 239, endPoint x: 294, endPoint y: 147, distance: 150.4
click at [294, 147] on div "### Background We are an agency that offers AI receptionists to local businesse…" at bounding box center [440, 108] width 406 height 193
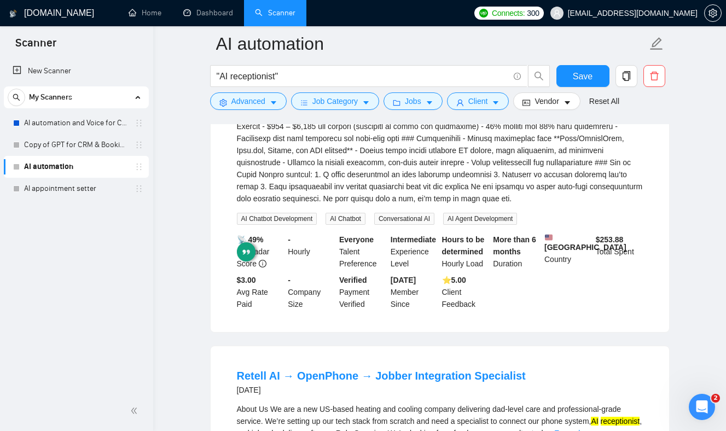
click at [293, 150] on div "### Background We are an agency that offers AI receptionists to local businesse…" at bounding box center [440, 108] width 406 height 193
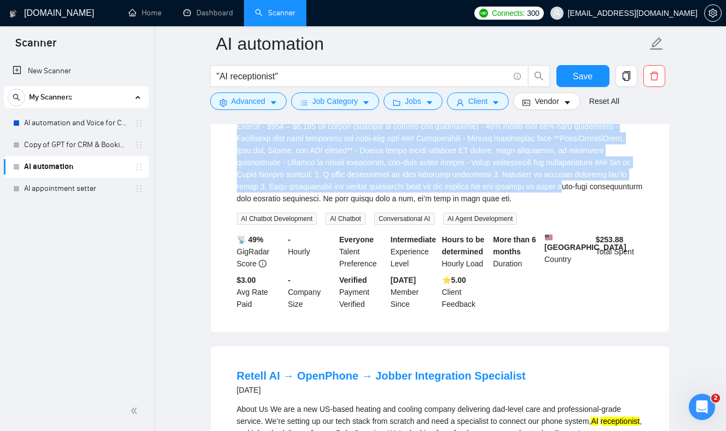
drag, startPoint x: 293, startPoint y: 150, endPoint x: 360, endPoint y: 220, distance: 96.7
click at [360, 205] on div "### Background We are an agency that offers AI receptionists to local businesse…" at bounding box center [440, 108] width 406 height 193
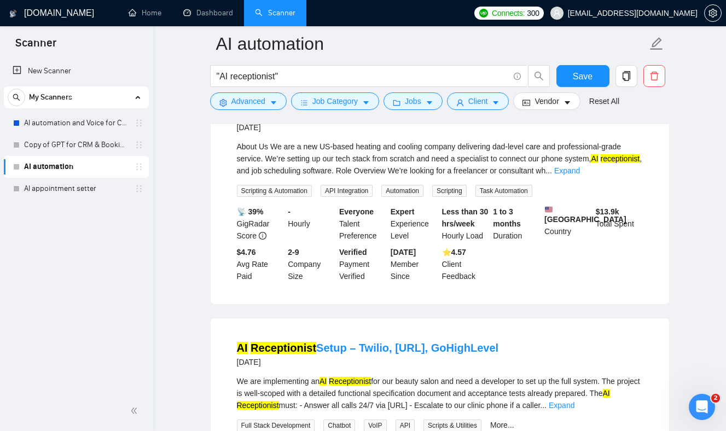
scroll to position [1684, 0]
click at [280, 176] on div "About Us We are a new US-based heating and cooling company delivering dad-level…" at bounding box center [440, 158] width 406 height 36
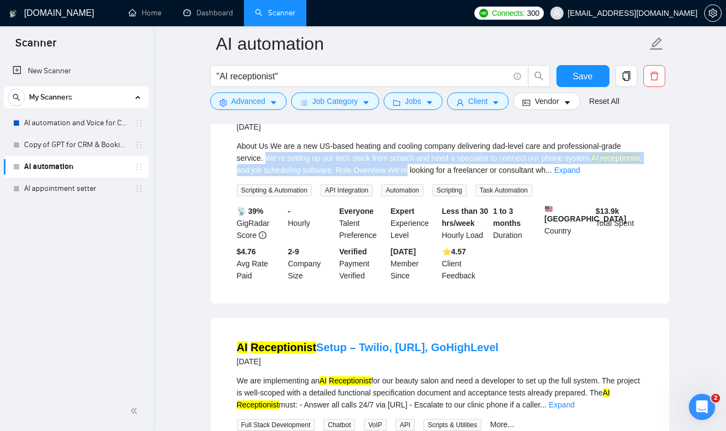
drag, startPoint x: 280, startPoint y: 202, endPoint x: 452, endPoint y: 205, distance: 172.3
click at [455, 176] on div "About Us We are a new US-based heating and cooling company delivering dad-level…" at bounding box center [440, 158] width 406 height 36
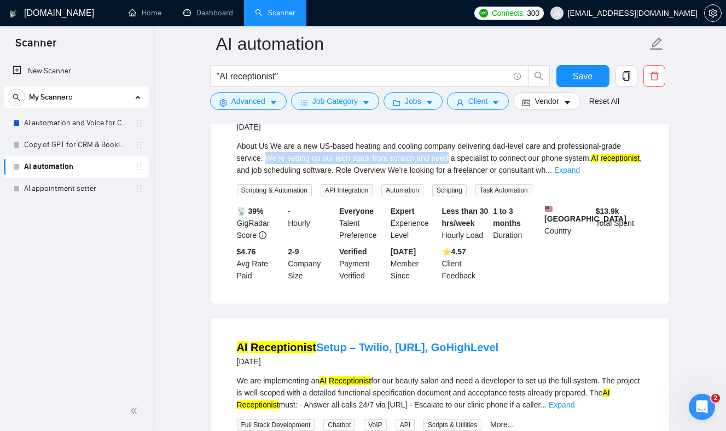
click at [443, 176] on div "About Us We are a new US-based heating and cooling company delivering dad-level…" at bounding box center [440, 158] width 406 height 36
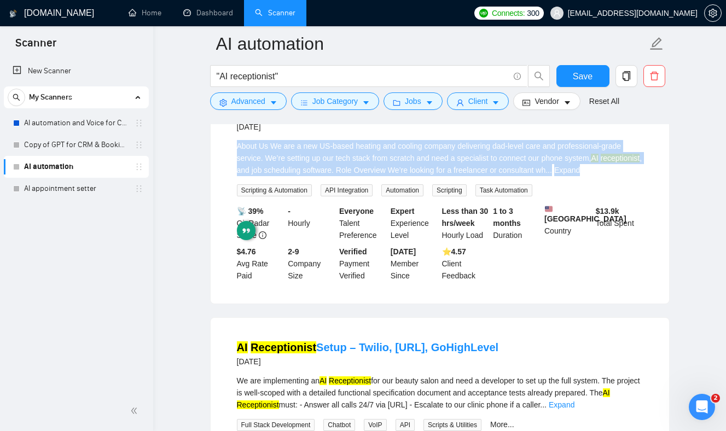
click at [443, 176] on div "About Us We are a new US-based heating and cooling company delivering dad-level…" at bounding box center [440, 158] width 406 height 36
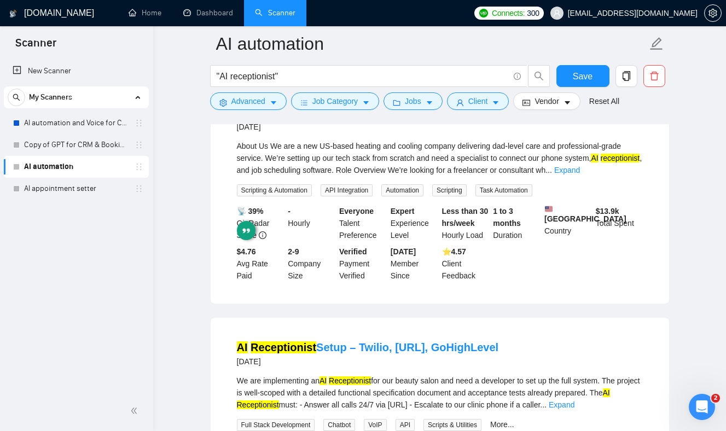
click at [408, 176] on div "About Us We are a new US-based heating and cooling company delivering dad-level…" at bounding box center [440, 158] width 406 height 36
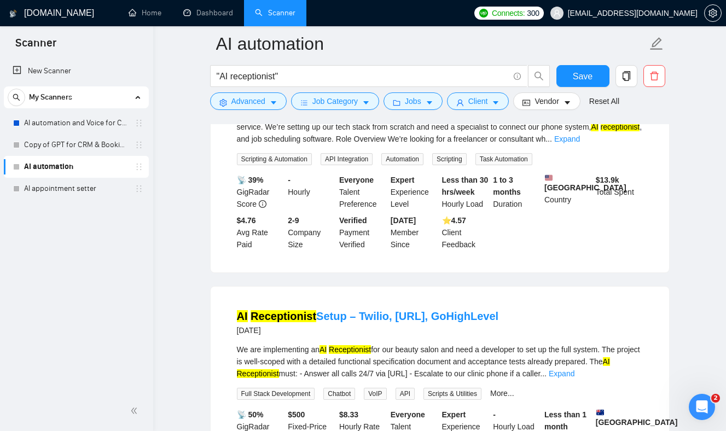
scroll to position [1733, 0]
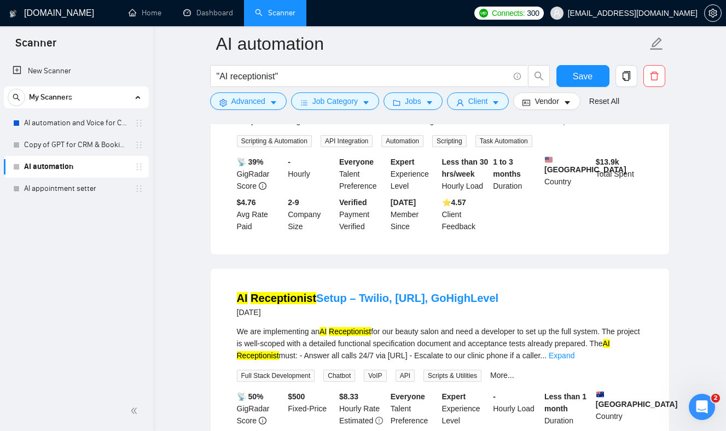
click at [383, 127] on div "About Us We are a new US-based heating and cooling company delivering dad-level…" at bounding box center [440, 109] width 406 height 36
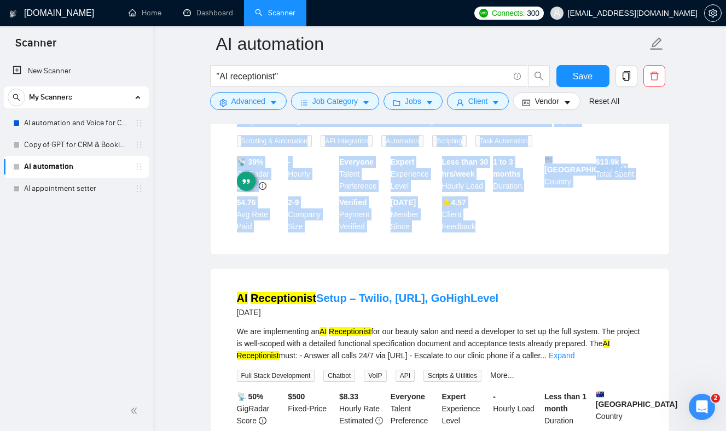
drag, startPoint x: 383, startPoint y: 161, endPoint x: 460, endPoint y: 304, distance: 162.0
click at [460, 255] on div "Retell AI → OpenPhone → Jobber Integration Specialist [DATE] About Us We are a …" at bounding box center [439, 144] width 459 height 222
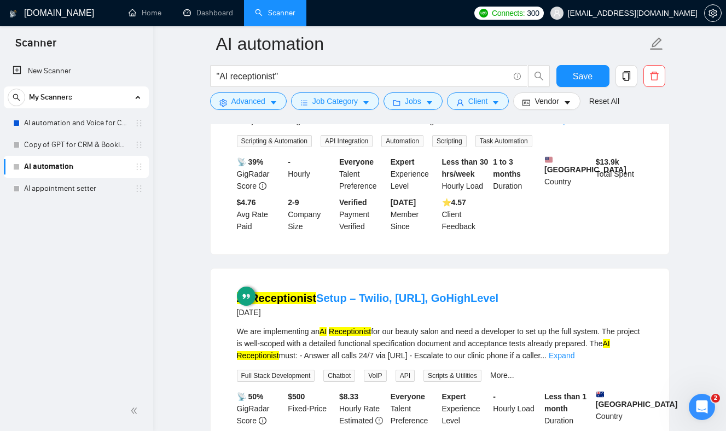
click at [472, 254] on div "Retell AI → OpenPhone → Jobber Integration Specialist [DATE] About Us We are a …" at bounding box center [440, 144] width 458 height 220
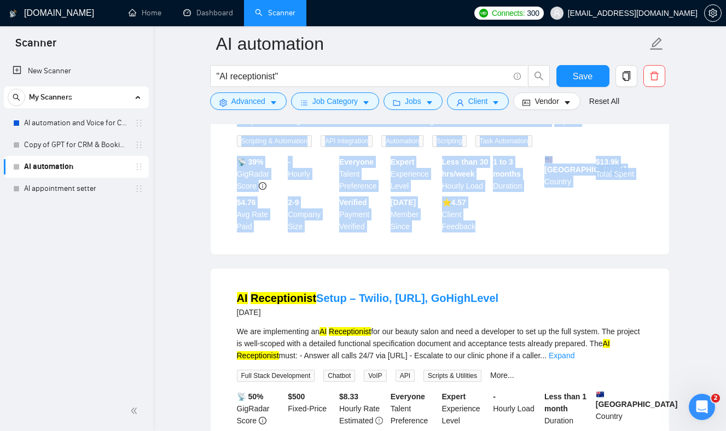
drag, startPoint x: 472, startPoint y: 301, endPoint x: 385, endPoint y: 148, distance: 175.7
click at [385, 148] on div "Retell AI → OpenPhone → Jobber Integration Specialist [DATE] About Us We are a …" at bounding box center [440, 144] width 458 height 220
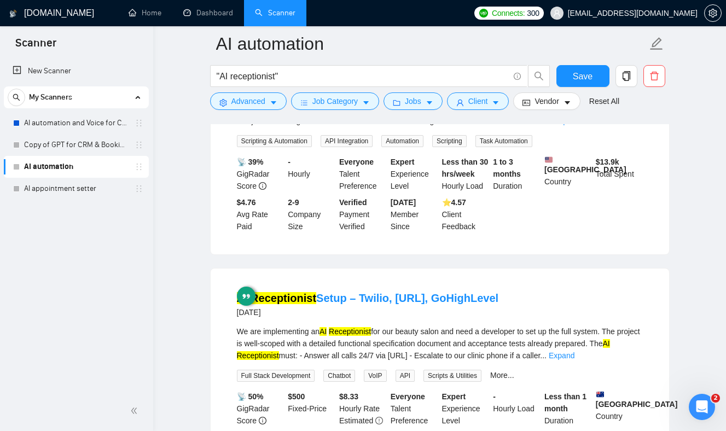
click at [385, 127] on div "About Us We are a new US-based heating and cooling company delivering dad-level…" at bounding box center [440, 109] width 406 height 36
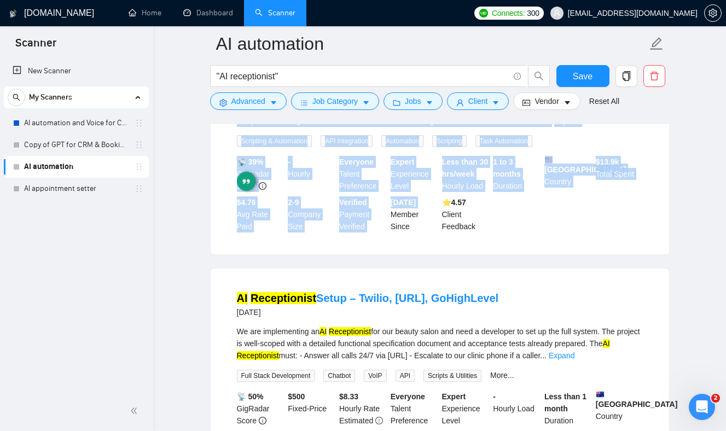
drag, startPoint x: 385, startPoint y: 148, endPoint x: 427, endPoint y: 271, distance: 130.3
click at [427, 241] on li "Retell AI → OpenPhone → Jobber Integration Specialist [DATE] About Us We are a …" at bounding box center [440, 144] width 432 height 194
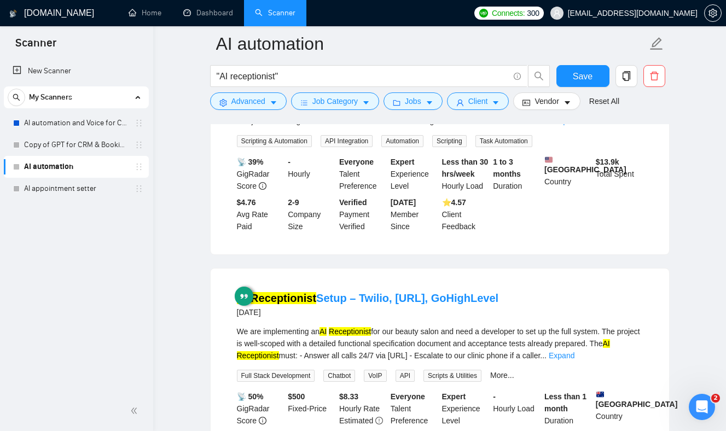
click at [444, 255] on div "Retell AI → OpenPhone → Jobber Integration Specialist [DATE] About Us We are a …" at bounding box center [439, 144] width 459 height 222
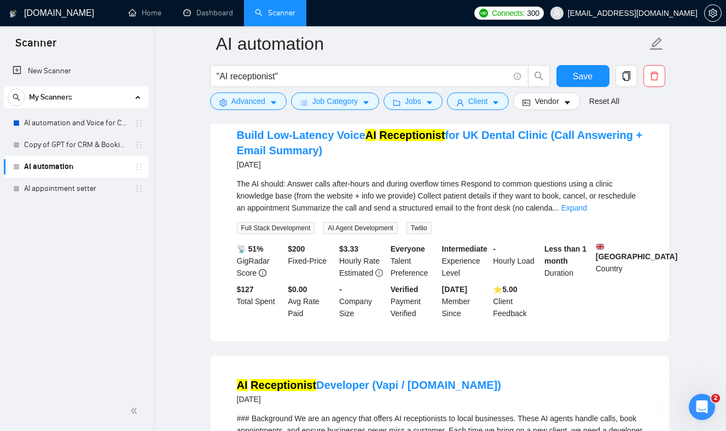
scroll to position [2366, 0]
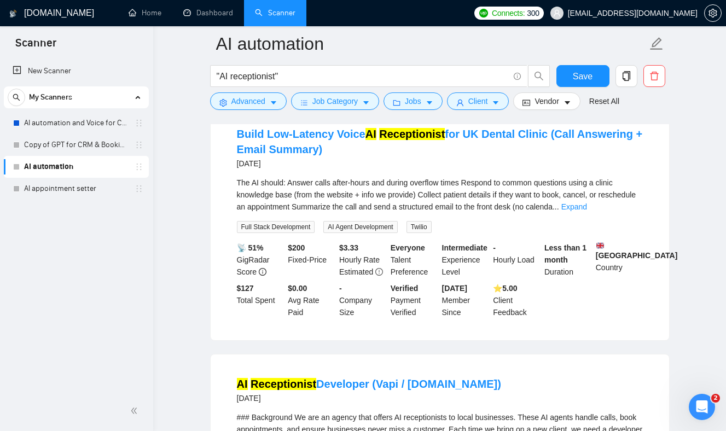
click at [437, 211] on span "The AI should: Answer calls after-hours and during overflow times Respond to co…" at bounding box center [436, 194] width 399 height 33
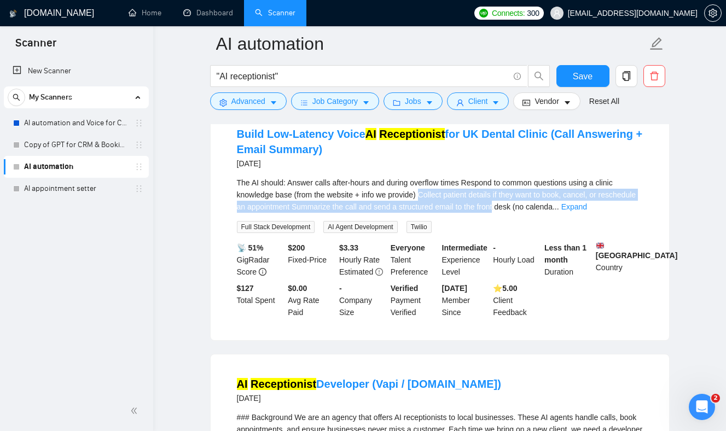
drag, startPoint x: 437, startPoint y: 246, endPoint x: 539, endPoint y: 264, distance: 103.4
click at [537, 233] on div "The AI should: Answer calls after-hours and during overflow times Respond to co…" at bounding box center [440, 205] width 406 height 56
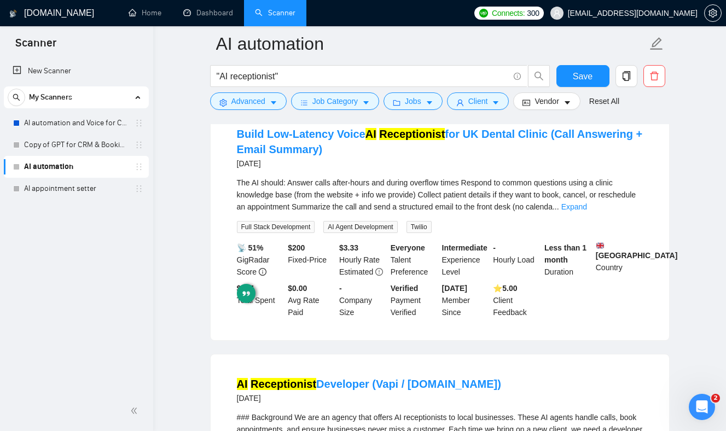
click at [471, 211] on span "The AI should: Answer calls after-hours and during overflow times Respond to co…" at bounding box center [436, 194] width 399 height 33
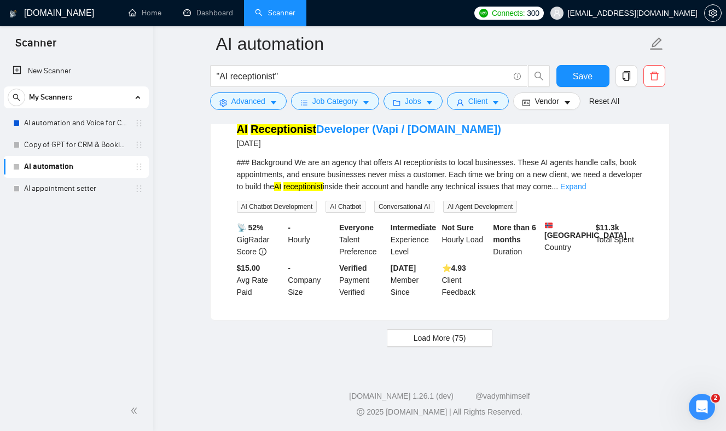
scroll to position [2678, 0]
click at [458, 340] on span "Load More (75)" at bounding box center [440, 338] width 53 height 12
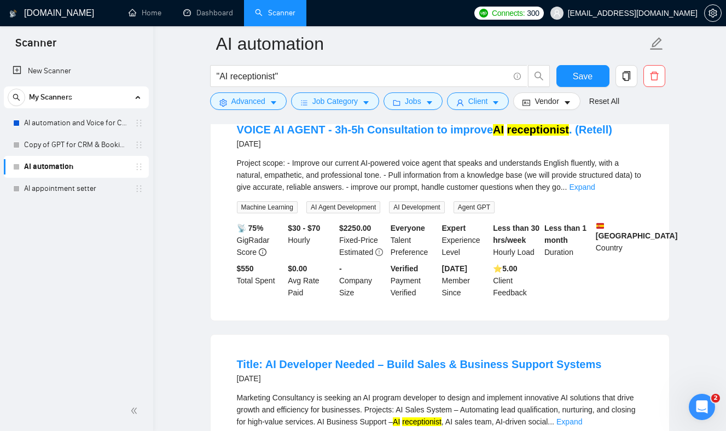
scroll to position [3344, 0]
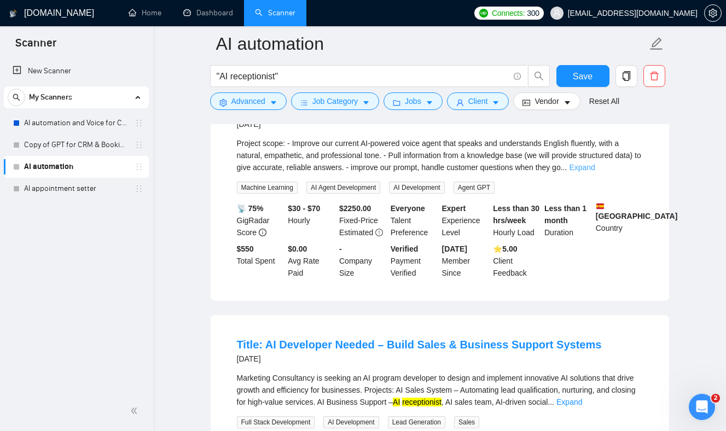
click at [595, 172] on link "Expand" at bounding box center [582, 167] width 26 height 9
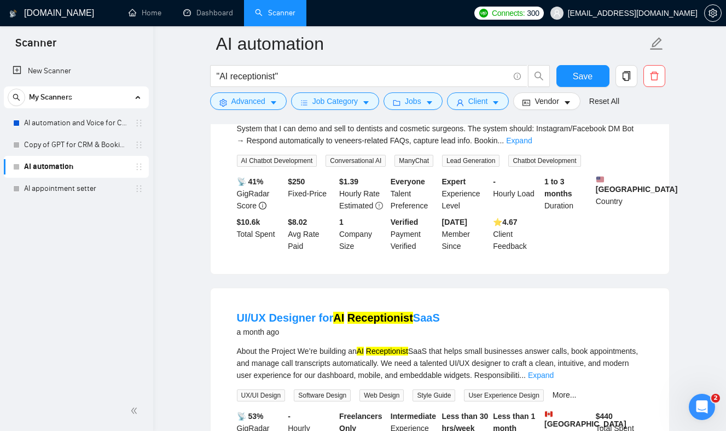
scroll to position [3949, 0]
drag, startPoint x: 372, startPoint y: 210, endPoint x: 472, endPoint y: 214, distance: 100.2
click at [472, 146] on div "I’m looking for an experienced automation specialist / marketing systems expert…" at bounding box center [440, 128] width 406 height 36
click at [485, 146] on div "I’m looking for an experienced automation specialist / marketing systems expert…" at bounding box center [440, 128] width 406 height 36
drag, startPoint x: 485, startPoint y: 210, endPoint x: 337, endPoint y: 210, distance: 147.7
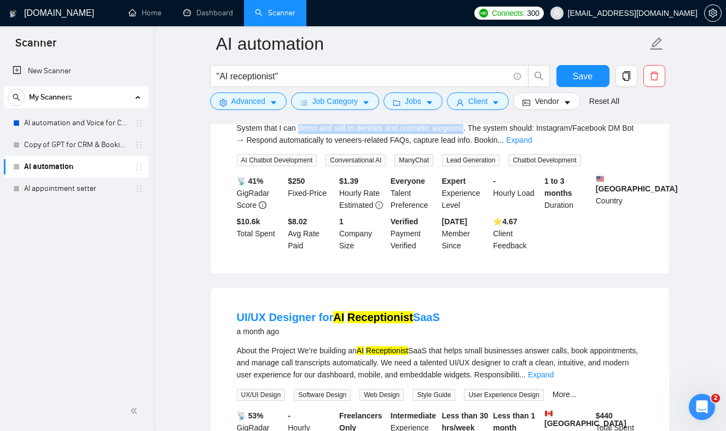
click at [338, 146] on div "I’m looking for an experienced automation specialist / marketing systems expert…" at bounding box center [440, 128] width 406 height 36
click at [428, 146] on div "I’m looking for an experienced automation specialist / marketing systems expert…" at bounding box center [440, 128] width 406 height 36
click at [532, 144] on link "Expand" at bounding box center [519, 140] width 26 height 9
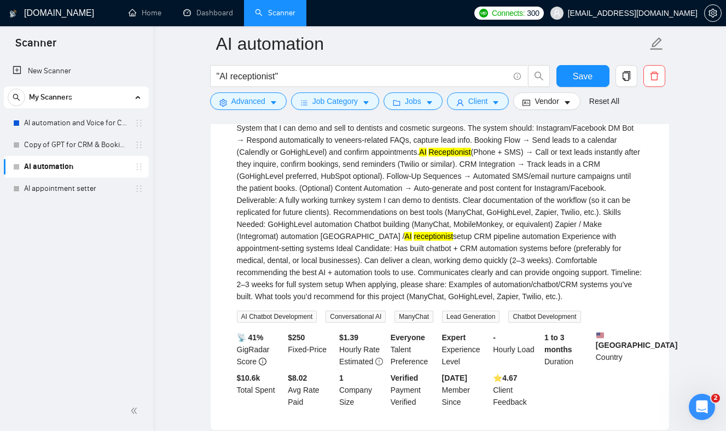
click at [258, 218] on div "I’m looking for an experienced automation specialist / marketing systems expert…" at bounding box center [440, 206] width 406 height 193
drag, startPoint x: 258, startPoint y: 218, endPoint x: 328, endPoint y: 219, distance: 70.6
click at [330, 222] on div "I’m looking for an experienced automation specialist / marketing systems expert…" at bounding box center [440, 206] width 406 height 193
click at [360, 219] on div "I’m looking for an experienced automation specialist / marketing systems expert…" at bounding box center [440, 206] width 406 height 193
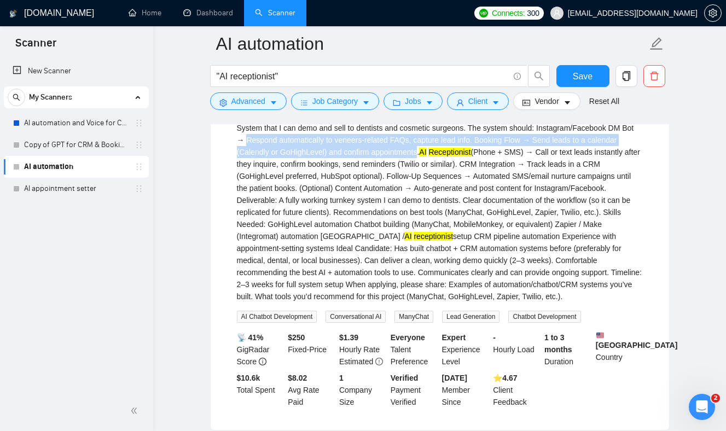
drag, startPoint x: 360, startPoint y: 219, endPoint x: 478, endPoint y: 234, distance: 119.1
click at [478, 234] on div "I’m looking for an experienced automation specialist / marketing systems expert…" at bounding box center [440, 206] width 406 height 193
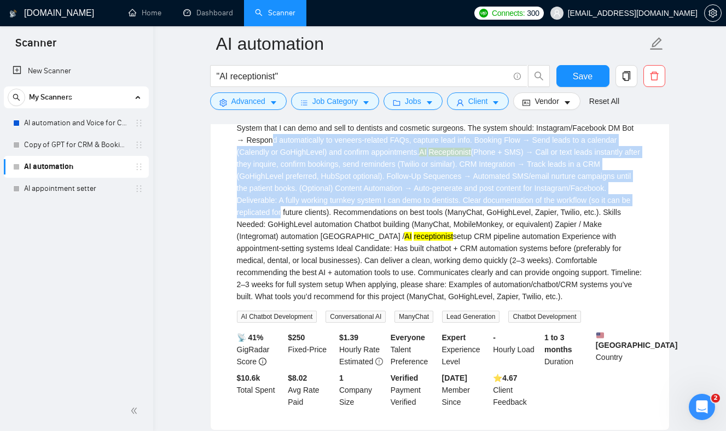
drag, startPoint x: 438, startPoint y: 299, endPoint x: 370, endPoint y: 218, distance: 106.0
click at [370, 218] on div "I’m looking for an experienced automation specialist / marketing systems expert…" at bounding box center [440, 206] width 406 height 193
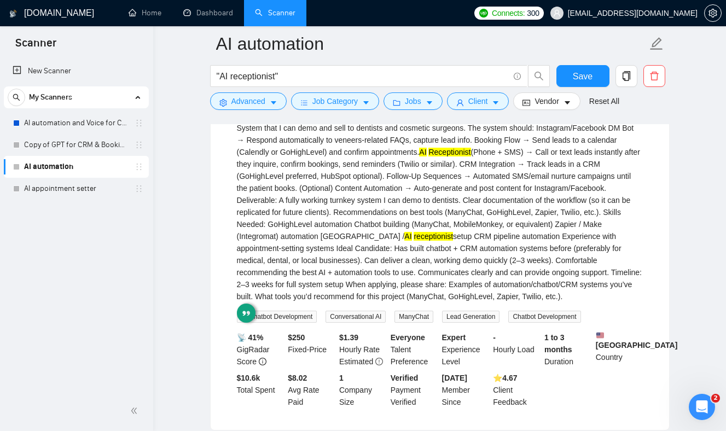
click at [409, 296] on div "I’m looking for an experienced automation specialist / marketing systems expert…" at bounding box center [440, 206] width 406 height 193
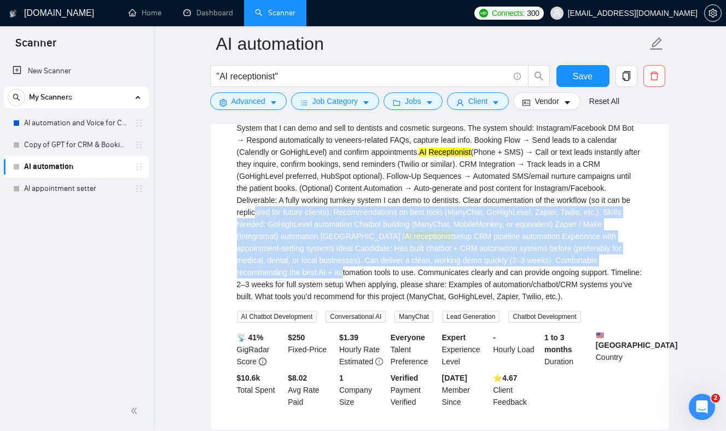
drag, startPoint x: 409, startPoint y: 296, endPoint x: 430, endPoint y: 369, distance: 75.8
click at [430, 302] on div "I’m looking for an experienced automation specialist / marketing systems expert…" at bounding box center [440, 206] width 406 height 193
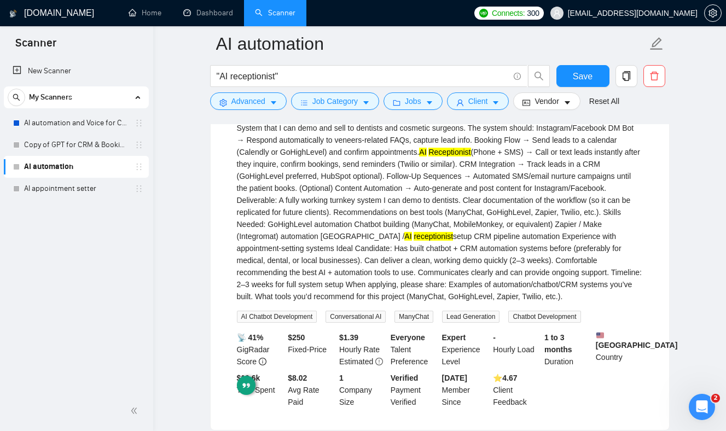
click at [414, 296] on div "I’m looking for an experienced automation specialist / marketing systems expert…" at bounding box center [440, 206] width 406 height 193
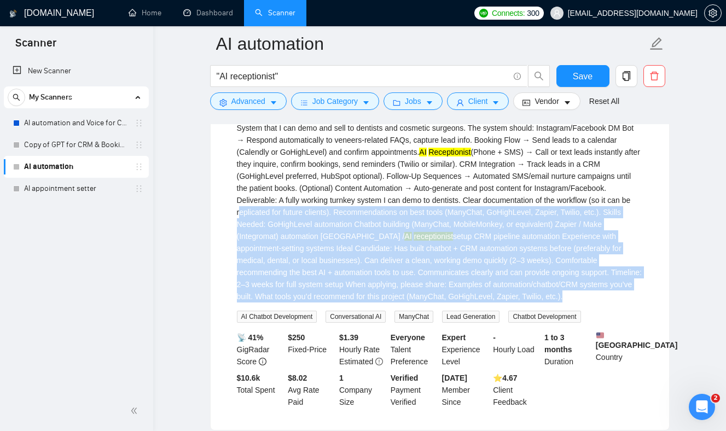
drag, startPoint x: 414, startPoint y: 296, endPoint x: 434, endPoint y: 404, distance: 109.7
click at [434, 323] on div "I’m looking for an experienced automation specialist / marketing systems expert…" at bounding box center [440, 216] width 406 height 213
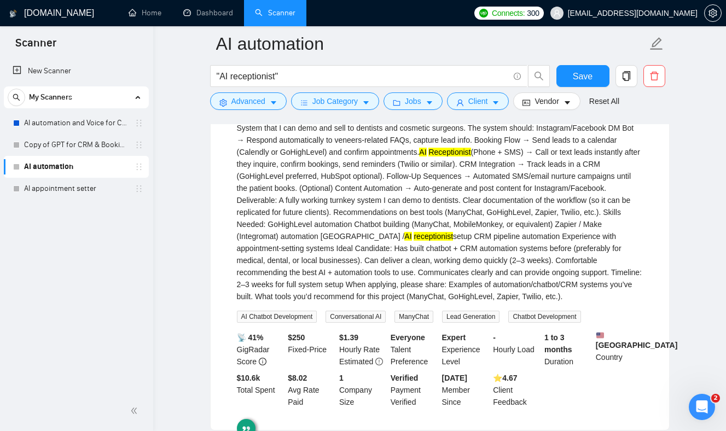
click at [415, 302] on div "I’m looking for an experienced automation specialist / marketing systems expert…" at bounding box center [440, 206] width 406 height 193
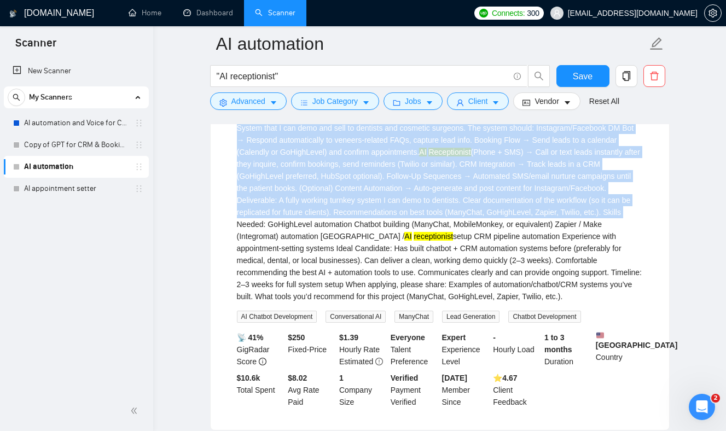
drag, startPoint x: 415, startPoint y: 306, endPoint x: 380, endPoint y: 142, distance: 167.8
click at [381, 142] on div "Build AI Sales Machine (Chatbot + Booking + CRM + Follow-ups) for Dentists [DAT…" at bounding box center [440, 241] width 458 height 377
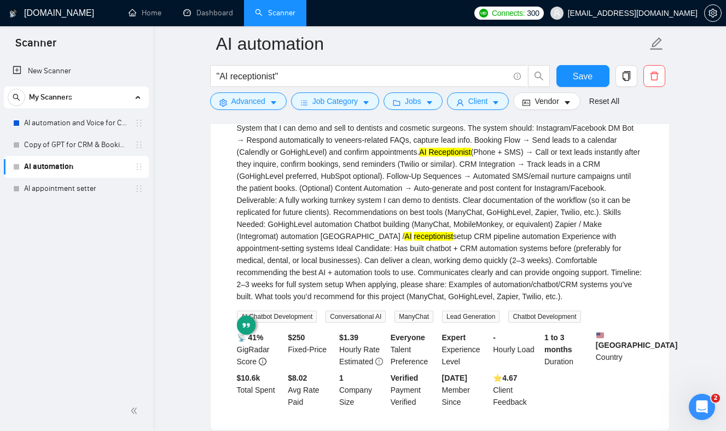
click at [409, 272] on div "I’m looking for an experienced automation specialist / marketing systems expert…" at bounding box center [440, 206] width 406 height 193
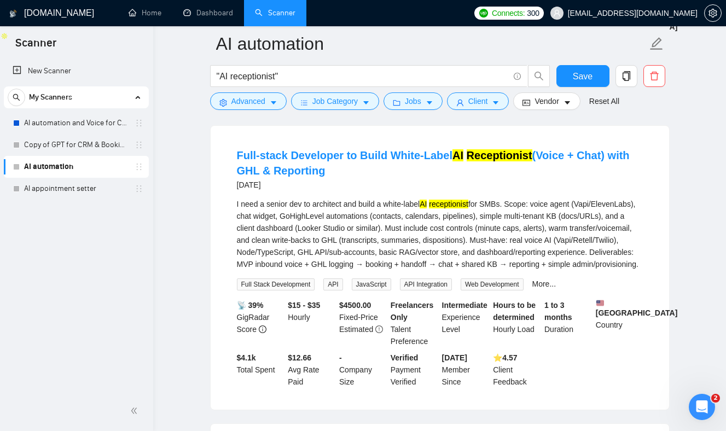
scroll to position [1246, 0]
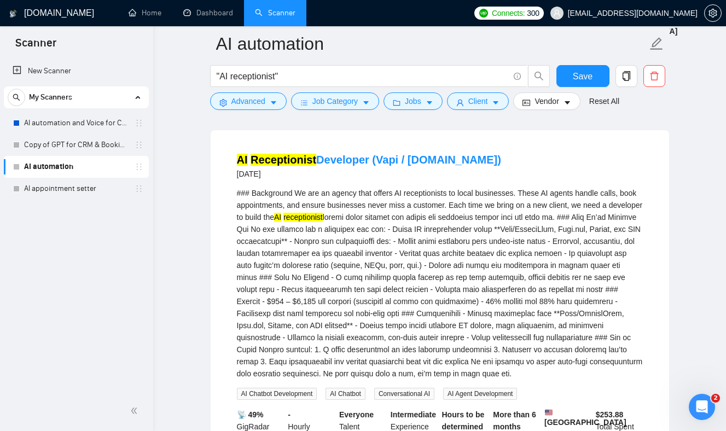
click at [299, 216] on div "### Background We are an agency that offers AI receptionists to local businesse…" at bounding box center [440, 283] width 406 height 193
drag, startPoint x: 299, startPoint y: 216, endPoint x: 348, endPoint y: 217, distance: 49.2
click at [350, 217] on div "### Background We are an agency that offers AI receptionists to local businesse…" at bounding box center [440, 283] width 406 height 193
copy div "We are an agency"
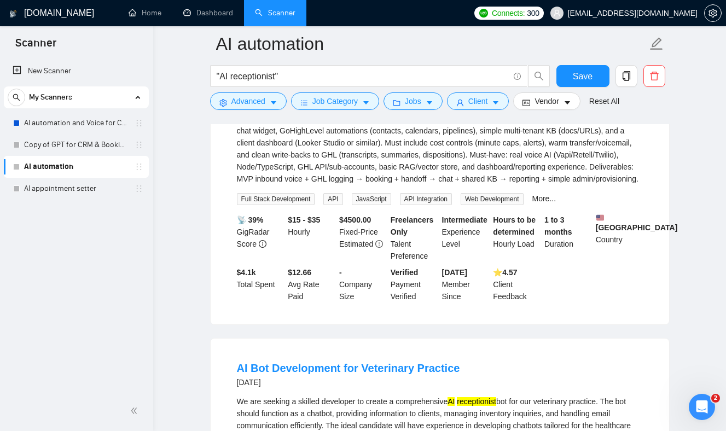
scroll to position [446, 0]
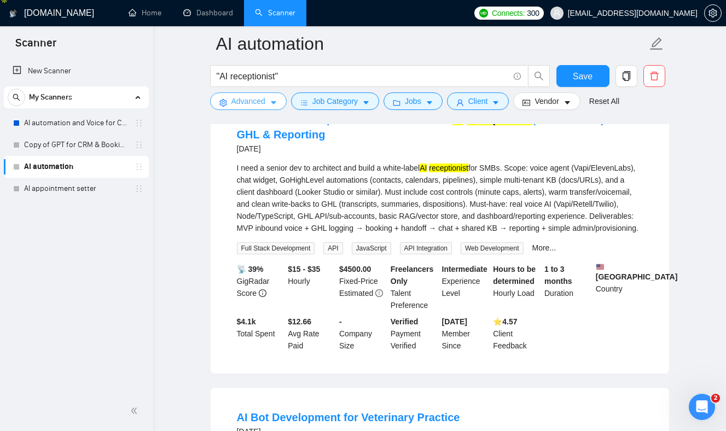
click at [280, 95] on button "Advanced" at bounding box center [248, 101] width 77 height 18
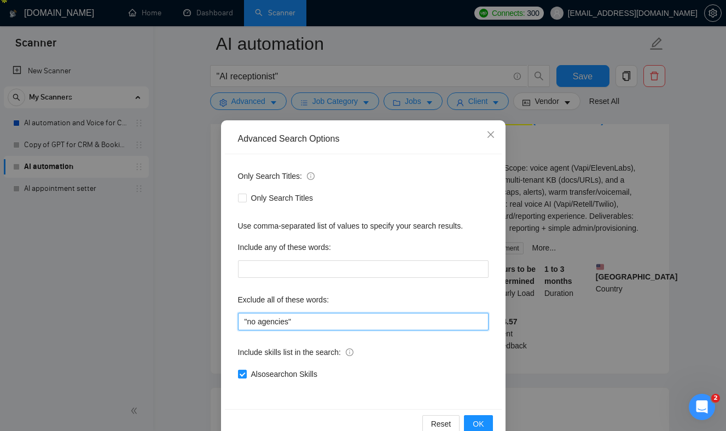
click at [314, 323] on input ""no agencies"" at bounding box center [363, 322] width 251 height 18
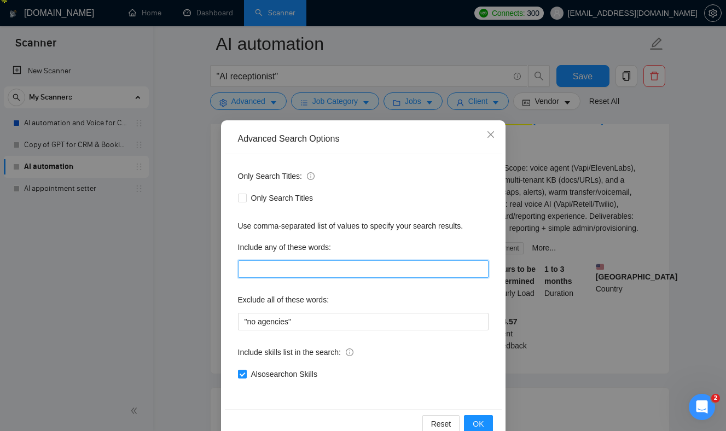
click at [250, 276] on input "text" at bounding box center [363, 269] width 251 height 18
click at [293, 299] on label "Exclude all of these words:" at bounding box center [283, 300] width 91 height 18
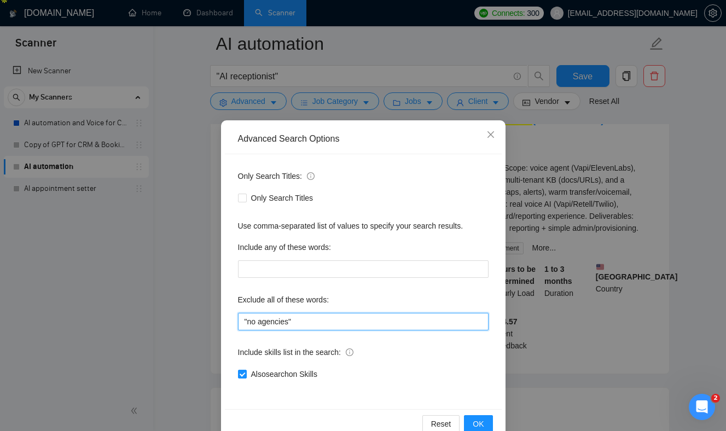
click at [310, 325] on input ""no agencies"" at bounding box center [363, 322] width 251 height 18
paste input "We are an agency"
type input ""We are an agency""
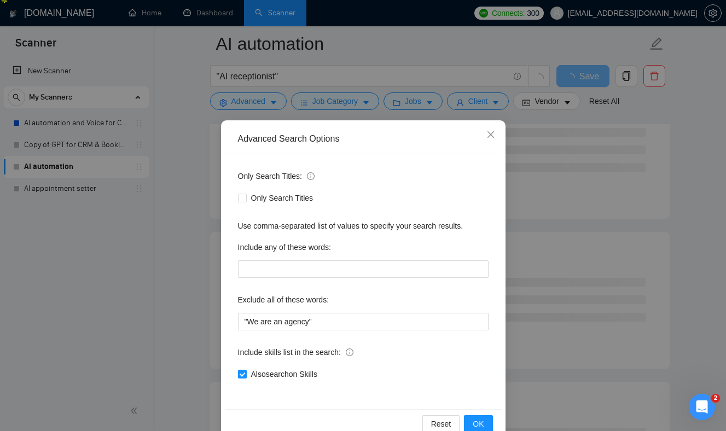
click at [386, 341] on div "Only Search Titles: Only Search Titles Use comma-separated list of values to sp…" at bounding box center [363, 281] width 277 height 255
click at [473, 419] on button "OK" at bounding box center [478, 424] width 28 height 18
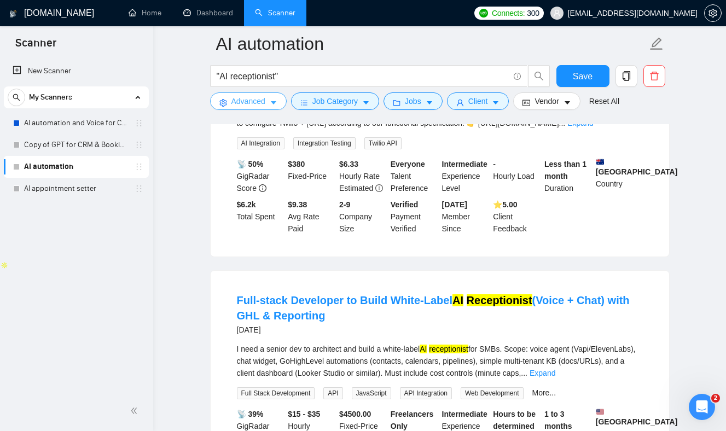
scroll to position [0, 0]
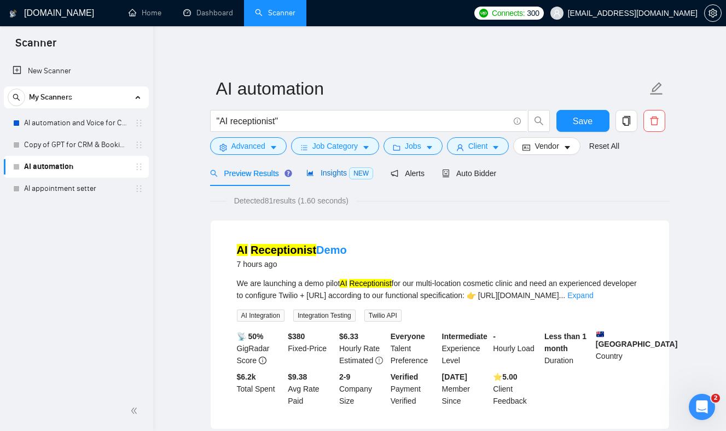
click at [329, 176] on span "Insights NEW" at bounding box center [339, 172] width 67 height 9
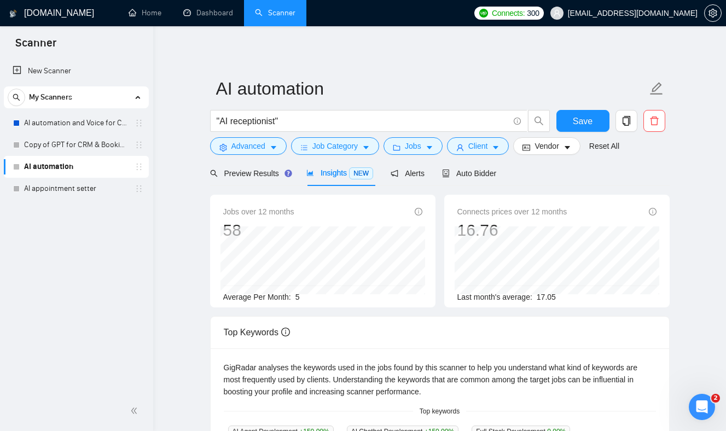
click at [429, 376] on div "GigRadar analyses the keywords used in the jobs found by this scanner to help y…" at bounding box center [440, 380] width 432 height 36
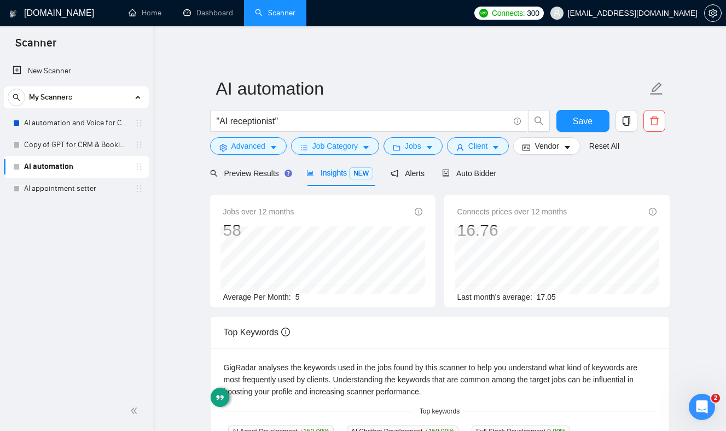
click at [196, 219] on main "AI automation "AI receptionist" Save Advanced Job Category Jobs Client Vendor R…" at bounding box center [440, 419] width 538 height 750
click at [475, 150] on span "Client" at bounding box center [478, 146] width 20 height 12
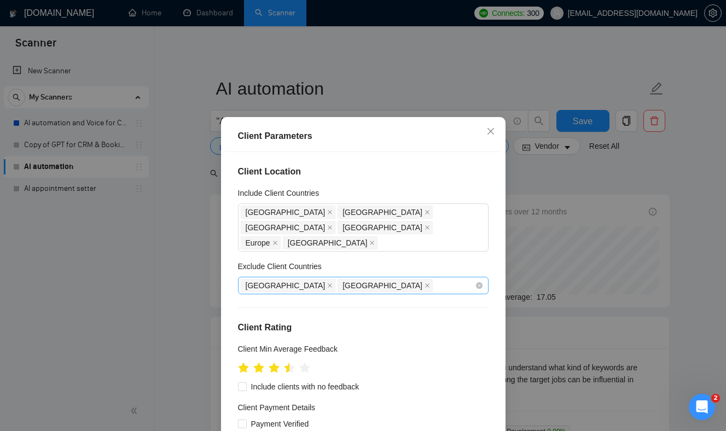
click at [352, 278] on div "[GEOGRAPHIC_DATA] [GEOGRAPHIC_DATA]" at bounding box center [358, 285] width 234 height 15
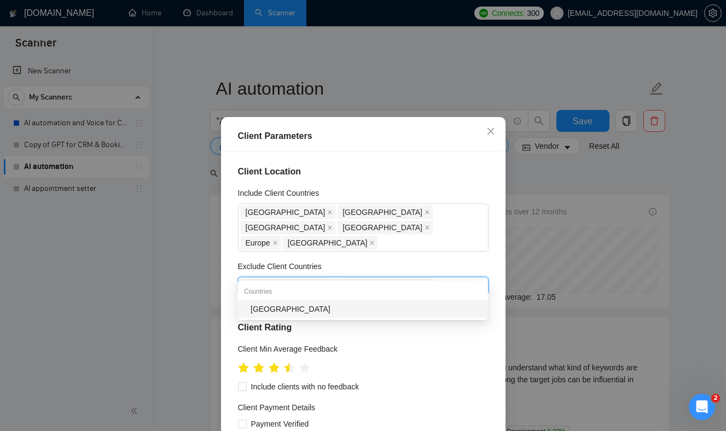
type input "phil"
click at [328, 313] on div "[GEOGRAPHIC_DATA]" at bounding box center [366, 309] width 231 height 12
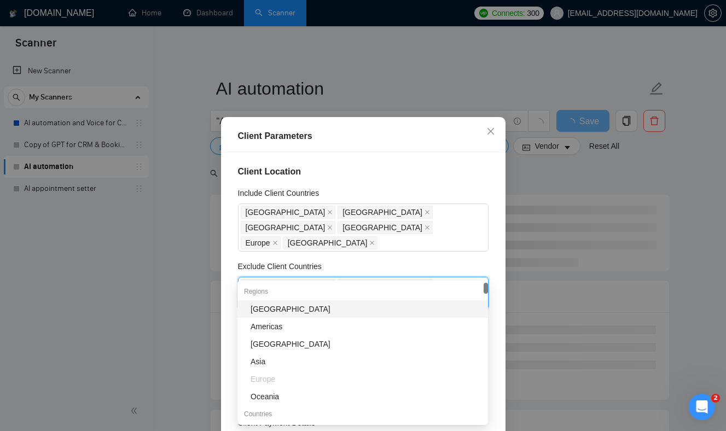
click at [348, 260] on div "Exclude Client Countries" at bounding box center [363, 268] width 251 height 16
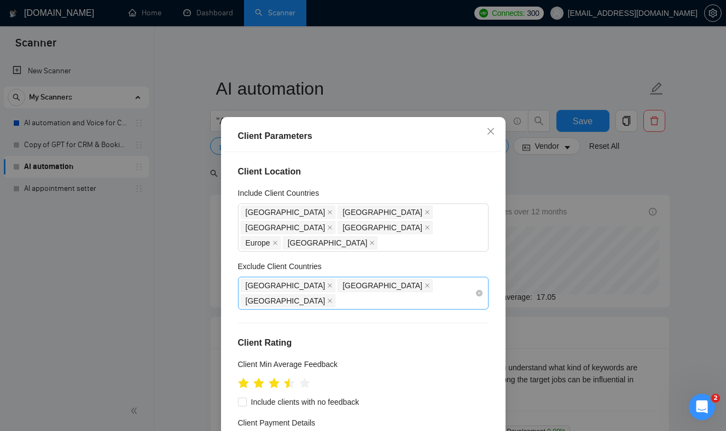
click at [401, 278] on div "[GEOGRAPHIC_DATA] [GEOGRAPHIC_DATA] [GEOGRAPHIC_DATA]" at bounding box center [358, 293] width 234 height 31
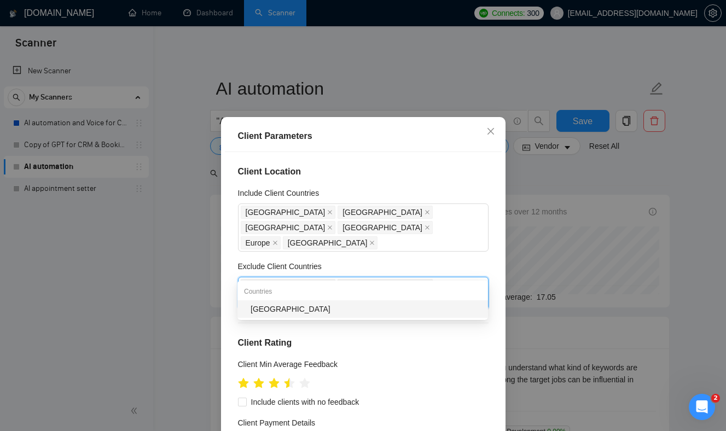
type input "[GEOGRAPHIC_DATA]"
click at [319, 309] on div "[GEOGRAPHIC_DATA]" at bounding box center [366, 309] width 231 height 12
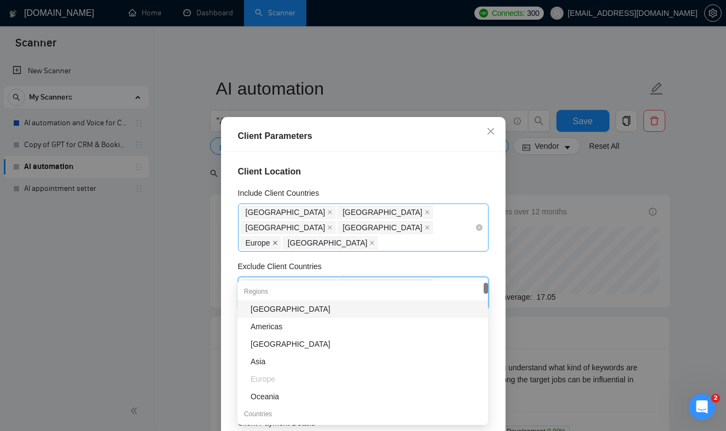
click at [277, 240] on icon "close" at bounding box center [274, 242] width 5 height 5
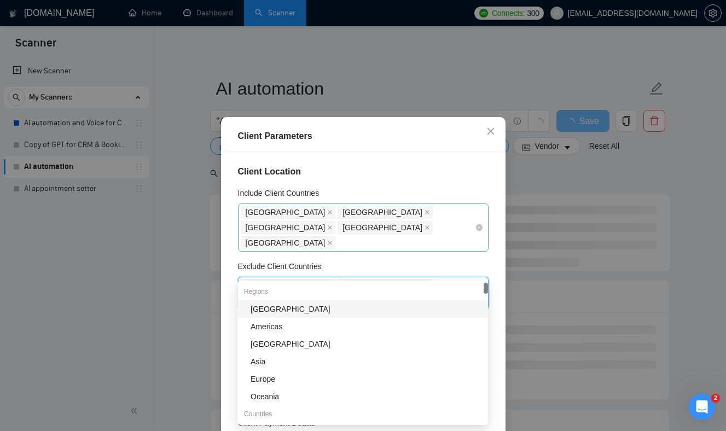
click at [293, 225] on div "[GEOGRAPHIC_DATA] [GEOGRAPHIC_DATA] [GEOGRAPHIC_DATA] [GEOGRAPHIC_DATA] [GEOGRA…" at bounding box center [358, 228] width 234 height 46
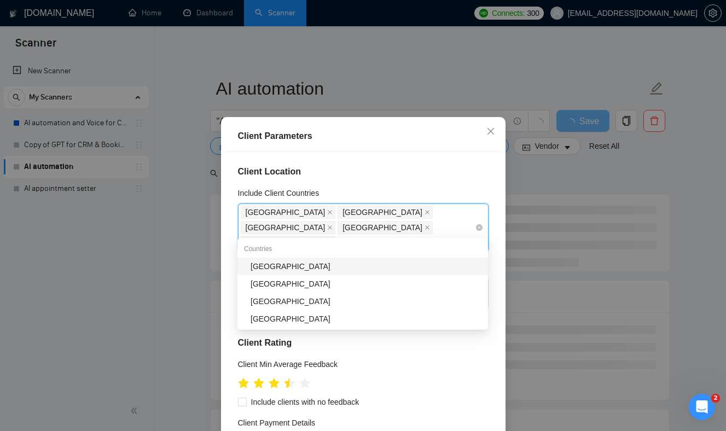
type input "swi"
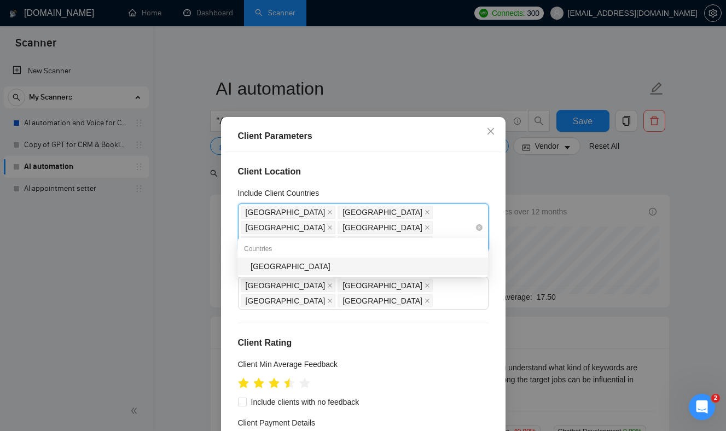
type input "german"
click at [275, 259] on div "[GEOGRAPHIC_DATA]" at bounding box center [362, 267] width 251 height 18
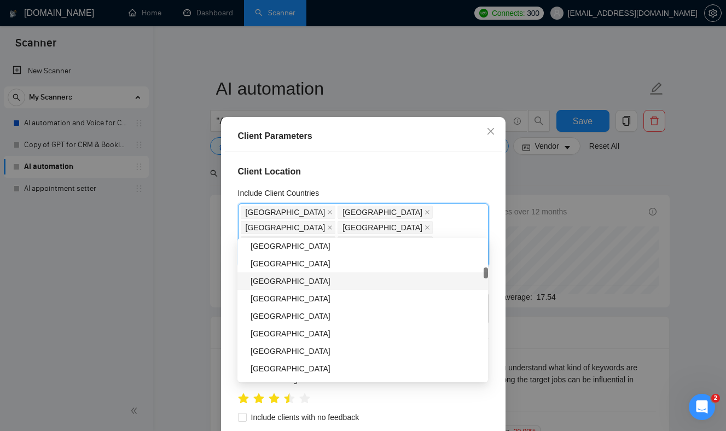
scroll to position [595, 0]
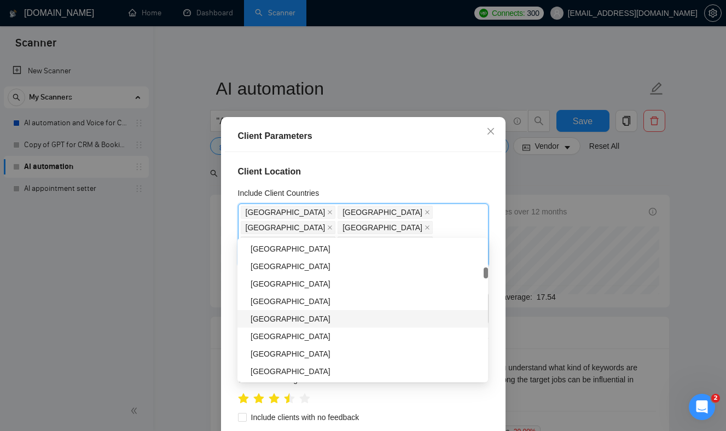
click at [275, 322] on div "[GEOGRAPHIC_DATA]" at bounding box center [366, 319] width 231 height 12
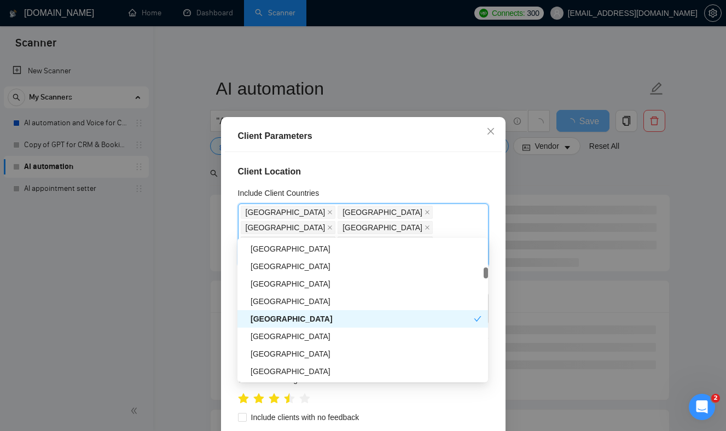
scroll to position [0, 0]
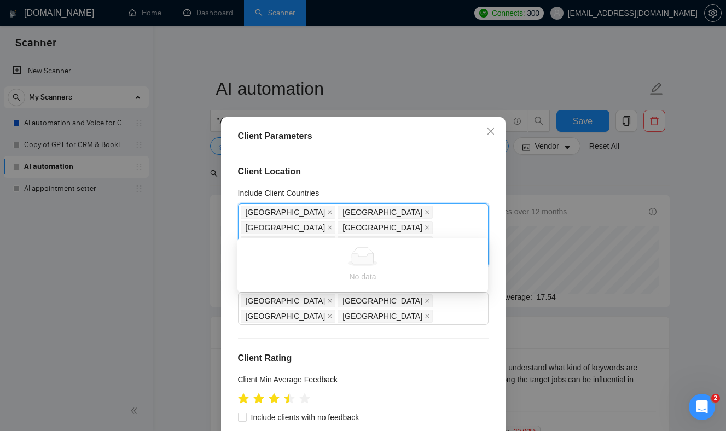
type input "swe"
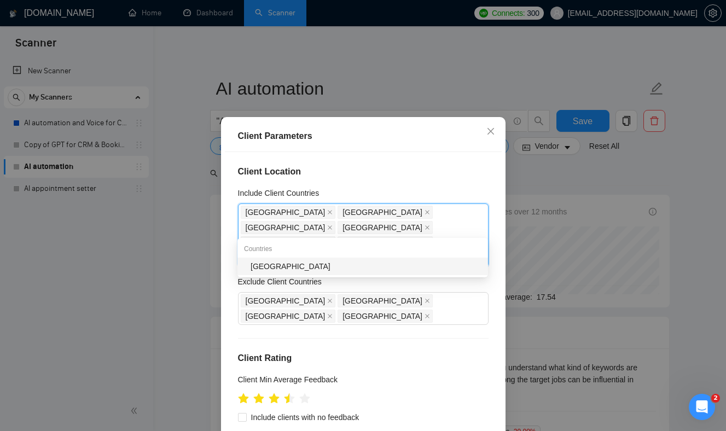
click at [315, 269] on div "[GEOGRAPHIC_DATA]" at bounding box center [366, 266] width 231 height 12
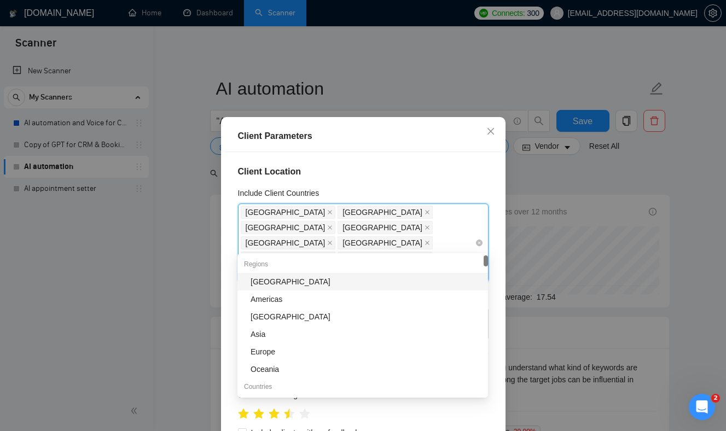
click at [327, 267] on span at bounding box center [329, 273] width 5 height 12
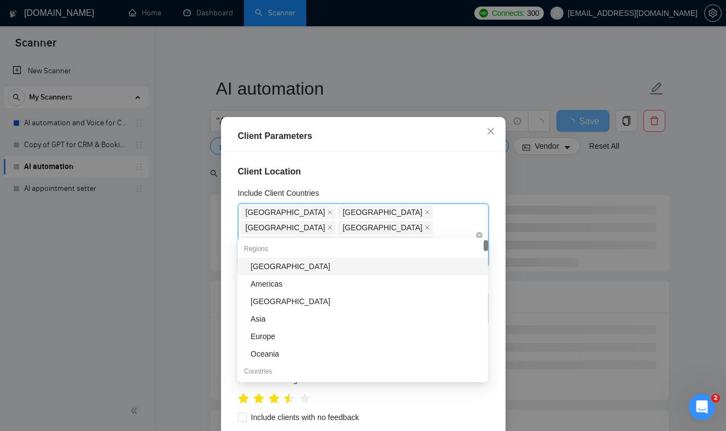
click at [430, 255] on icon "close" at bounding box center [426, 257] width 5 height 5
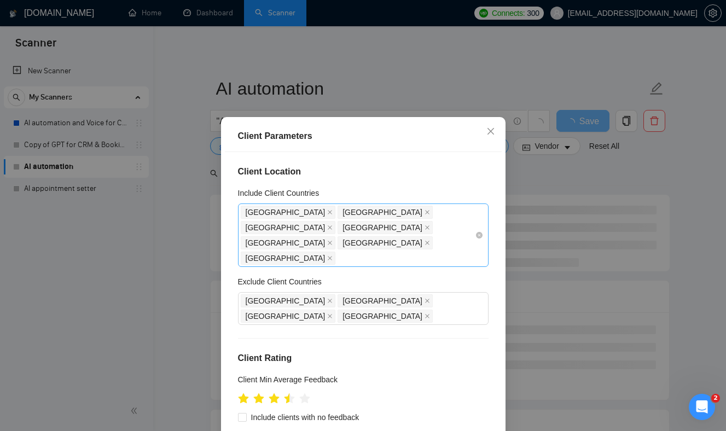
click at [412, 195] on div "Include Client Countries" at bounding box center [363, 195] width 251 height 16
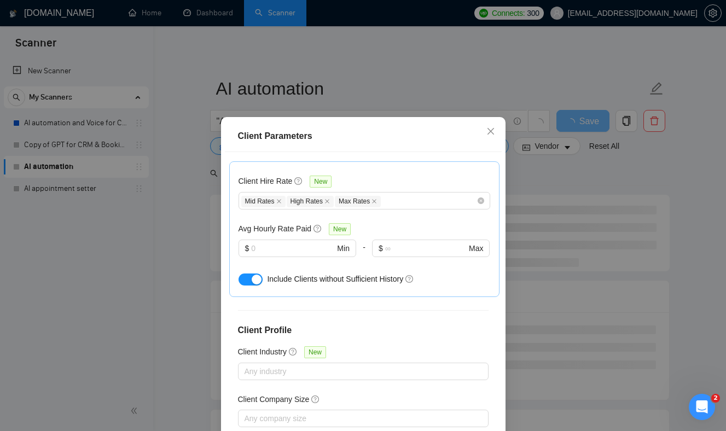
scroll to position [71, 0]
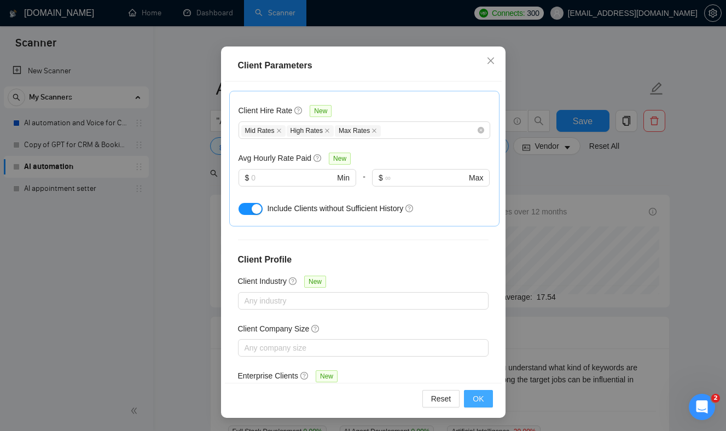
click at [473, 395] on span "OK" at bounding box center [478, 399] width 11 height 12
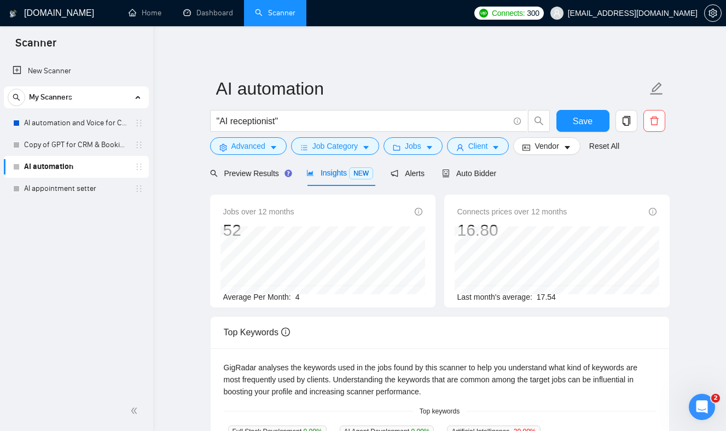
scroll to position [19, 0]
click at [189, 205] on main "AI automation "AI receptionist" Save Advanced Job Category Jobs Client Vendor R…" at bounding box center [440, 419] width 538 height 750
drag, startPoint x: 188, startPoint y: 171, endPoint x: 242, endPoint y: 213, distance: 69.4
click at [242, 212] on main "AI automation "AI receptionist" Save Advanced Job Category Jobs Client Vendor R…" at bounding box center [440, 419] width 538 height 750
click at [340, 173] on span "Insights NEW" at bounding box center [339, 172] width 67 height 9
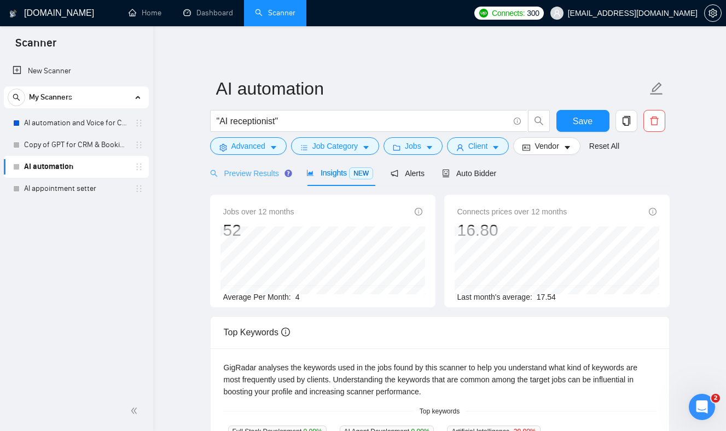
click at [265, 166] on div "Preview Results" at bounding box center [249, 173] width 79 height 26
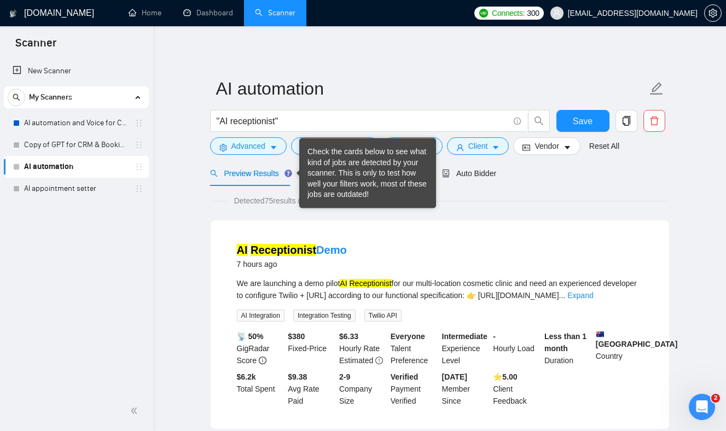
click at [349, 185] on div "Check the cards below to see what kind of jobs are detected by your scanner. Th…" at bounding box center [367, 174] width 120 height 54
click at [327, 240] on li "AI Receptionist Demo 7 hours ago We are launching a demo pilot AI Receptionist …" at bounding box center [440, 325] width 432 height 182
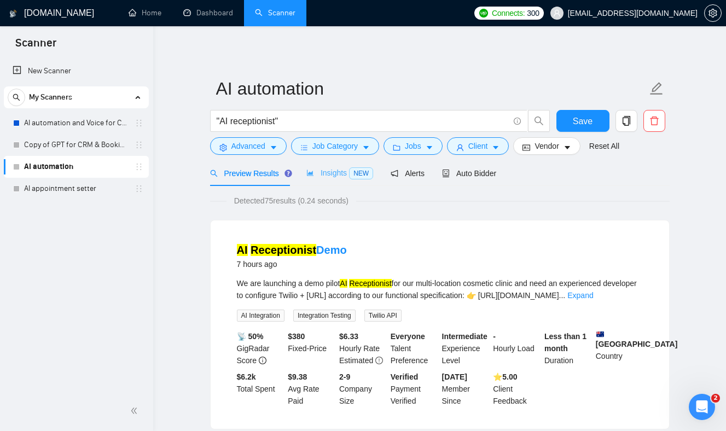
click at [351, 165] on div "Insights NEW" at bounding box center [339, 173] width 67 height 26
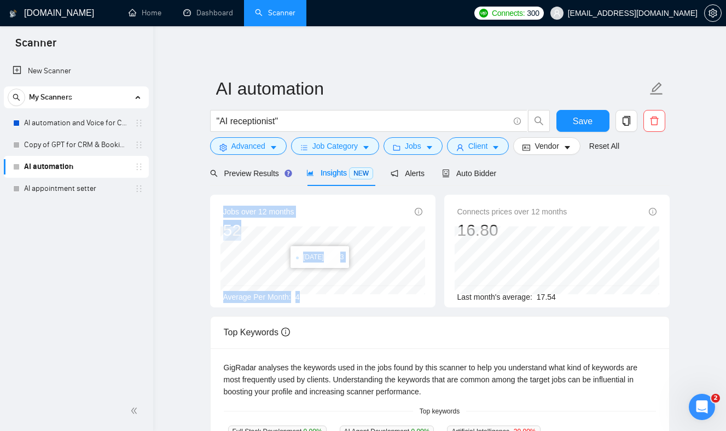
drag, startPoint x: 404, startPoint y: 303, endPoint x: 325, endPoint y: 193, distance: 135.6
click at [325, 195] on div "Jobs over 12 months 52 [DATE] 3 Average Per Month: 4" at bounding box center [322, 251] width 225 height 113
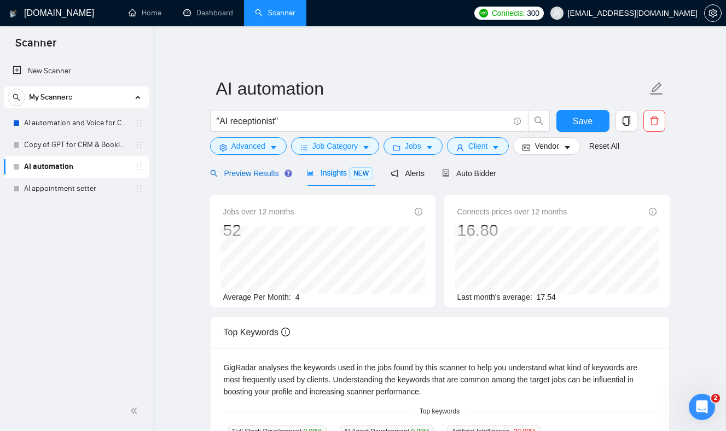
click at [244, 171] on span "Preview Results" at bounding box center [249, 173] width 79 height 9
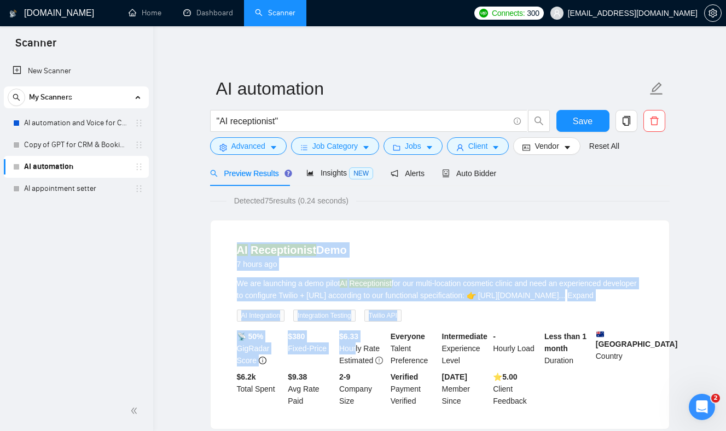
drag, startPoint x: 190, startPoint y: 228, endPoint x: 386, endPoint y: 394, distance: 256.5
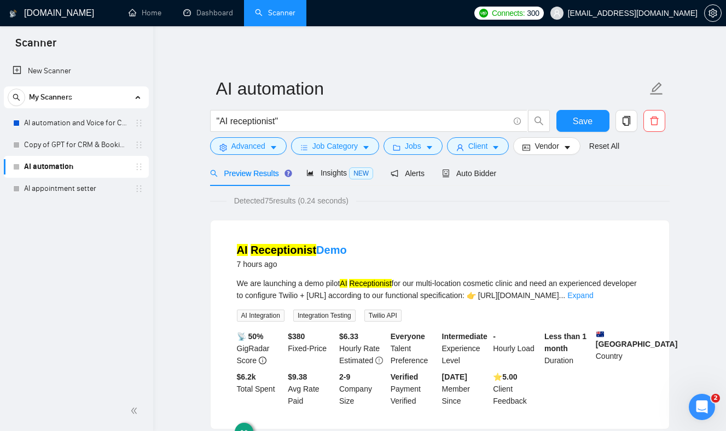
click at [346, 263] on div "AI Receptionist Demo 7 hours ago" at bounding box center [440, 256] width 406 height 28
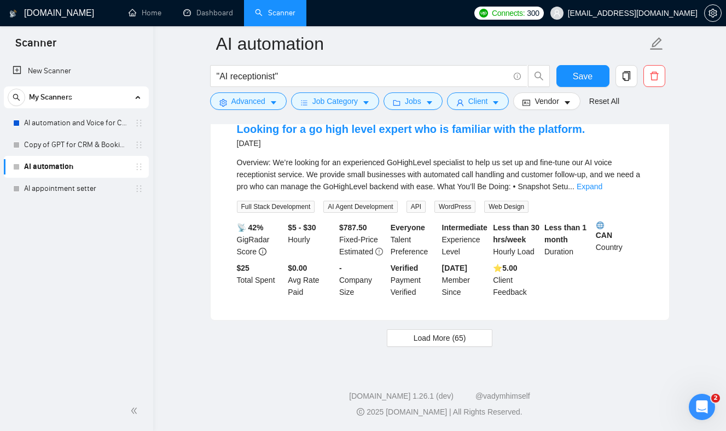
scroll to position [2273, 0]
click at [442, 344] on span "Load More (65)" at bounding box center [440, 338] width 53 height 12
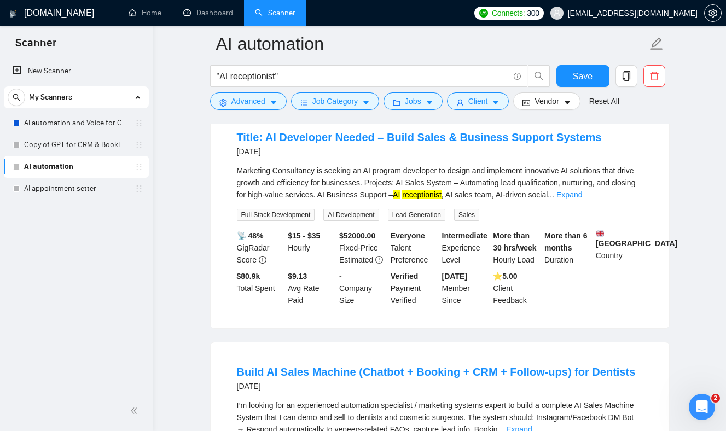
scroll to position [2500, 0]
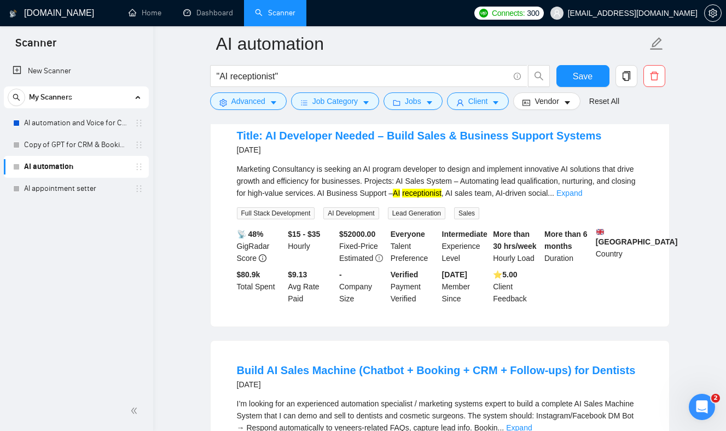
click at [510, 199] on div "Marketing Consultancy is seeking an AI program developer to design and implemen…" at bounding box center [440, 181] width 406 height 36
drag, startPoint x: 510, startPoint y: 210, endPoint x: 358, endPoint y: 226, distance: 152.9
click at [358, 199] on div "Marketing Consultancy is seeking an AI program developer to design and implemen…" at bounding box center [440, 181] width 406 height 36
click at [362, 199] on div "Marketing Consultancy is seeking an AI program developer to design and implemen…" at bounding box center [440, 181] width 406 height 36
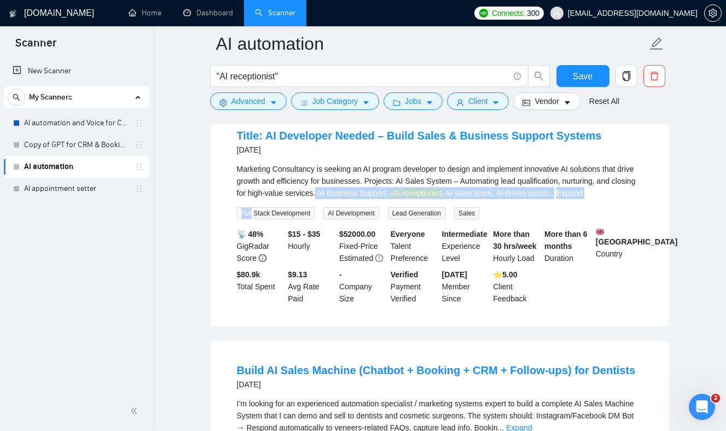
drag, startPoint x: 362, startPoint y: 226, endPoint x: 542, endPoint y: 233, distance: 179.6
click at [540, 219] on div "Marketing Consultancy is seeking an AI program developer to design and implemen…" at bounding box center [440, 191] width 406 height 56
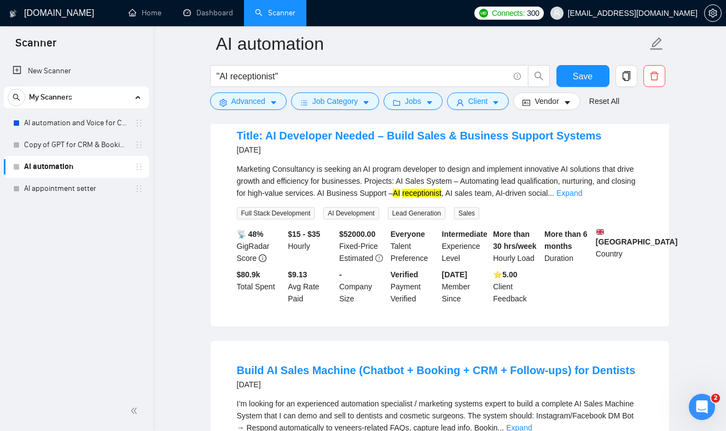
click at [568, 199] on div "Marketing Consultancy is seeking an AI program developer to design and implemen…" at bounding box center [440, 181] width 406 height 36
click at [582, 197] on link "Expand" at bounding box center [569, 193] width 26 height 9
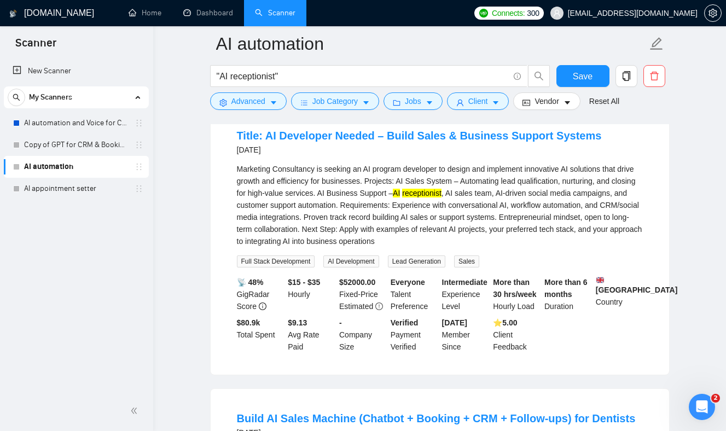
click at [432, 238] on div "Marketing Consultancy is seeking an AI program developer to design and implemen…" at bounding box center [440, 205] width 406 height 84
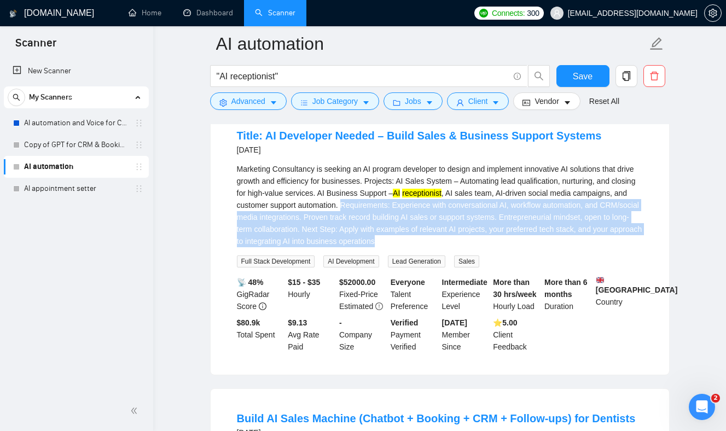
drag, startPoint x: 432, startPoint y: 238, endPoint x: 531, endPoint y: 270, distance: 104.0
click at [531, 247] on div "Marketing Consultancy is seeking an AI program developer to design and implemen…" at bounding box center [440, 205] width 406 height 84
click at [539, 247] on div "Marketing Consultancy is seeking an AI program developer to design and implemen…" at bounding box center [440, 205] width 406 height 84
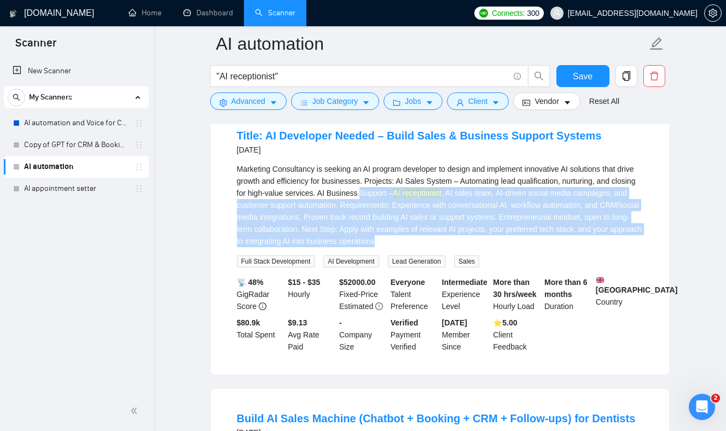
drag, startPoint x: 550, startPoint y: 270, endPoint x: 407, endPoint y: 230, distance: 148.1
click at [407, 230] on div "Marketing Consultancy is seeking an AI program developer to design and implemen…" at bounding box center [440, 205] width 406 height 84
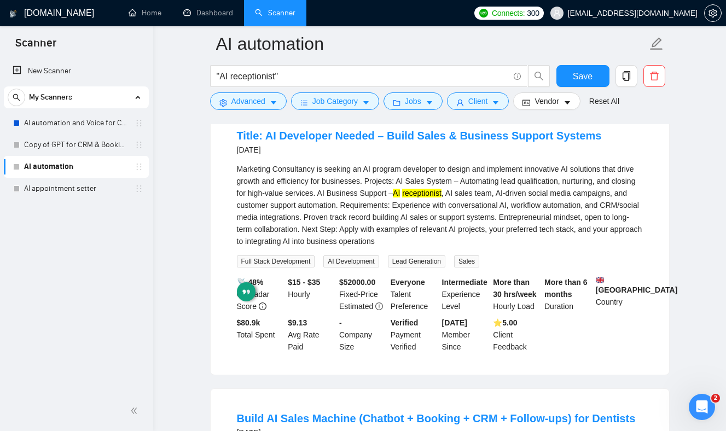
click at [409, 240] on div "Marketing Consultancy is seeking an AI program developer to design and implemen…" at bounding box center [440, 205] width 406 height 84
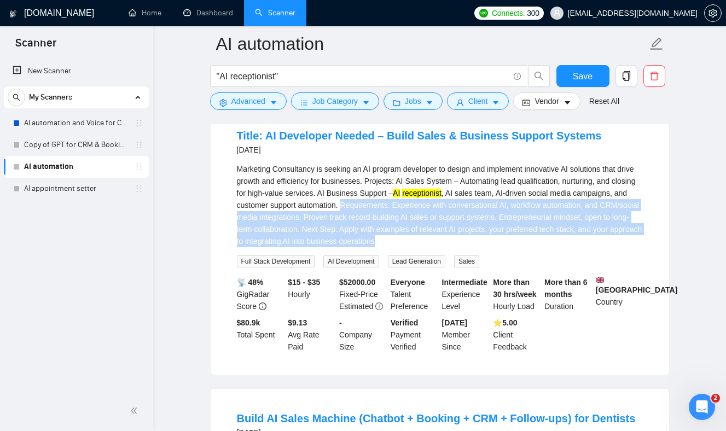
drag, startPoint x: 409, startPoint y: 240, endPoint x: 542, endPoint y: 272, distance: 136.8
click at [542, 247] on div "Marketing Consultancy is seeking an AI program developer to design and implemen…" at bounding box center [440, 205] width 406 height 84
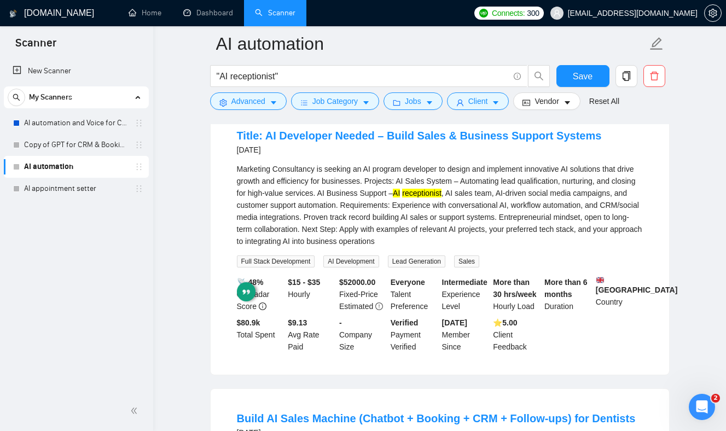
click at [542, 247] on div "Marketing Consultancy is seeking an AI program developer to design and implemen…" at bounding box center [440, 205] width 406 height 84
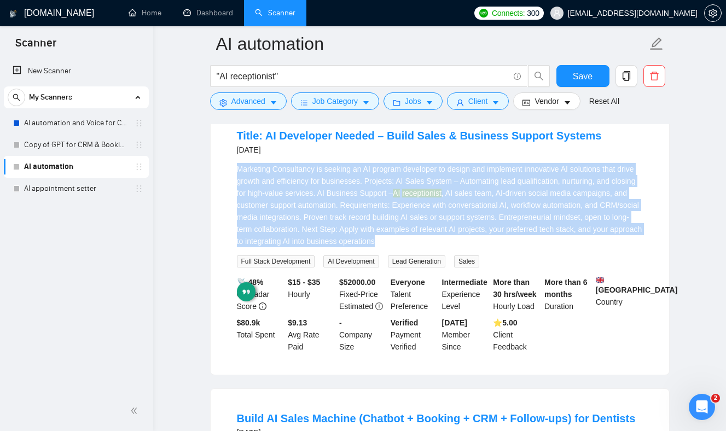
drag, startPoint x: 542, startPoint y: 271, endPoint x: 514, endPoint y: 270, distance: 27.9
click at [513, 247] on div "Marketing Consultancy is seeking an AI program developer to design and implemen…" at bounding box center [440, 205] width 406 height 84
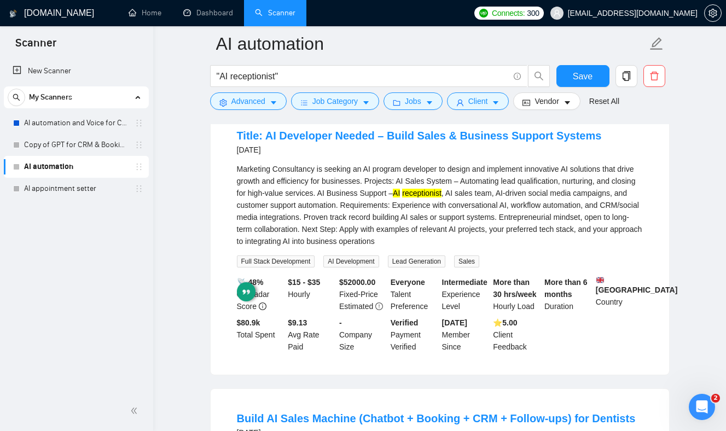
click at [516, 247] on div "Marketing Consultancy is seeking an AI program developer to design and implemen…" at bounding box center [440, 205] width 406 height 84
click at [529, 247] on div "Marketing Consultancy is seeking an AI program developer to design and implemen…" at bounding box center [440, 205] width 406 height 84
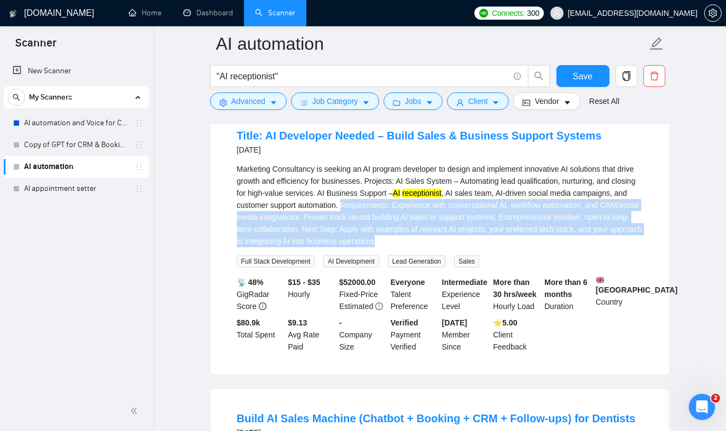
drag, startPoint x: 529, startPoint y: 276, endPoint x: 428, endPoint y: 239, distance: 108.1
click at [428, 239] on div "Marketing Consultancy is seeking an AI program developer to design and implemen…" at bounding box center [440, 205] width 406 height 84
drag, startPoint x: 428, startPoint y: 239, endPoint x: 542, endPoint y: 270, distance: 118.5
click at [542, 247] on div "Marketing Consultancy is seeking an AI program developer to design and implemen…" at bounding box center [440, 205] width 406 height 84
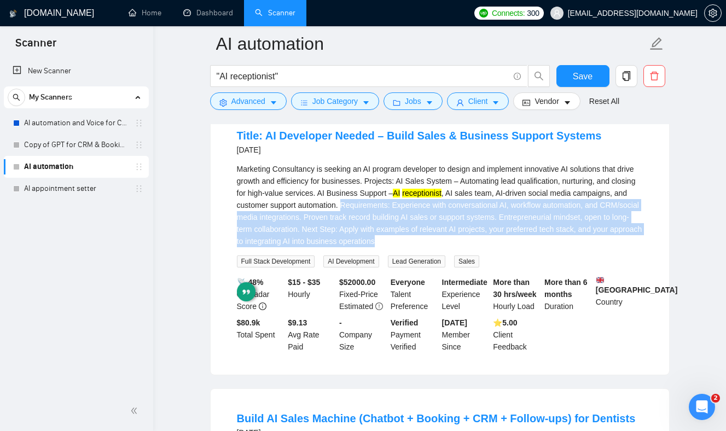
click at [530, 247] on div "Marketing Consultancy is seeking an AI program developer to design and implemen…" at bounding box center [440, 205] width 406 height 84
drag, startPoint x: 530, startPoint y: 271, endPoint x: 429, endPoint y: 240, distance: 106.1
click at [429, 240] on div "Marketing Consultancy is seeking an AI program developer to design and implemen…" at bounding box center [440, 205] width 406 height 84
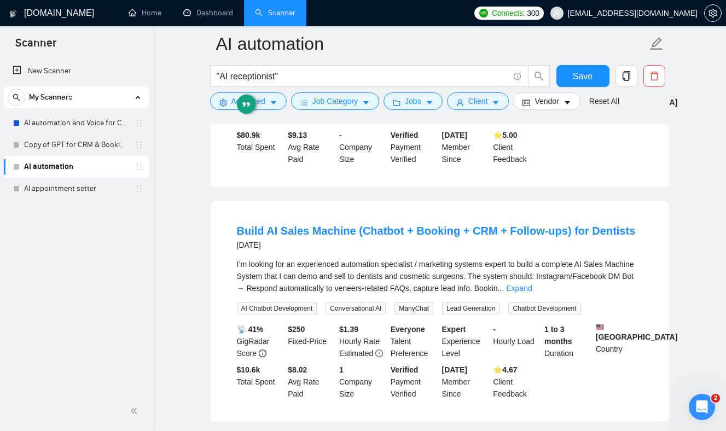
scroll to position [2684, 0]
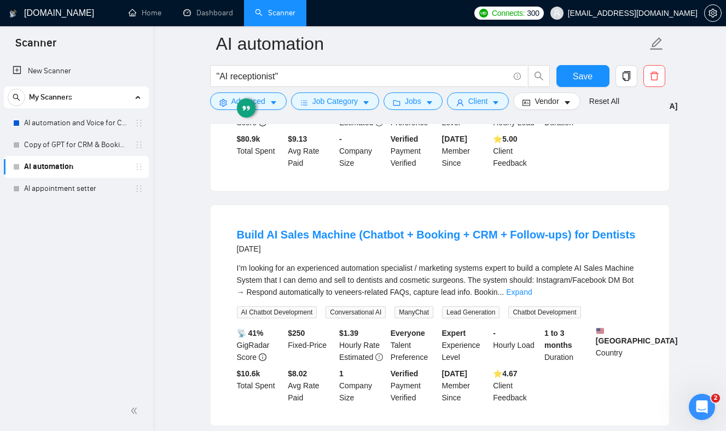
click at [603, 298] on div "I’m looking for an experienced automation specialist / marketing systems expert…" at bounding box center [440, 280] width 406 height 36
drag, startPoint x: 603, startPoint y: 310, endPoint x: 279, endPoint y: 320, distance: 324.5
click at [279, 298] on div "I’m looking for an experienced automation specialist / marketing systems expert…" at bounding box center [440, 280] width 406 height 36
copy div "Sales Machine System"
click at [274, 107] on icon "caret-down" at bounding box center [274, 103] width 8 height 8
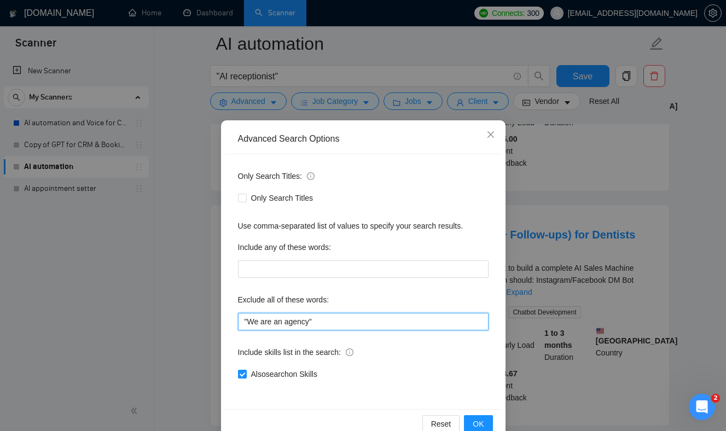
click at [328, 325] on input ""We are an agency"" at bounding box center [363, 322] width 251 height 18
paste input "Sales Machine System"
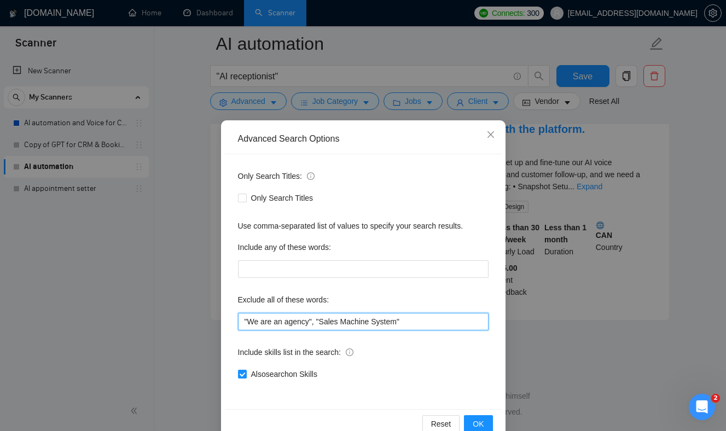
scroll to position [1394, 0]
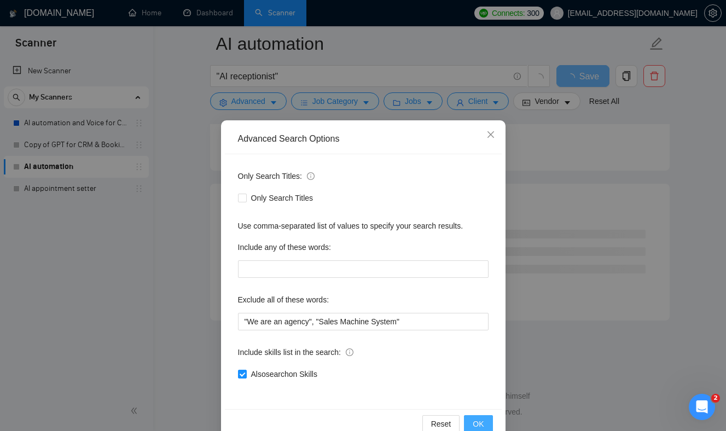
click at [478, 420] on span "OK" at bounding box center [478, 424] width 11 height 12
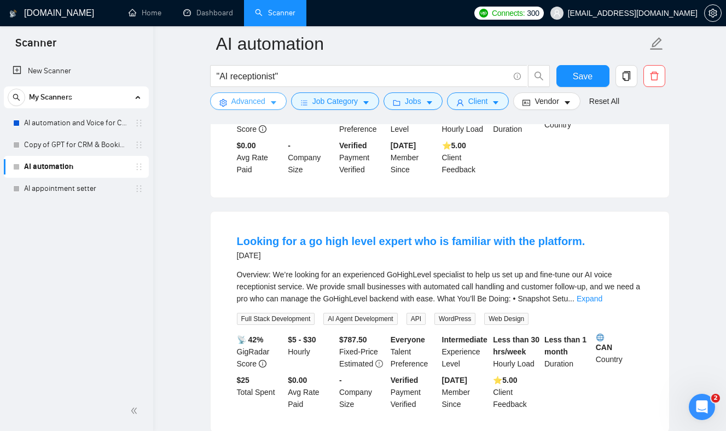
scroll to position [2305, 0]
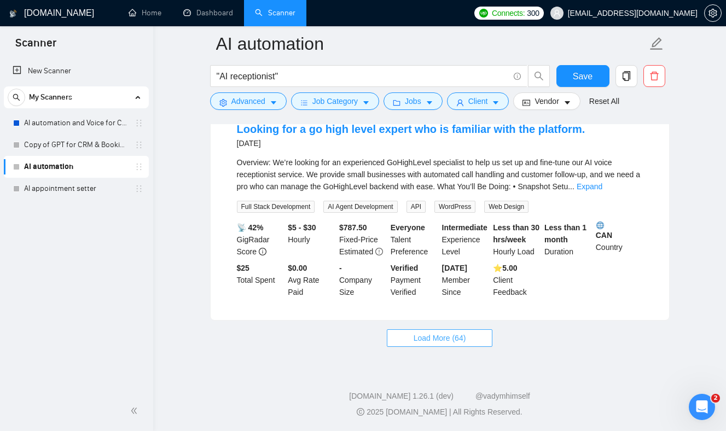
click at [429, 340] on span "Load More (64)" at bounding box center [440, 338] width 53 height 12
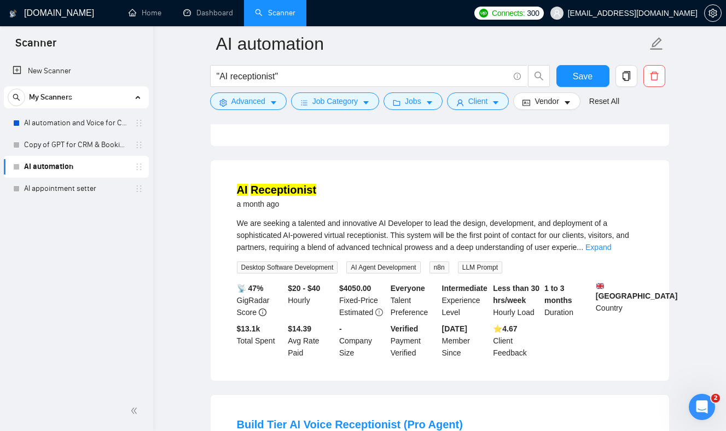
scroll to position [3192, 0]
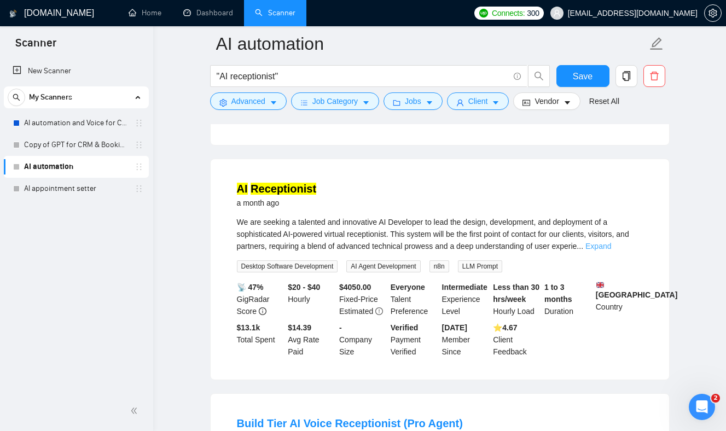
click at [611, 251] on link "Expand" at bounding box center [598, 246] width 26 height 9
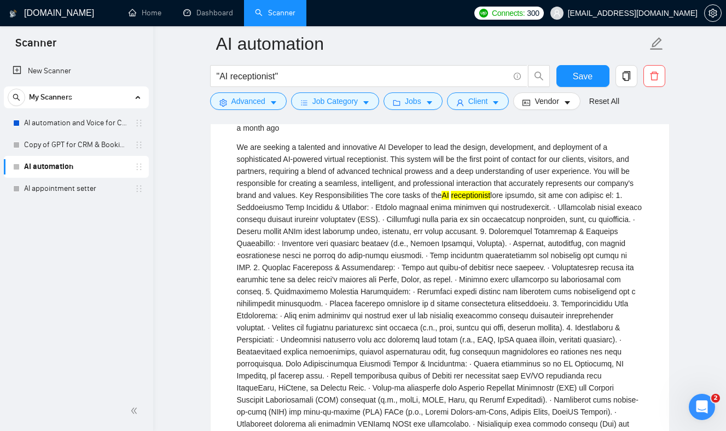
scroll to position [3270, 0]
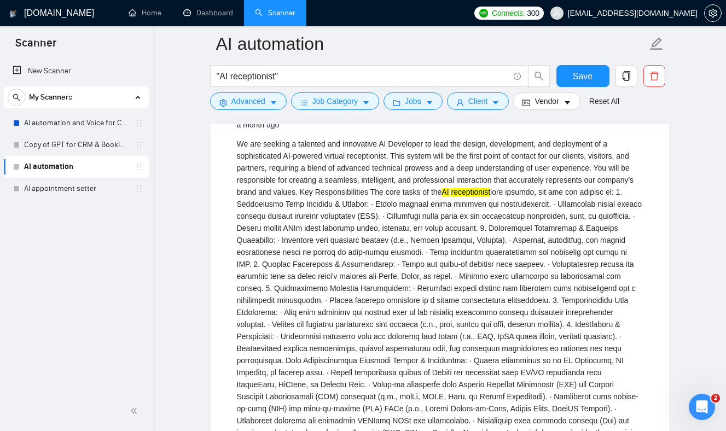
click at [307, 246] on div "We are seeking a talented and innovative AI Developer to lead the design, devel…" at bounding box center [440, 324] width 406 height 373
drag, startPoint x: 307, startPoint y: 246, endPoint x: 370, endPoint y: 252, distance: 63.7
click at [373, 251] on div "We are seeking a talented and innovative AI Developer to lead the design, devel…" at bounding box center [440, 324] width 406 height 373
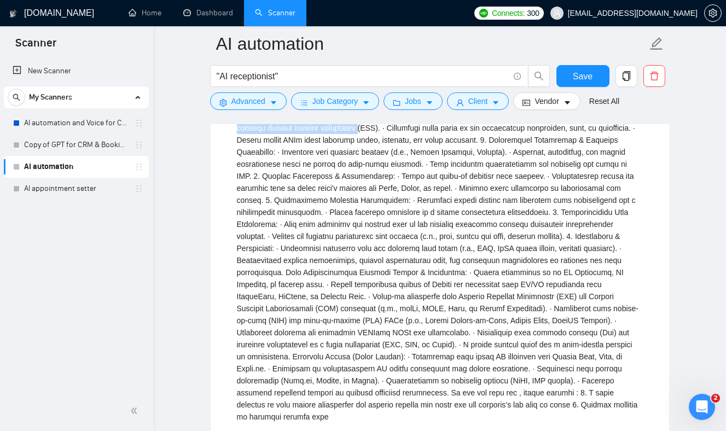
scroll to position [3361, 0]
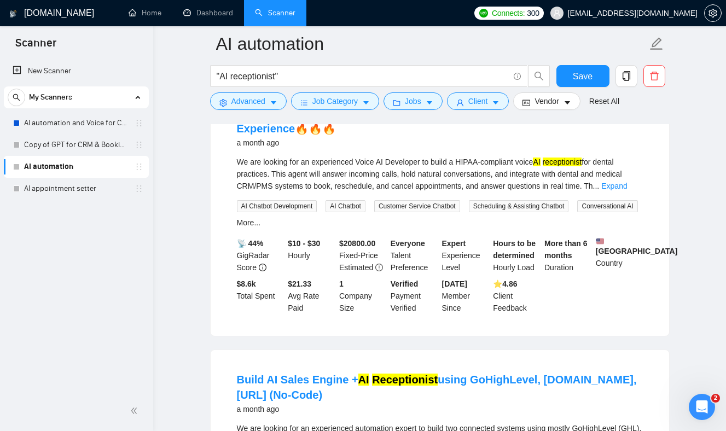
scroll to position [4085, 0]
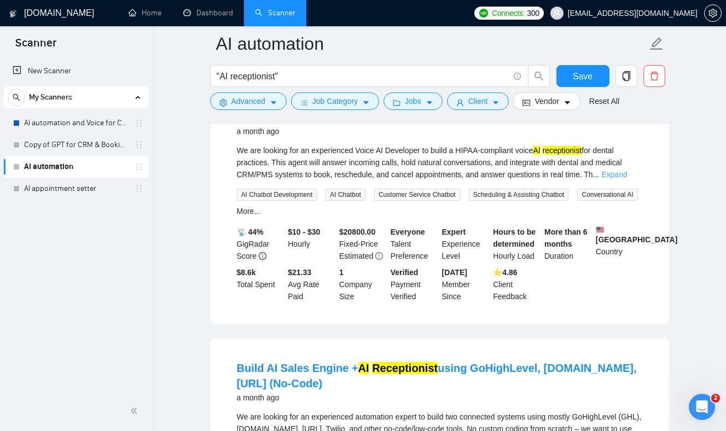
click at [627, 179] on link "Expand" at bounding box center [614, 174] width 26 height 9
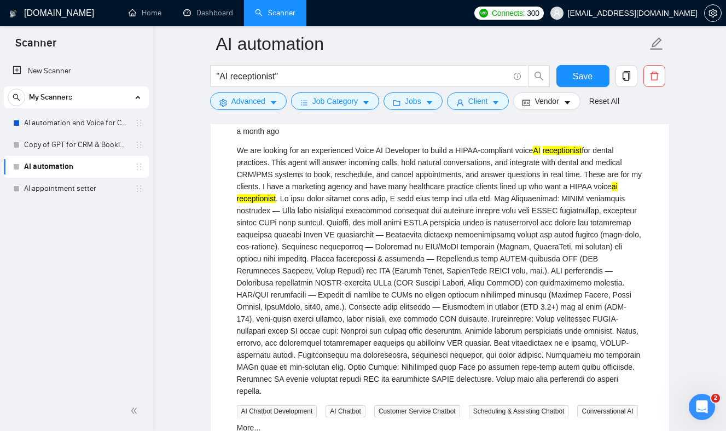
click at [241, 234] on div "We are looking for an experienced Voice AI Developer to build a HIPAA-compliant…" at bounding box center [440, 270] width 406 height 253
drag, startPoint x: 241, startPoint y: 234, endPoint x: 256, endPoint y: 234, distance: 14.8
click at [257, 234] on div "We are looking for an experienced Voice AI Developer to build a HIPAA-compliant…" at bounding box center [440, 270] width 406 height 253
copy div "my clients"
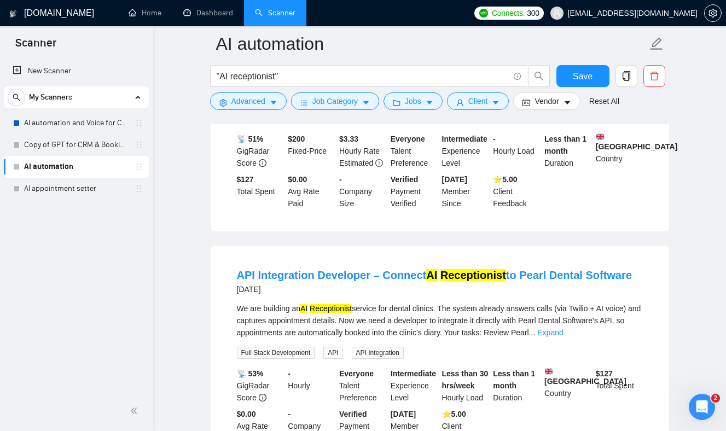
scroll to position [1841, 0]
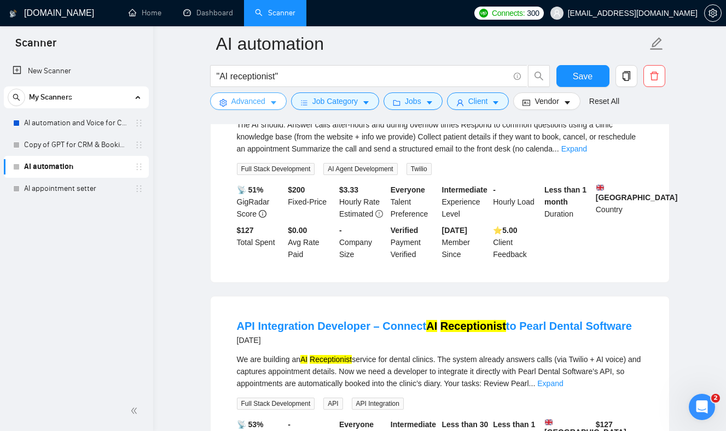
click at [271, 100] on icon "caret-down" at bounding box center [274, 103] width 8 height 8
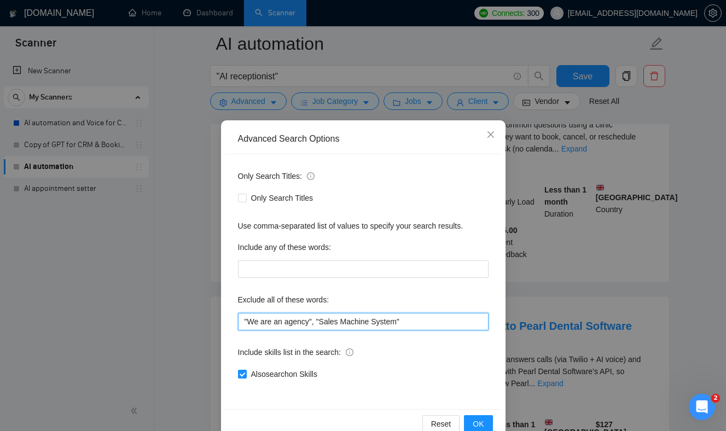
click at [426, 323] on input ""We are an agency", "Sales Machine System"" at bounding box center [363, 322] width 251 height 18
paste input "my clients"
type input ""We are an agency", "Sales Machine System", "my clients""
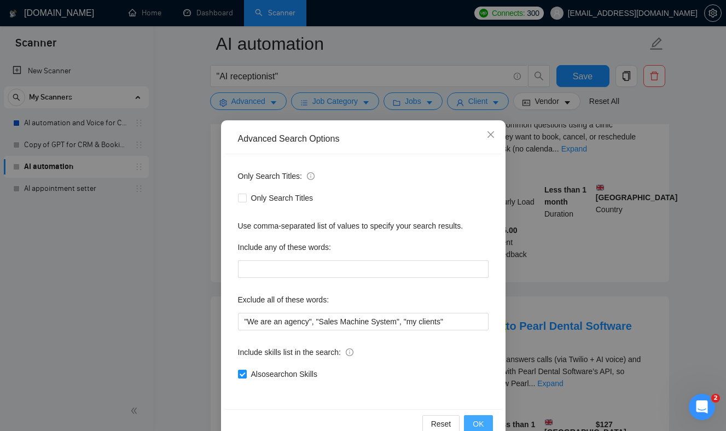
click at [474, 416] on button "OK" at bounding box center [478, 424] width 28 height 18
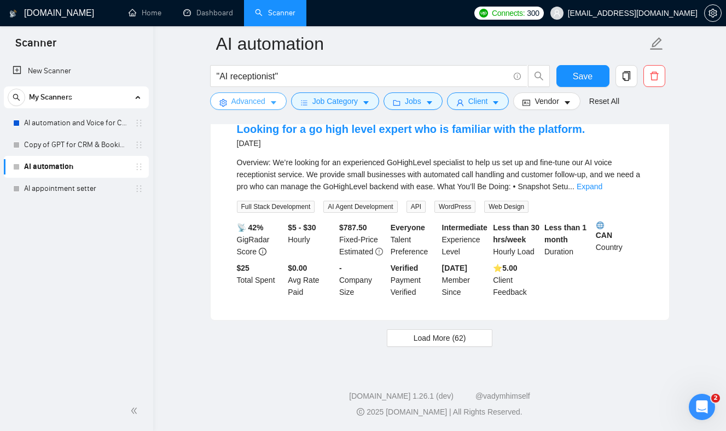
scroll to position [2274, 0]
click at [439, 344] on span "Load More (62)" at bounding box center [440, 338] width 53 height 12
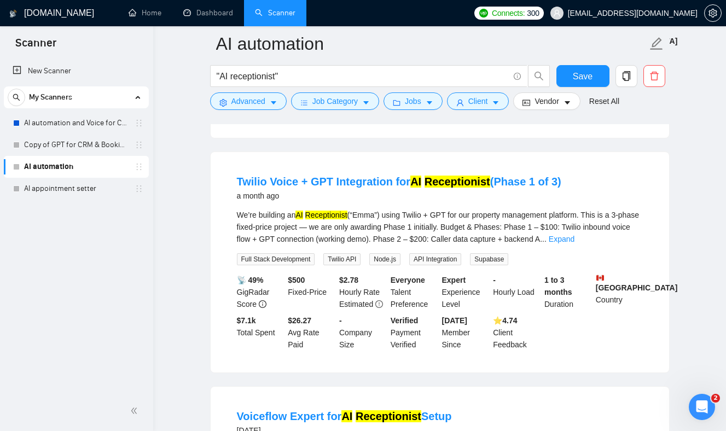
scroll to position [4428, 0]
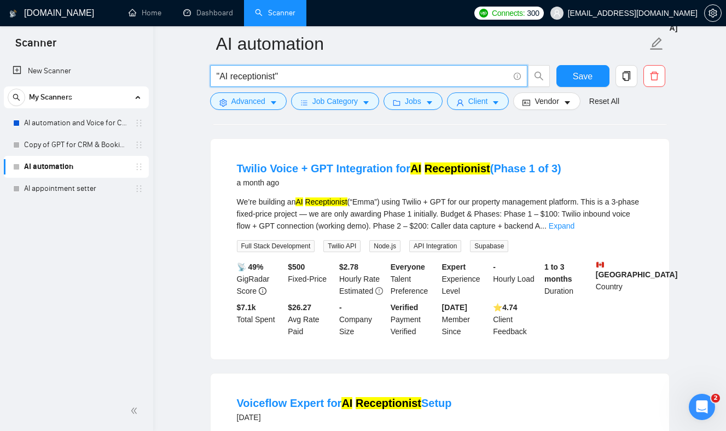
click at [248, 73] on input ""AI receptionist"" at bounding box center [363, 76] width 292 height 14
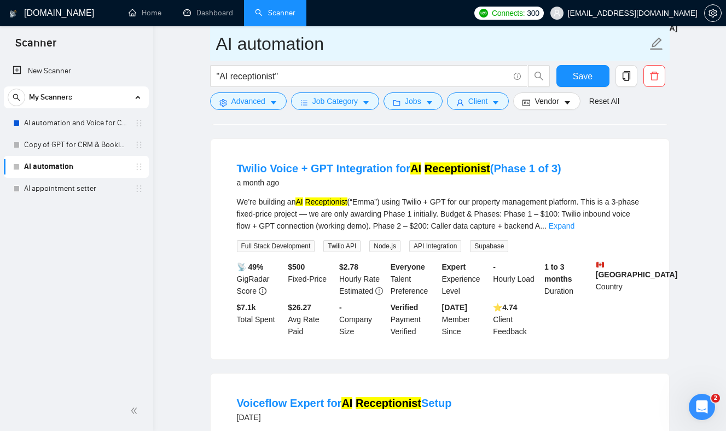
click at [254, 39] on input "AI automation" at bounding box center [431, 43] width 431 height 27
paste input "receptionist"
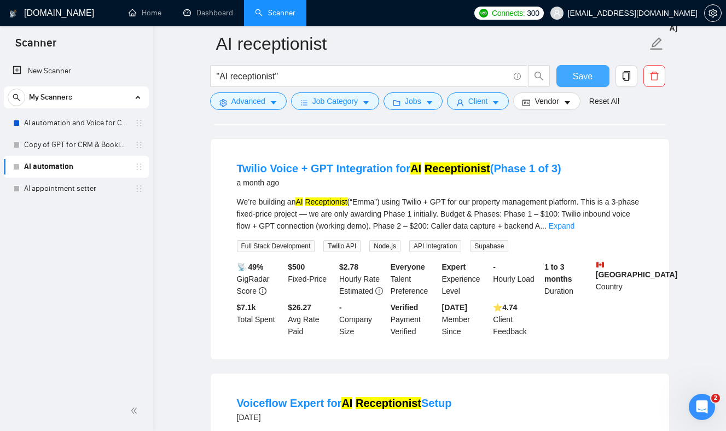
click at [571, 75] on button "Save" at bounding box center [582, 76] width 53 height 22
click at [143, 170] on div "AI receptionist" at bounding box center [76, 167] width 145 height 22
click at [123, 169] on link "AI receptionist" at bounding box center [76, 167] width 104 height 22
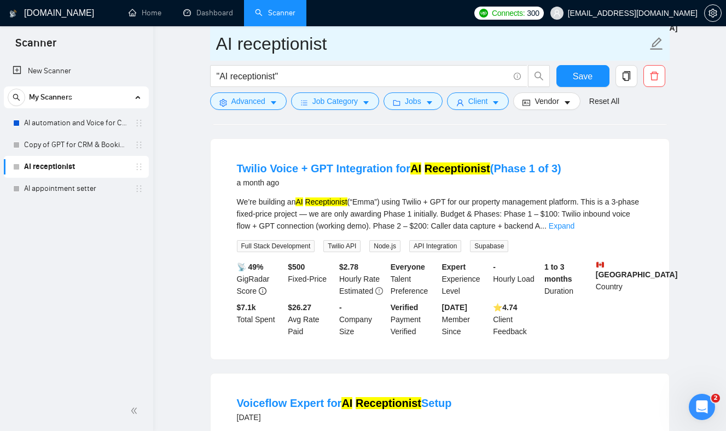
click at [620, 46] on input "AI receptionist" at bounding box center [431, 43] width 431 height 27
type input "AI receptionistc"
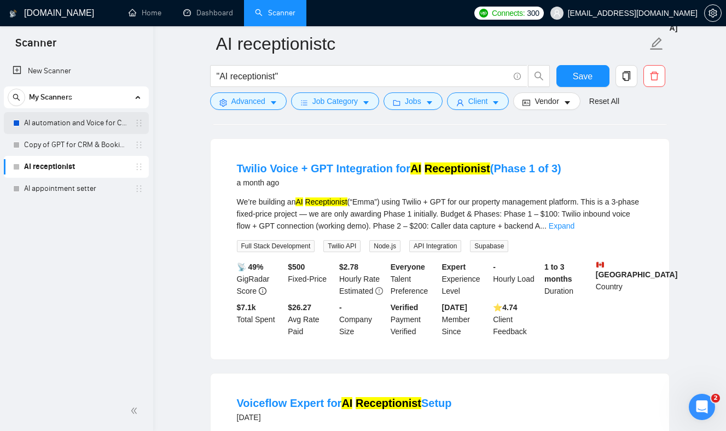
click at [72, 125] on link "AI automation and Voice for CRM & Booking" at bounding box center [76, 123] width 104 height 22
click at [589, 90] on div "Reset all filters" at bounding box center [609, 84] width 50 height 18
click at [583, 82] on div "Reset all filters" at bounding box center [609, 80] width 59 height 19
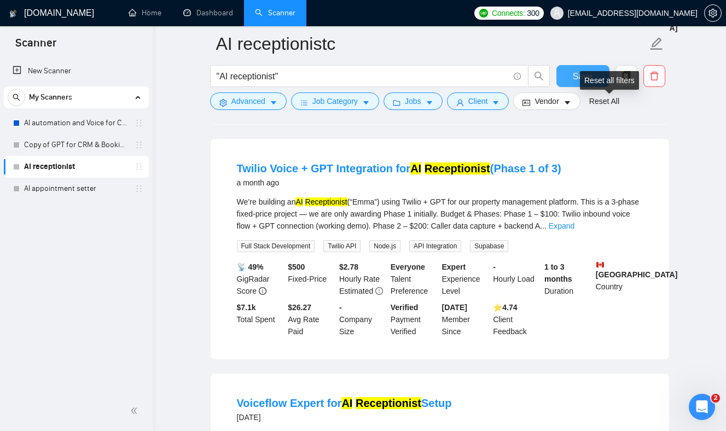
click at [572, 77] on button "Save" at bounding box center [582, 76] width 53 height 22
click at [569, 97] on button "Vendor" at bounding box center [546, 101] width 67 height 18
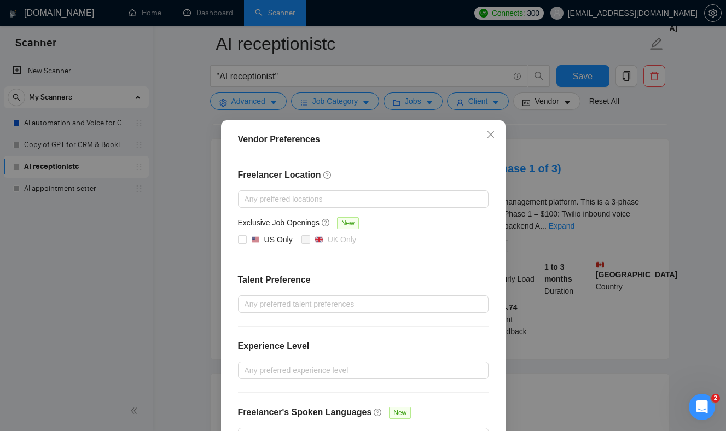
click at [528, 153] on div "Vendor Preferences Freelancer Location Any preffered locations Exclusive Job Op…" at bounding box center [363, 215] width 726 height 431
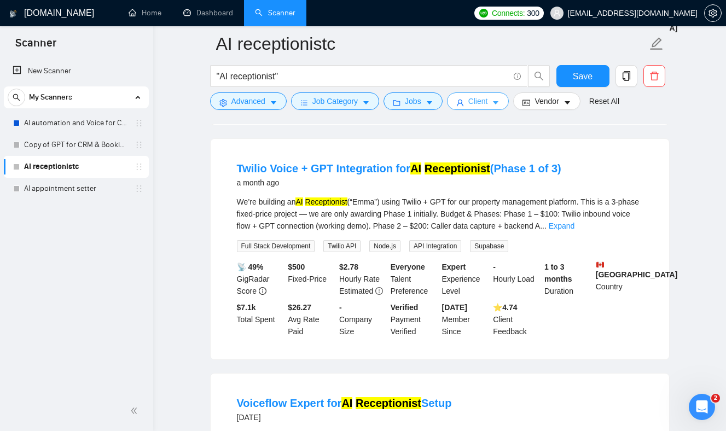
click at [473, 98] on span "Client" at bounding box center [478, 101] width 20 height 12
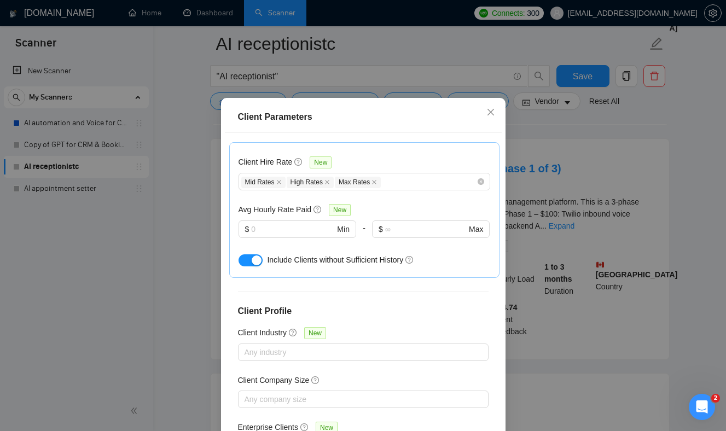
click at [534, 150] on div "Client Parameters Client Location Include Client Countries [GEOGRAPHIC_DATA] [G…" at bounding box center [363, 215] width 726 height 431
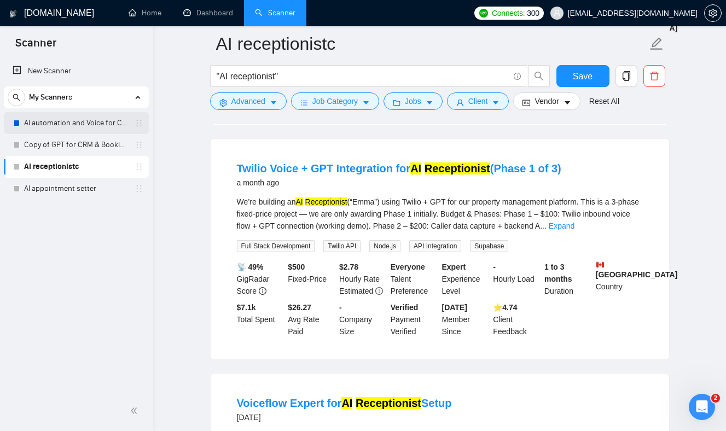
click at [71, 126] on link "AI automation and Voice for CRM & Booking" at bounding box center [76, 123] width 104 height 22
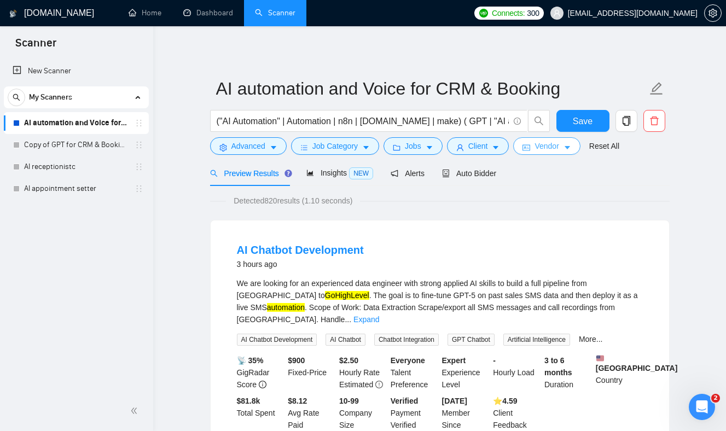
click at [544, 147] on span "Vendor" at bounding box center [546, 146] width 24 height 12
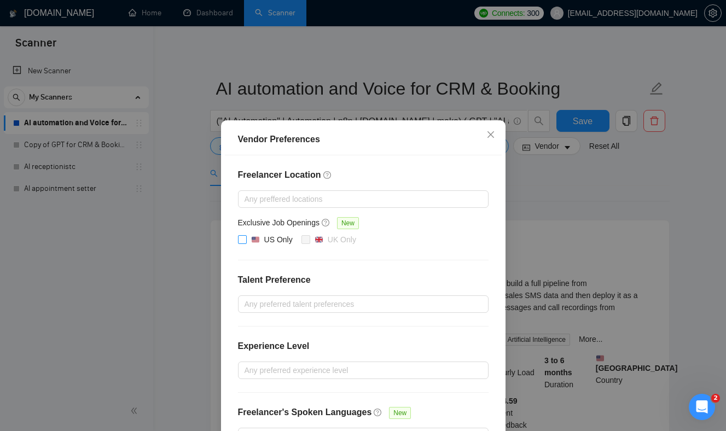
click at [243, 238] on input "US Only" at bounding box center [242, 239] width 8 height 8
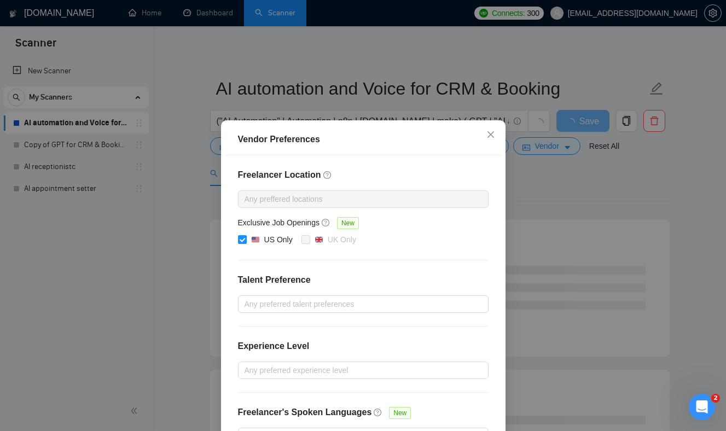
click at [342, 202] on div at bounding box center [358, 199] width 234 height 13
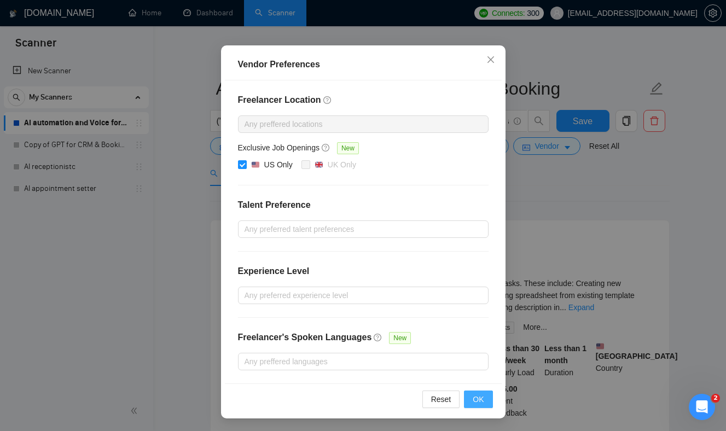
click at [481, 401] on span "OK" at bounding box center [478, 399] width 11 height 12
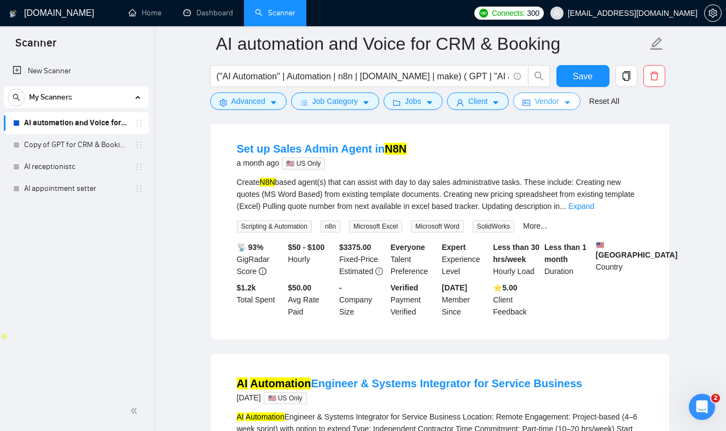
scroll to position [0, 0]
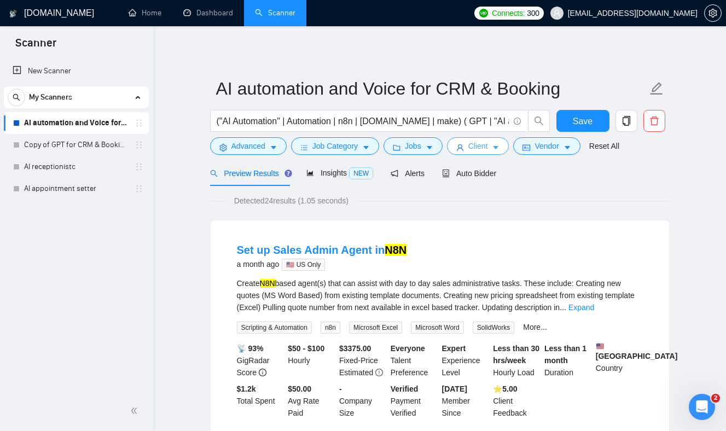
click at [499, 149] on icon "caret-down" at bounding box center [496, 148] width 8 height 8
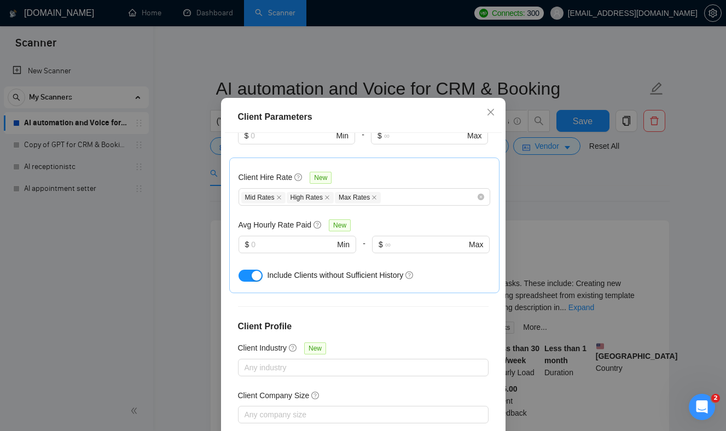
click at [538, 168] on div "Client Parameters Client Location Include Client Countries [GEOGRAPHIC_DATA] [G…" at bounding box center [363, 215] width 726 height 431
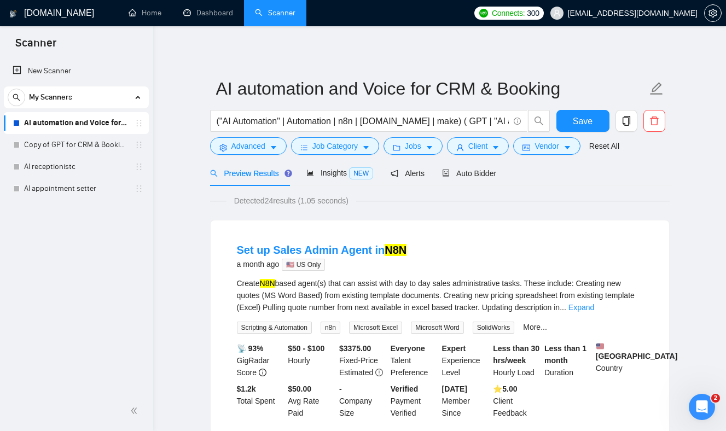
click at [554, 157] on form "AI automation and Voice for CRM & Booking ("AI Automation" | Automation | n8n |…" at bounding box center [439, 115] width 459 height 89
click at [554, 154] on button "Vendor" at bounding box center [546, 146] width 67 height 18
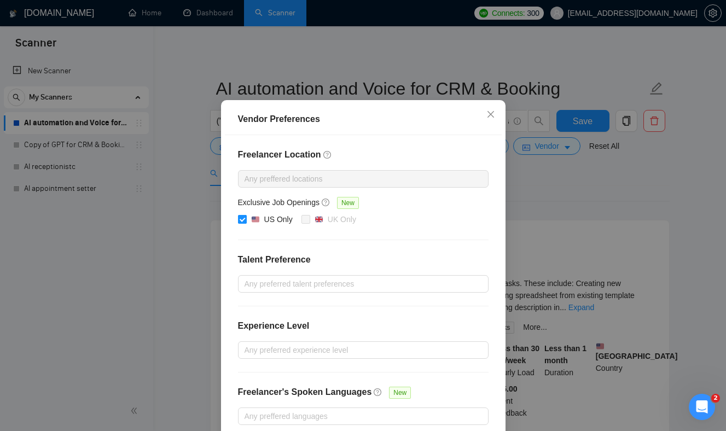
click at [243, 223] on input "US Only" at bounding box center [242, 219] width 8 height 8
checkbox input "false"
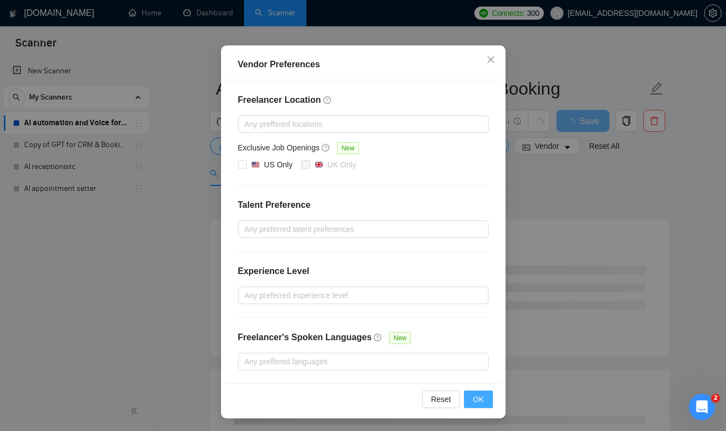
click at [473, 403] on span "OK" at bounding box center [478, 399] width 11 height 12
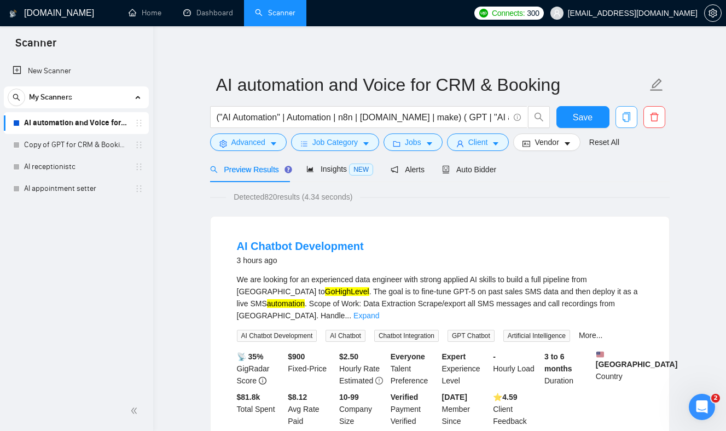
scroll to position [7, 0]
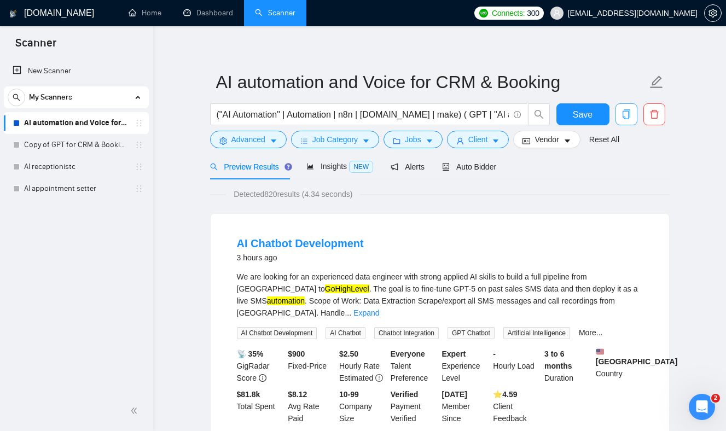
drag, startPoint x: 626, startPoint y: 124, endPoint x: 588, endPoint y: 175, distance: 63.3
click at [75, 183] on link "AI appointment setter" at bounding box center [76, 189] width 104 height 22
click at [593, 113] on button "Save" at bounding box center [582, 114] width 53 height 22
click at [80, 186] on link "AI appointment setter" at bounding box center [76, 189] width 104 height 22
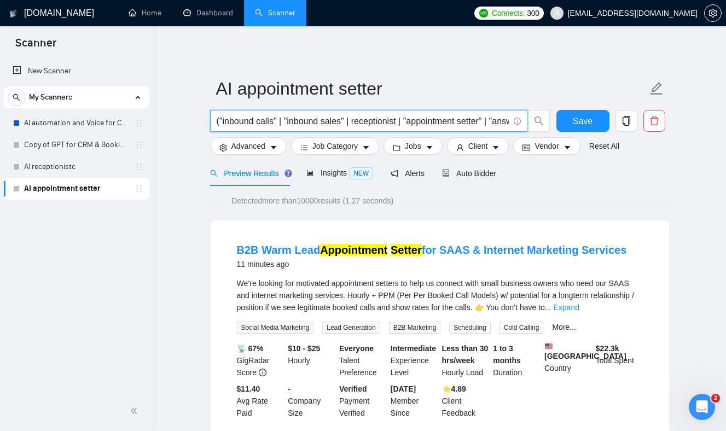
click at [346, 119] on input "("inbound calls" | "inbound sales" | receptionist | "appointment setter" | "ans…" at bounding box center [363, 121] width 292 height 14
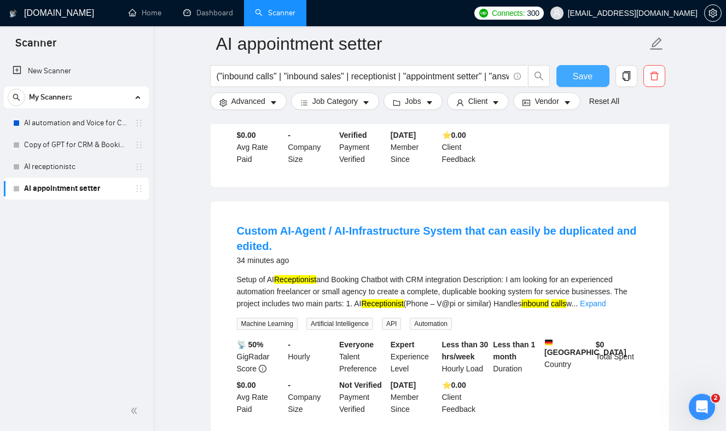
click at [572, 77] on button "Save" at bounding box center [582, 76] width 53 height 22
